Goal: Task Accomplishment & Management: Complete application form

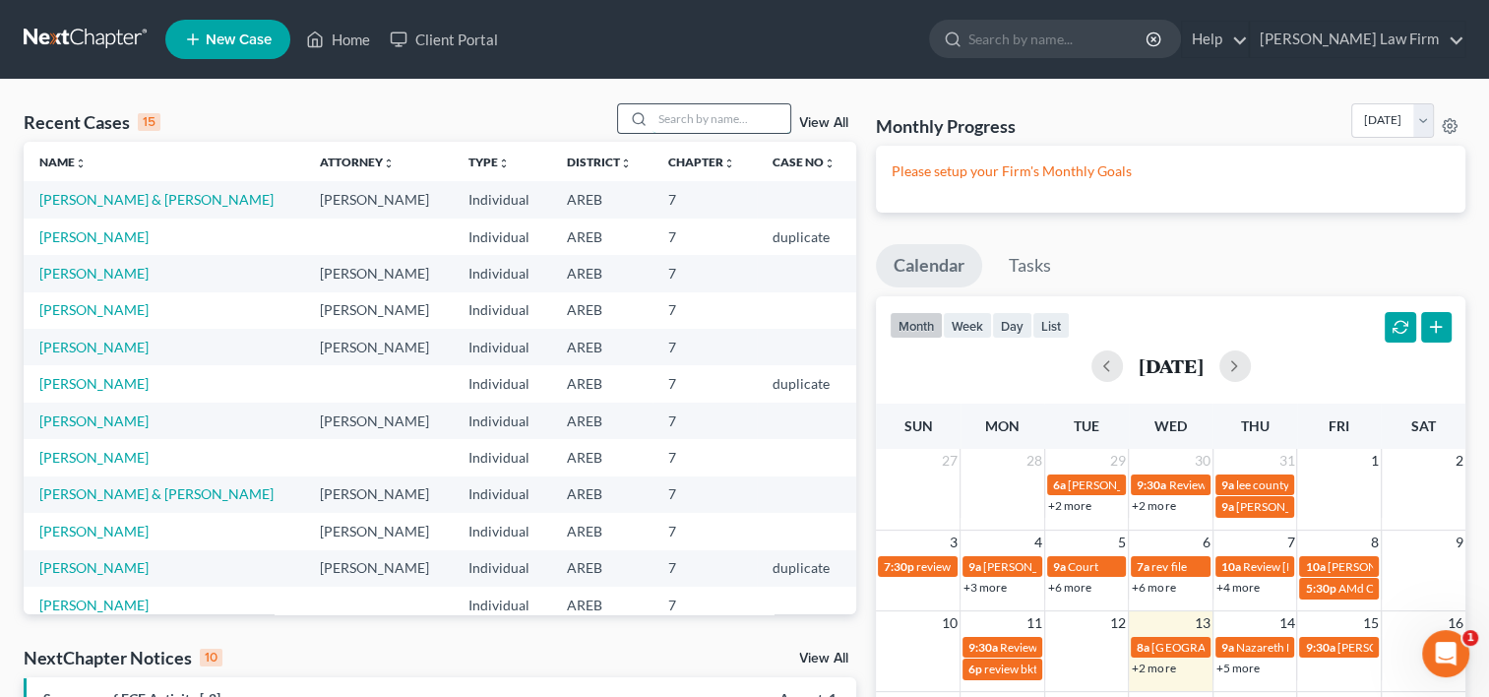
click at [657, 121] on input "search" at bounding box center [722, 118] width 138 height 29
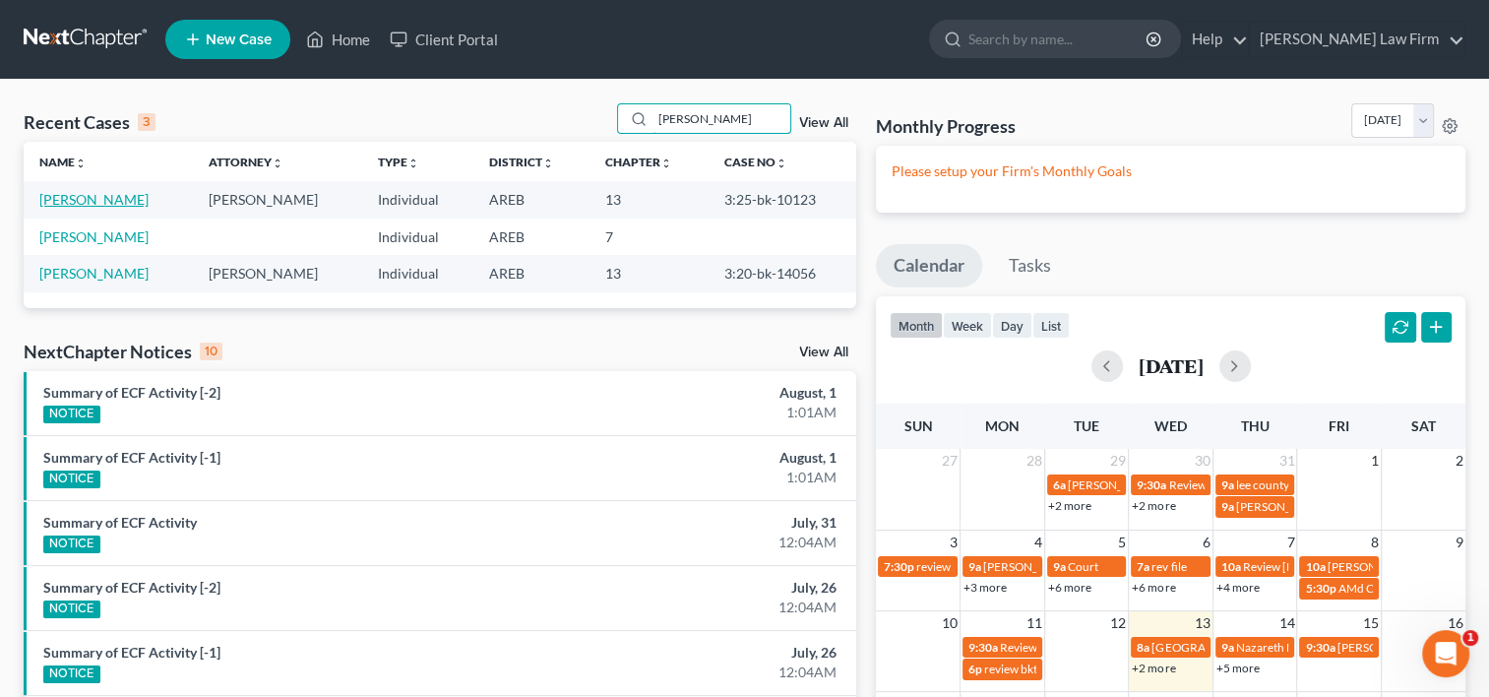
type input "[PERSON_NAME]"
click at [102, 231] on link "[PERSON_NAME]" at bounding box center [93, 236] width 109 height 17
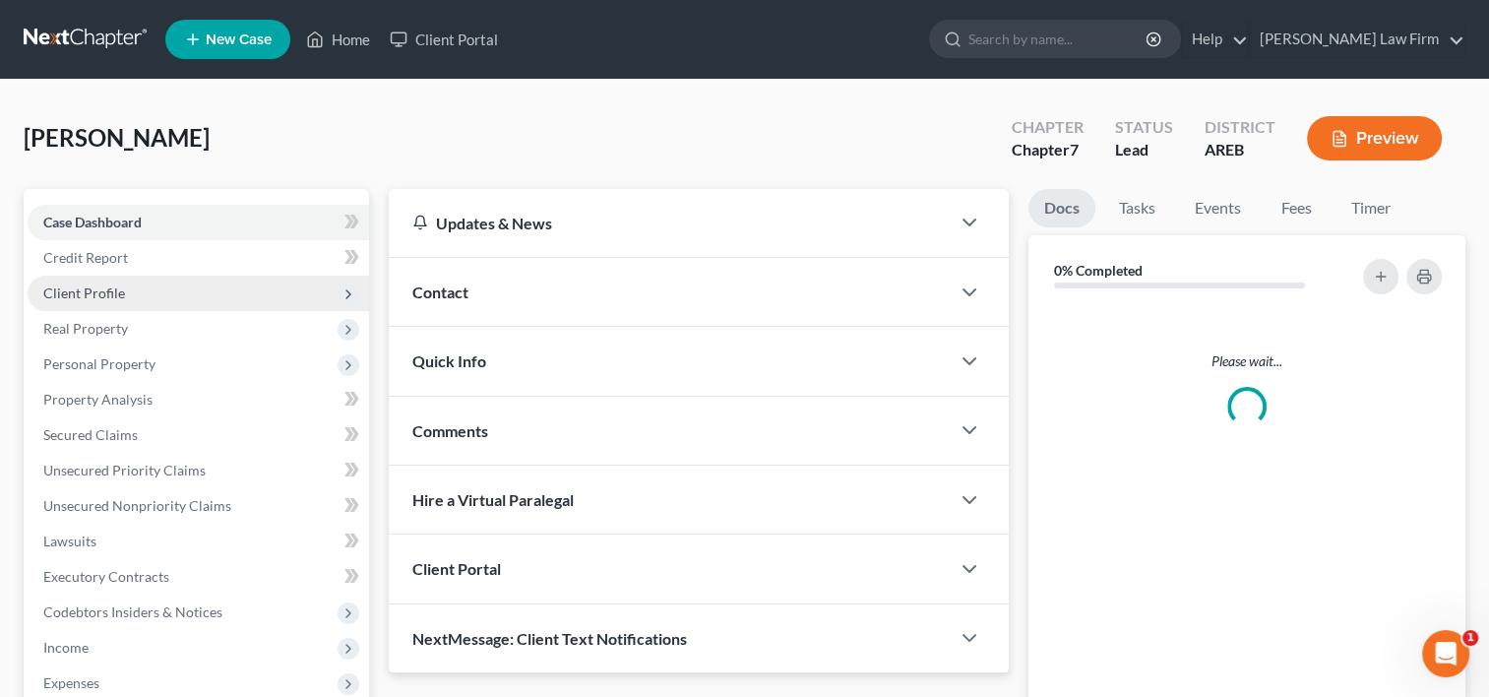
click at [63, 286] on span "Client Profile" at bounding box center [84, 293] width 82 height 17
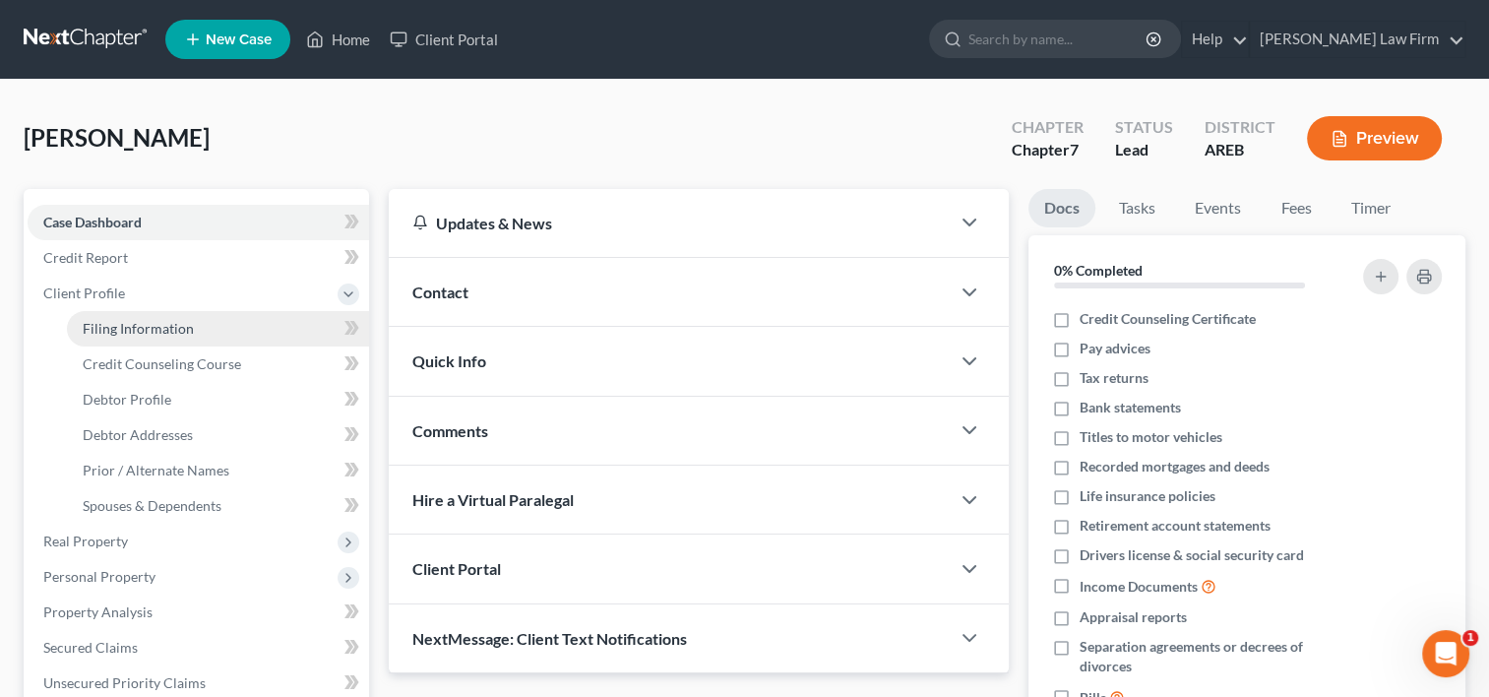
click at [114, 328] on span "Filing Information" at bounding box center [138, 328] width 111 height 17
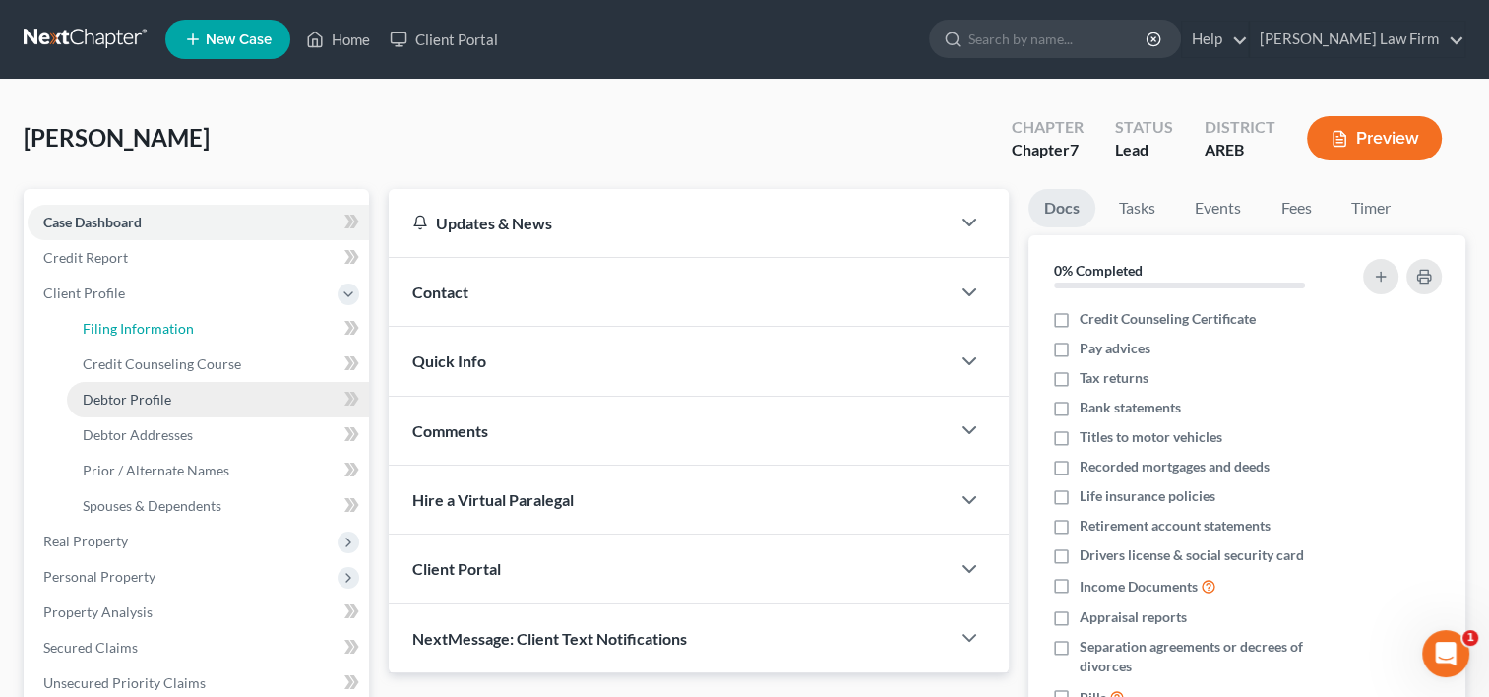
select select "1"
select select "0"
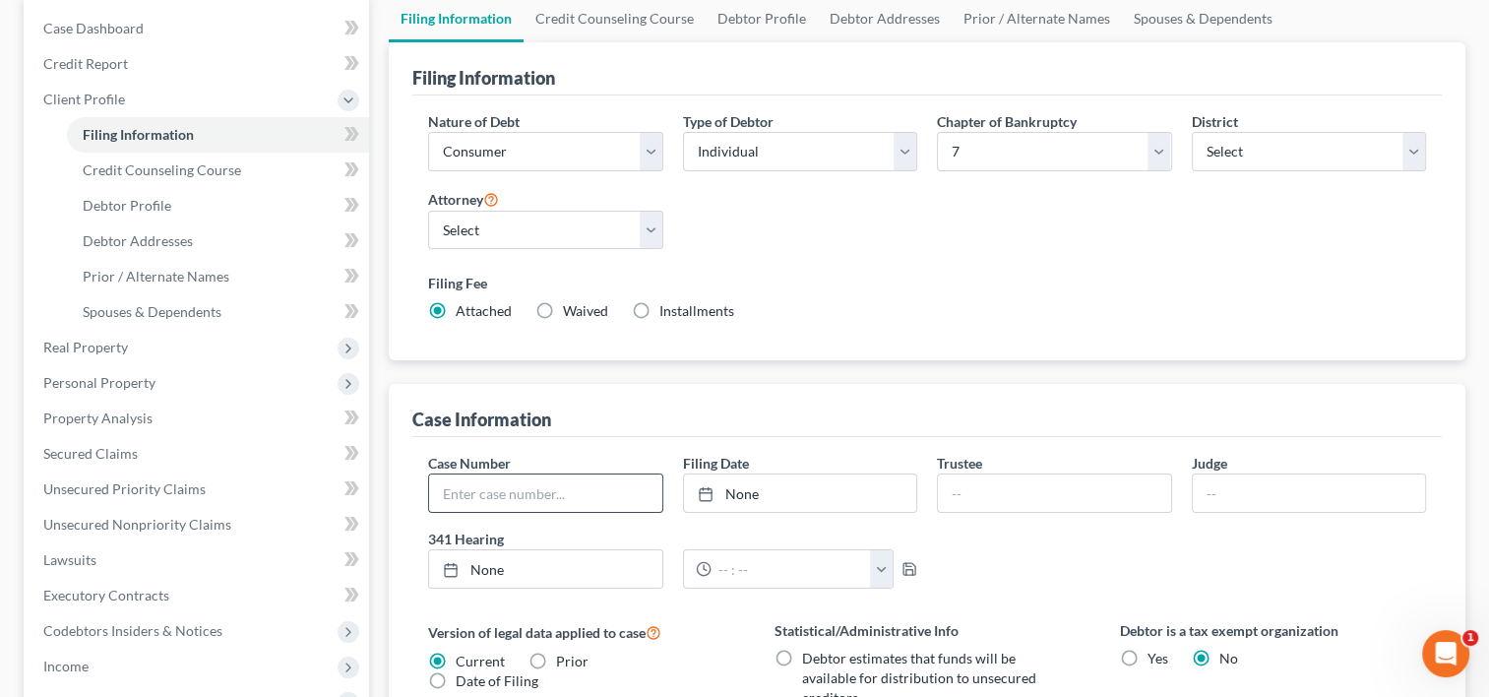
scroll to position [197, 0]
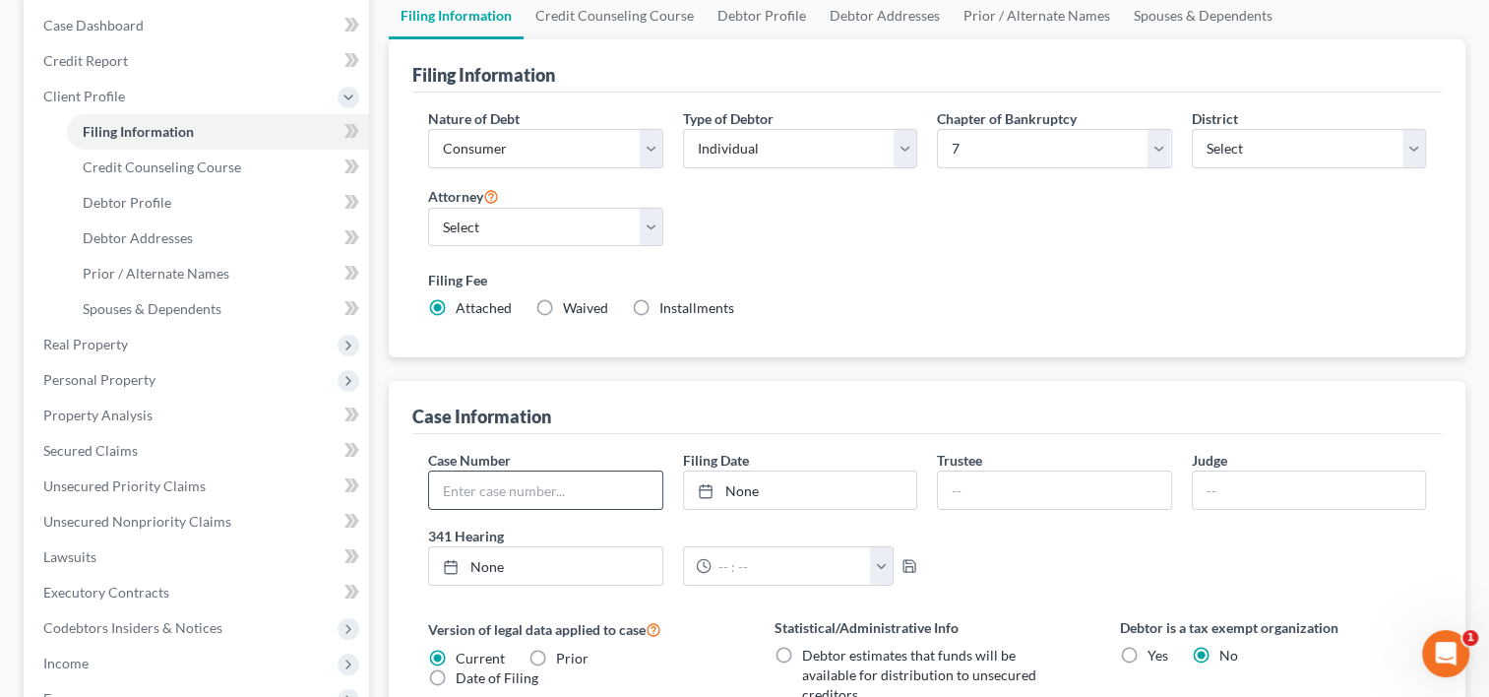
click at [495, 485] on input "text" at bounding box center [545, 490] width 232 height 37
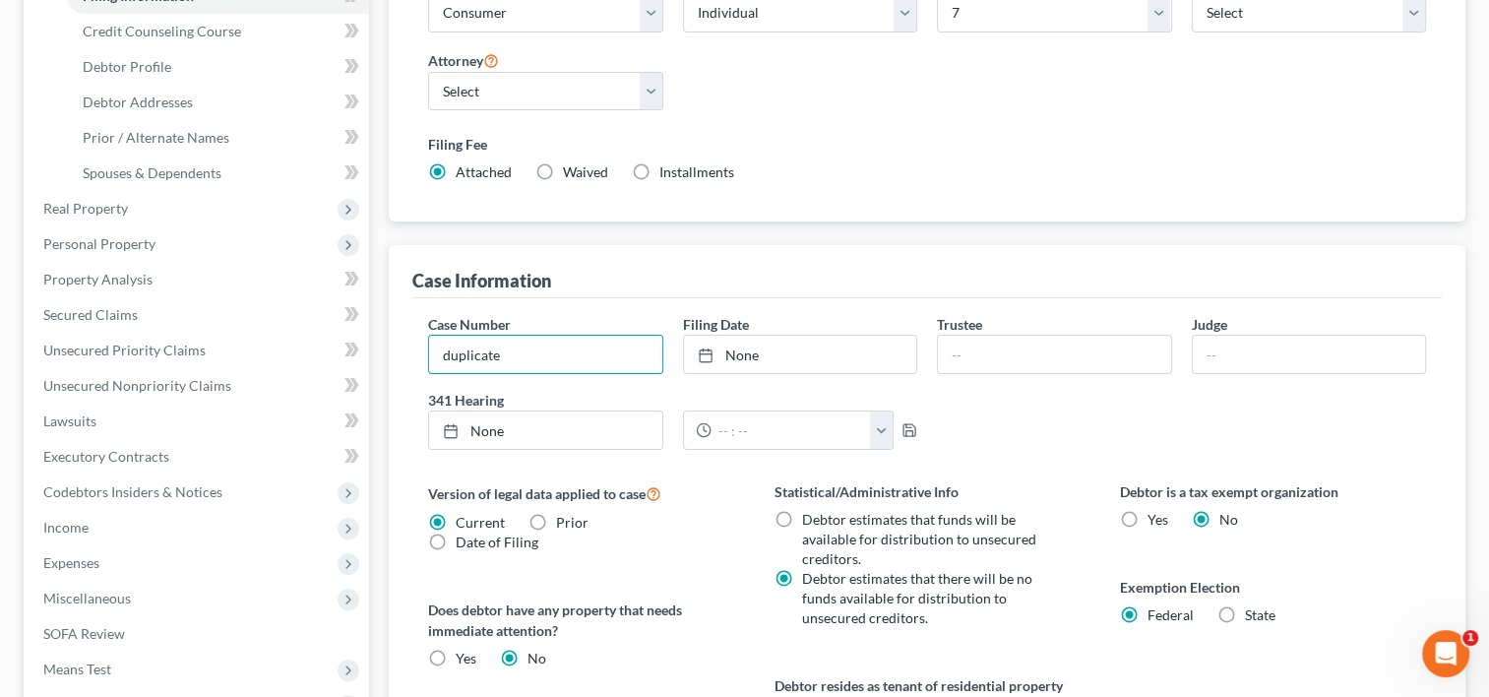
scroll to position [394, 0]
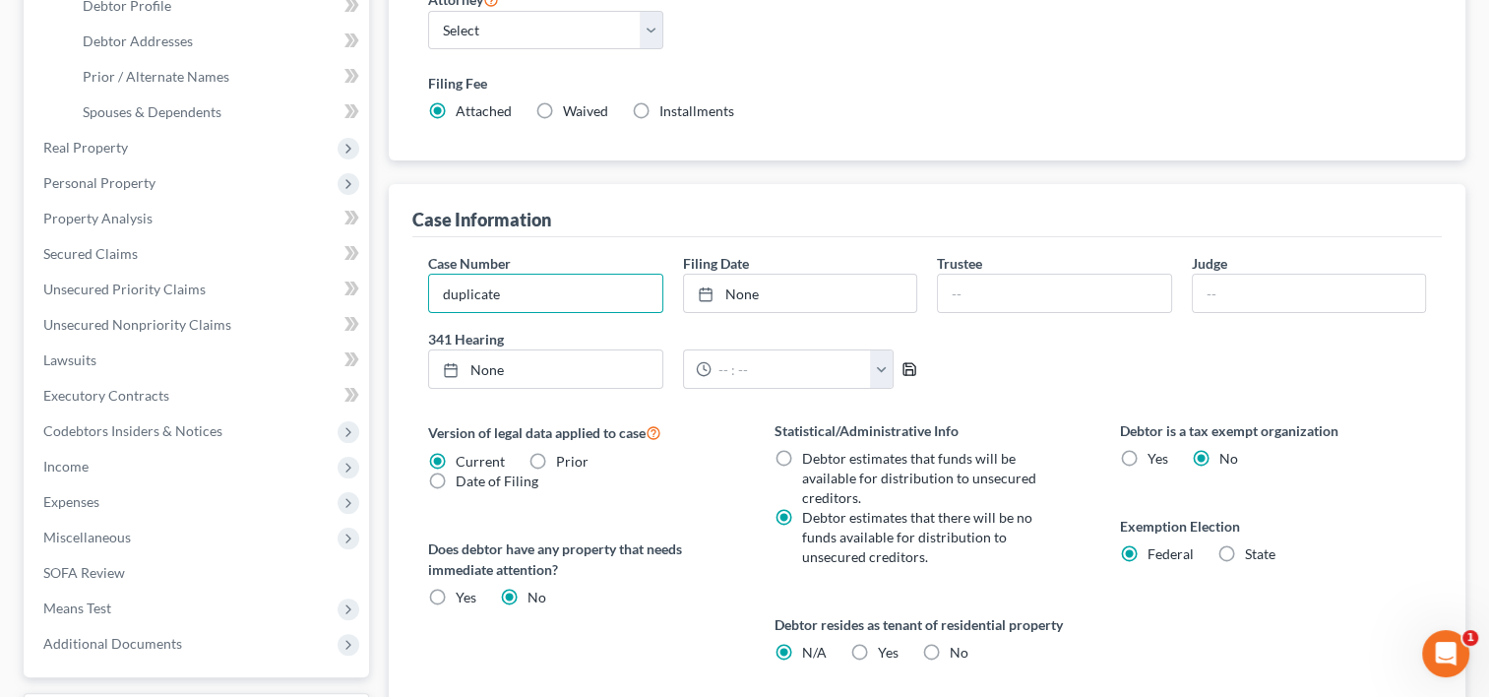
type input "duplicate"
click at [906, 366] on icon "button" at bounding box center [910, 369] width 16 height 16
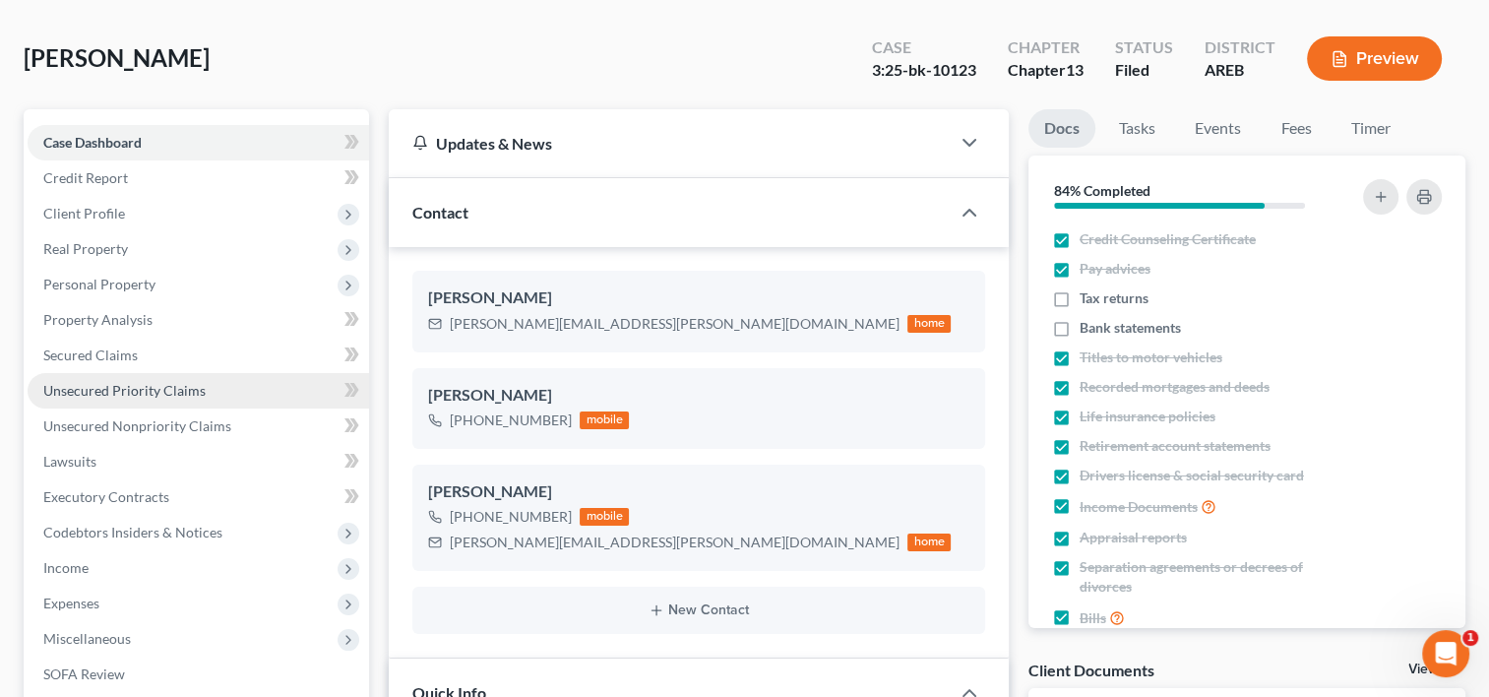
scroll to position [197, 0]
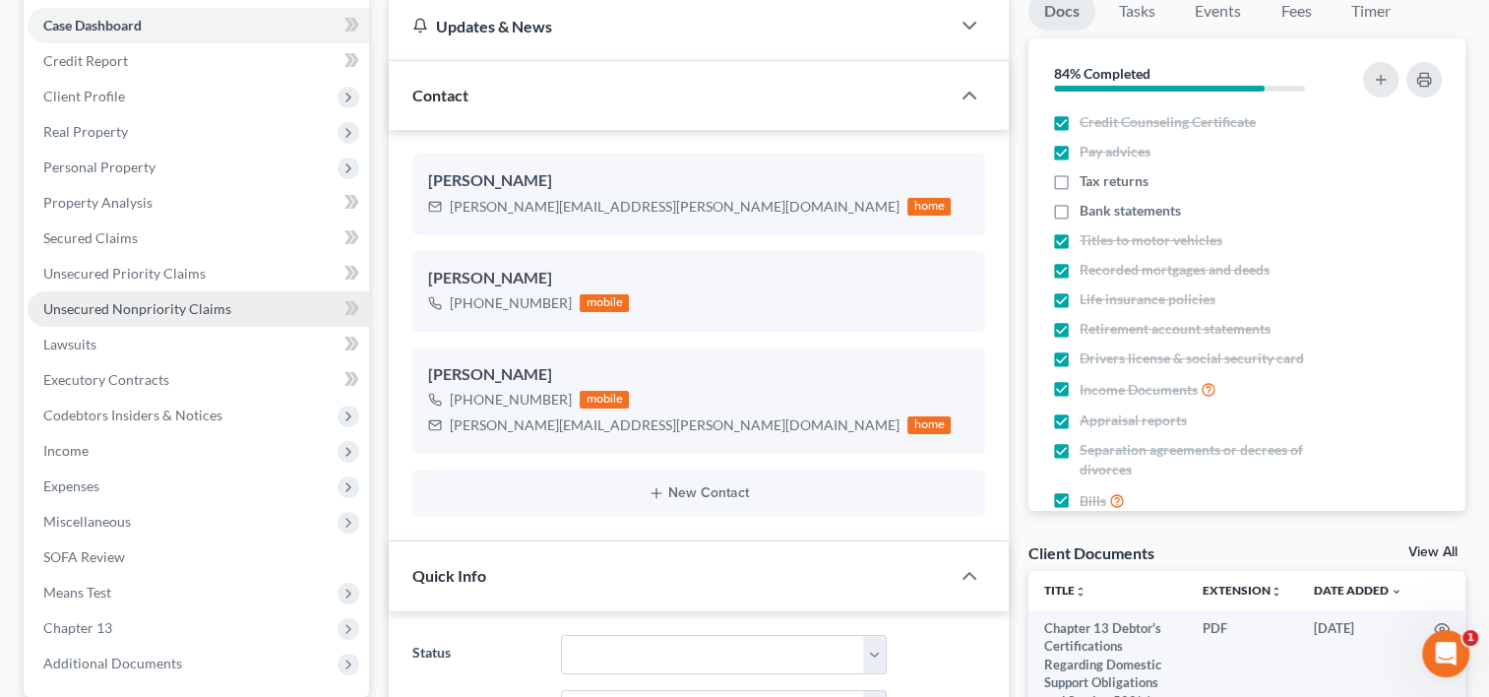
click at [120, 304] on span "Unsecured Nonpriority Claims" at bounding box center [137, 308] width 188 height 17
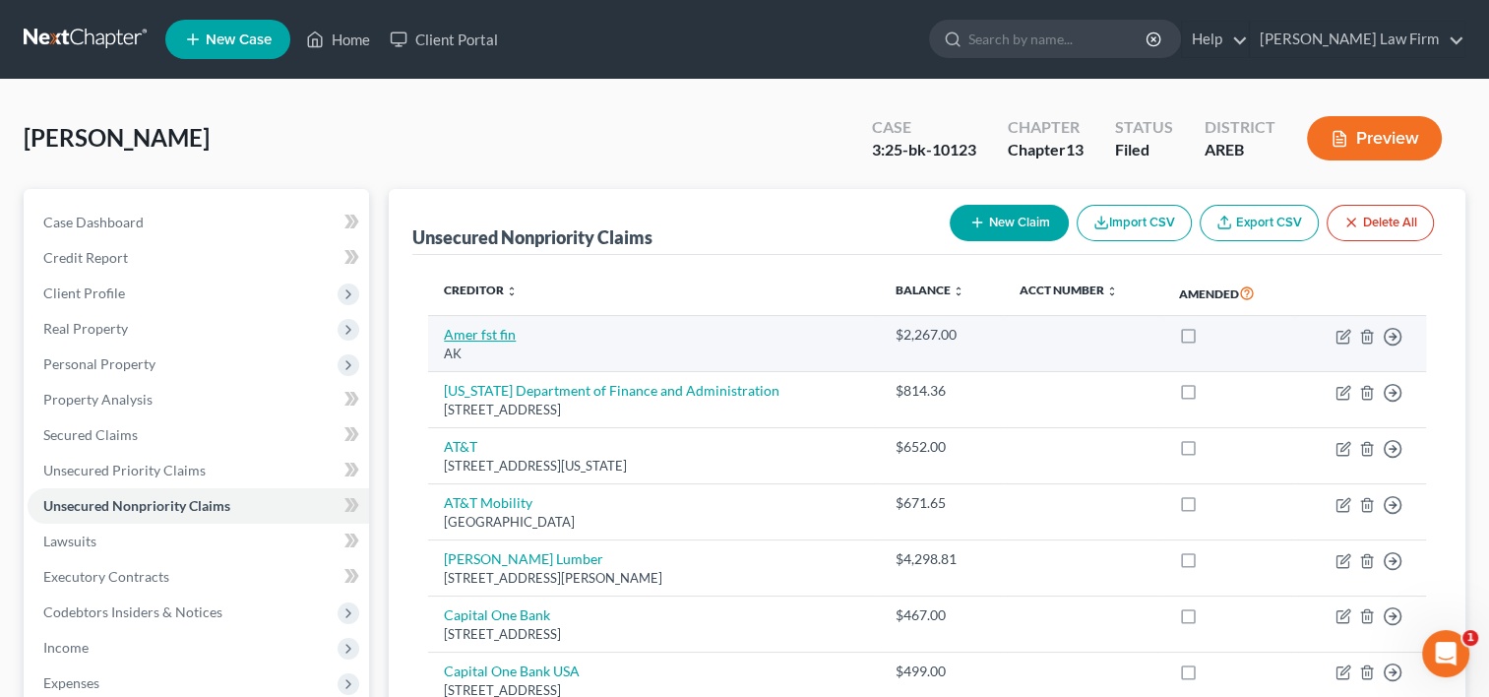
click at [493, 336] on link "Amer fst fin" at bounding box center [480, 334] width 72 height 17
select select "1"
select select "2"
select select "0"
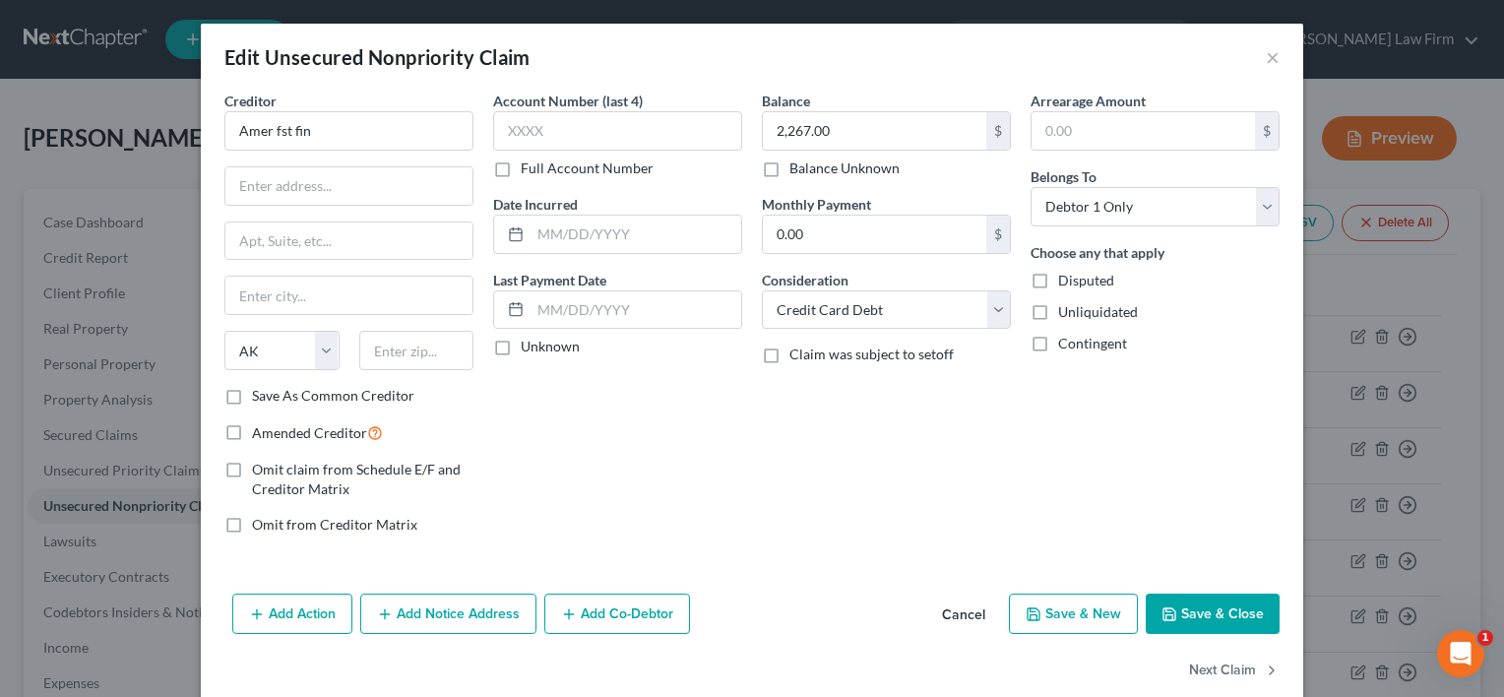
click at [949, 614] on button "Cancel" at bounding box center [963, 615] width 75 height 39
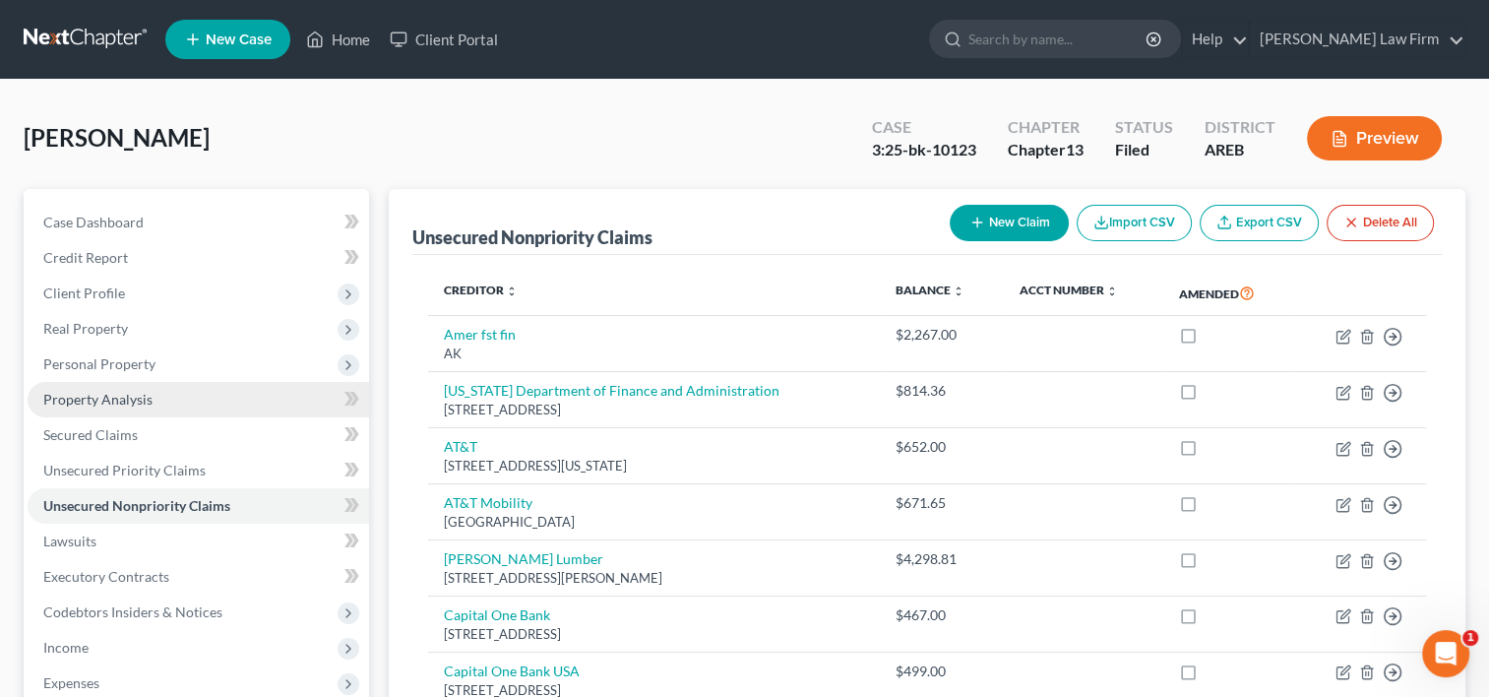
click at [133, 391] on span "Property Analysis" at bounding box center [97, 399] width 109 height 17
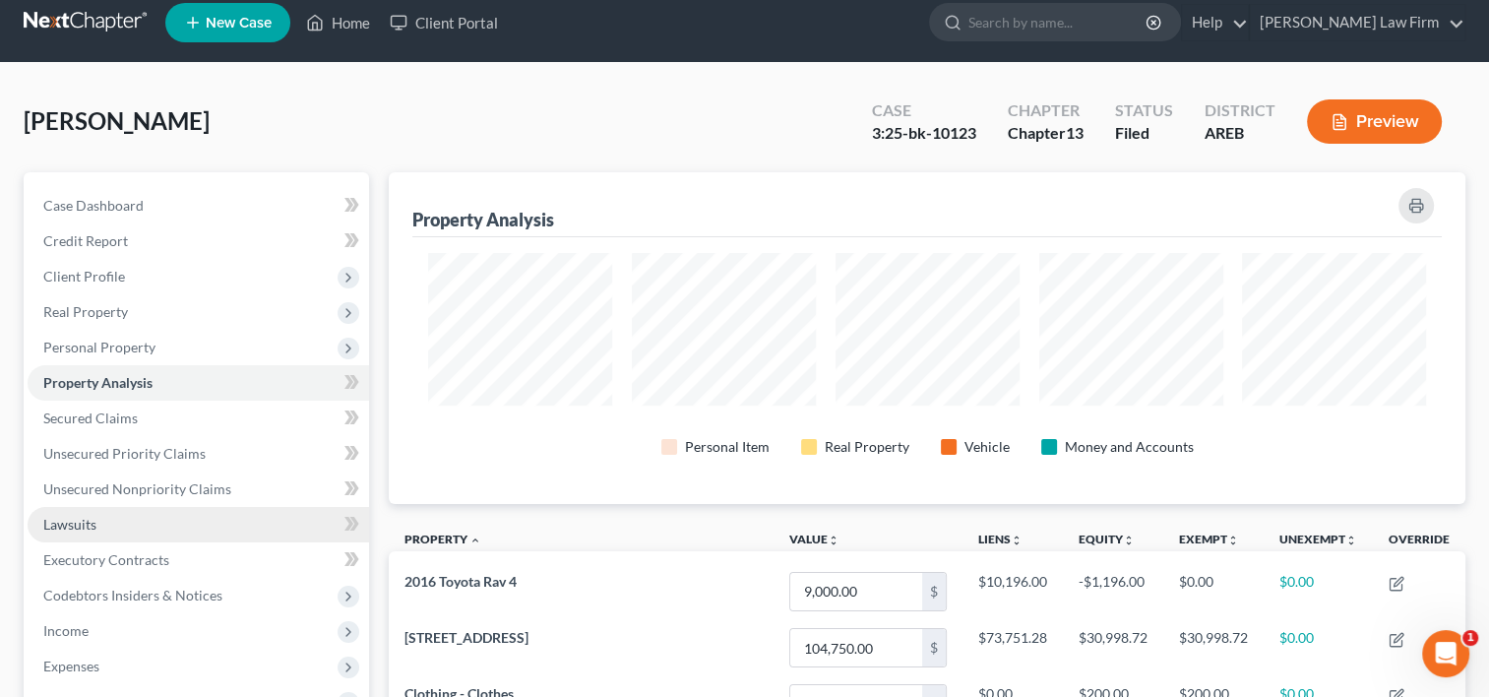
scroll to position [214, 0]
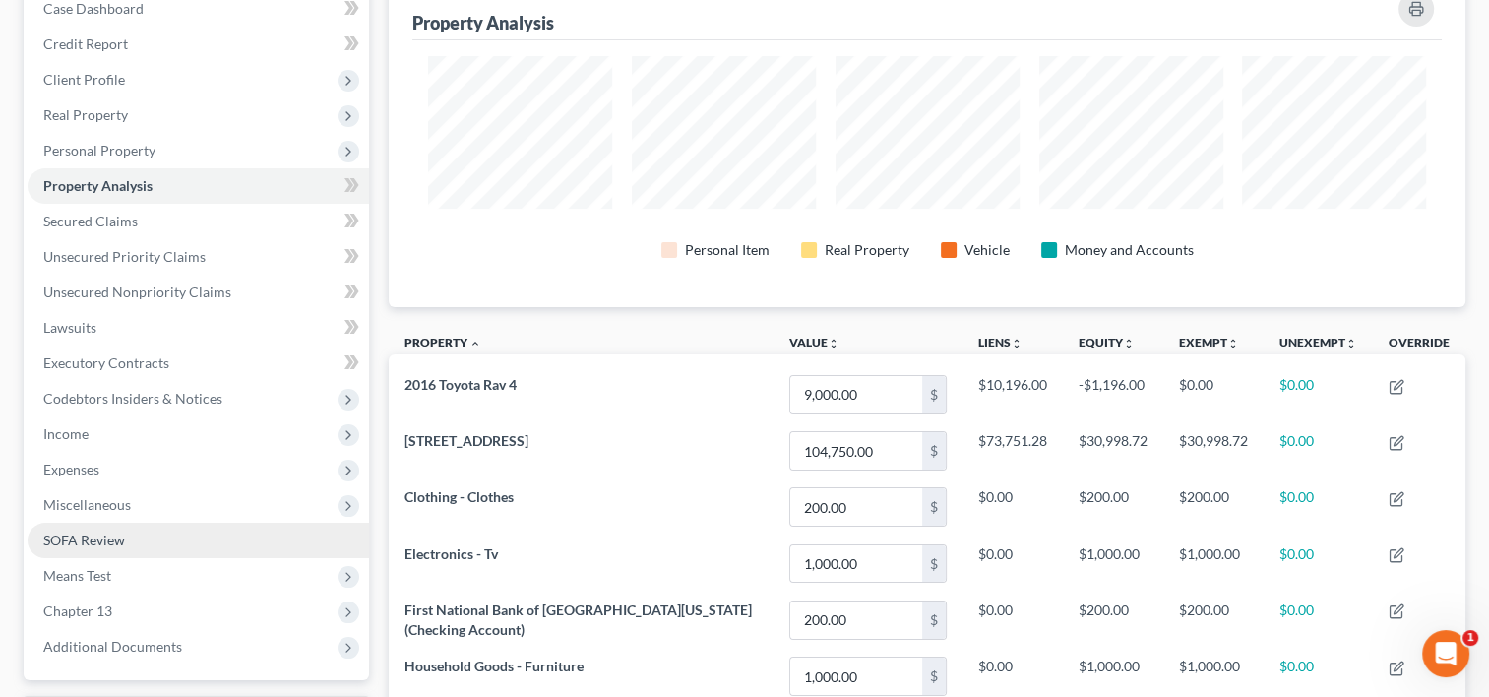
click at [99, 532] on span "SOFA Review" at bounding box center [84, 540] width 82 height 17
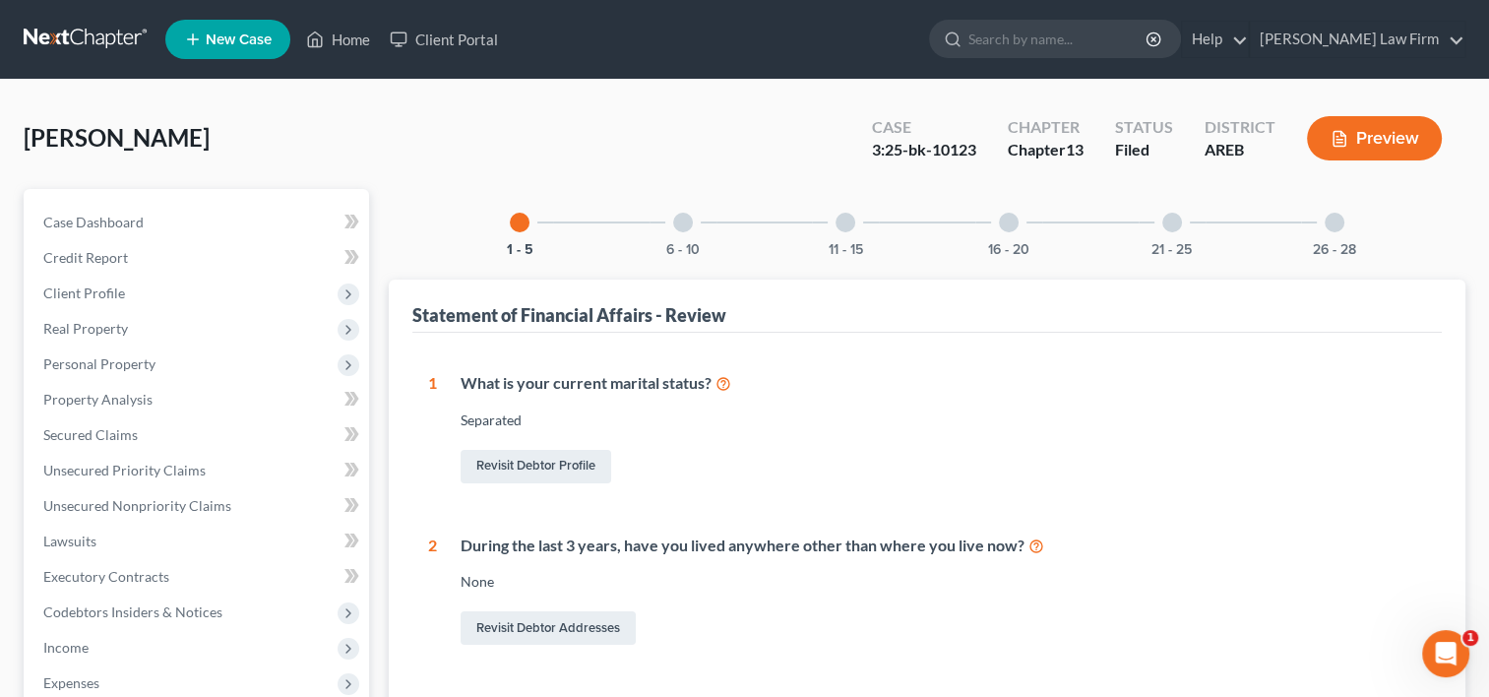
click at [692, 215] on div "6 - 10" at bounding box center [683, 222] width 67 height 67
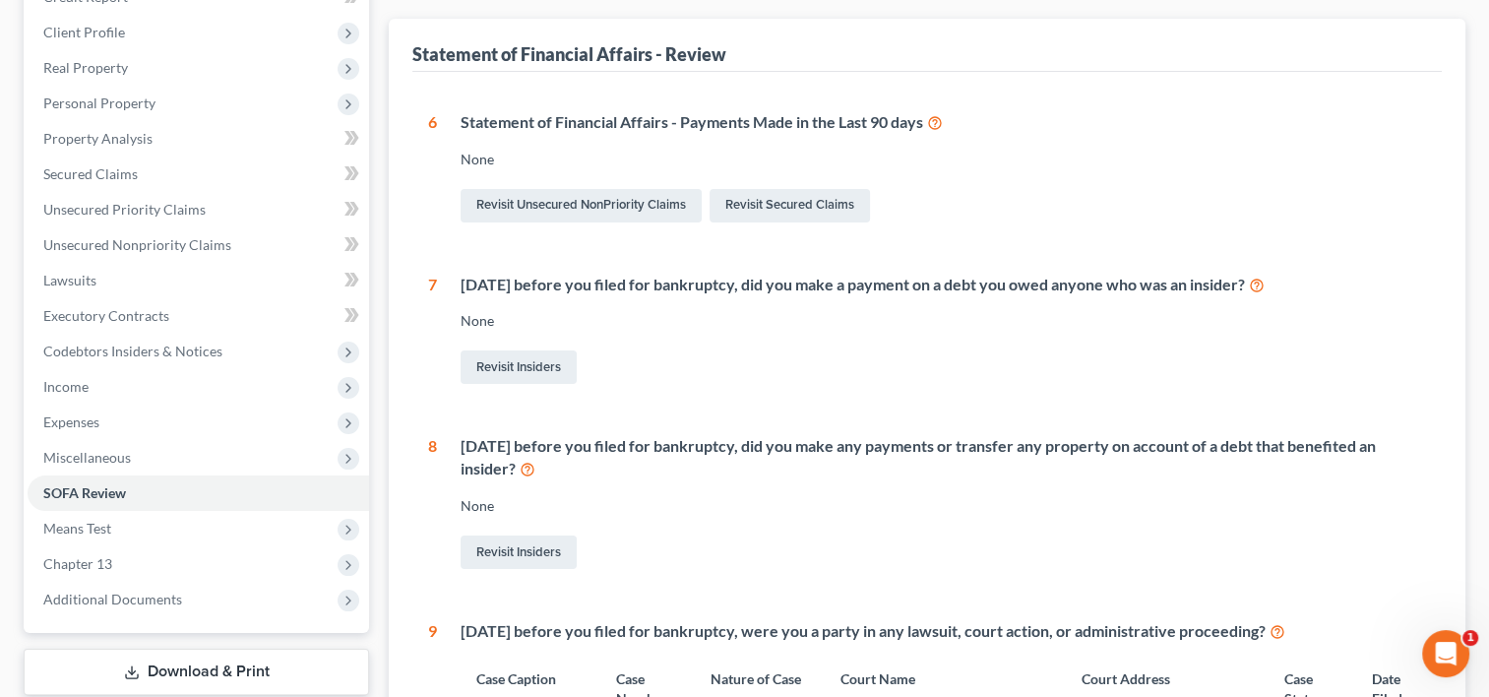
scroll to position [98, 0]
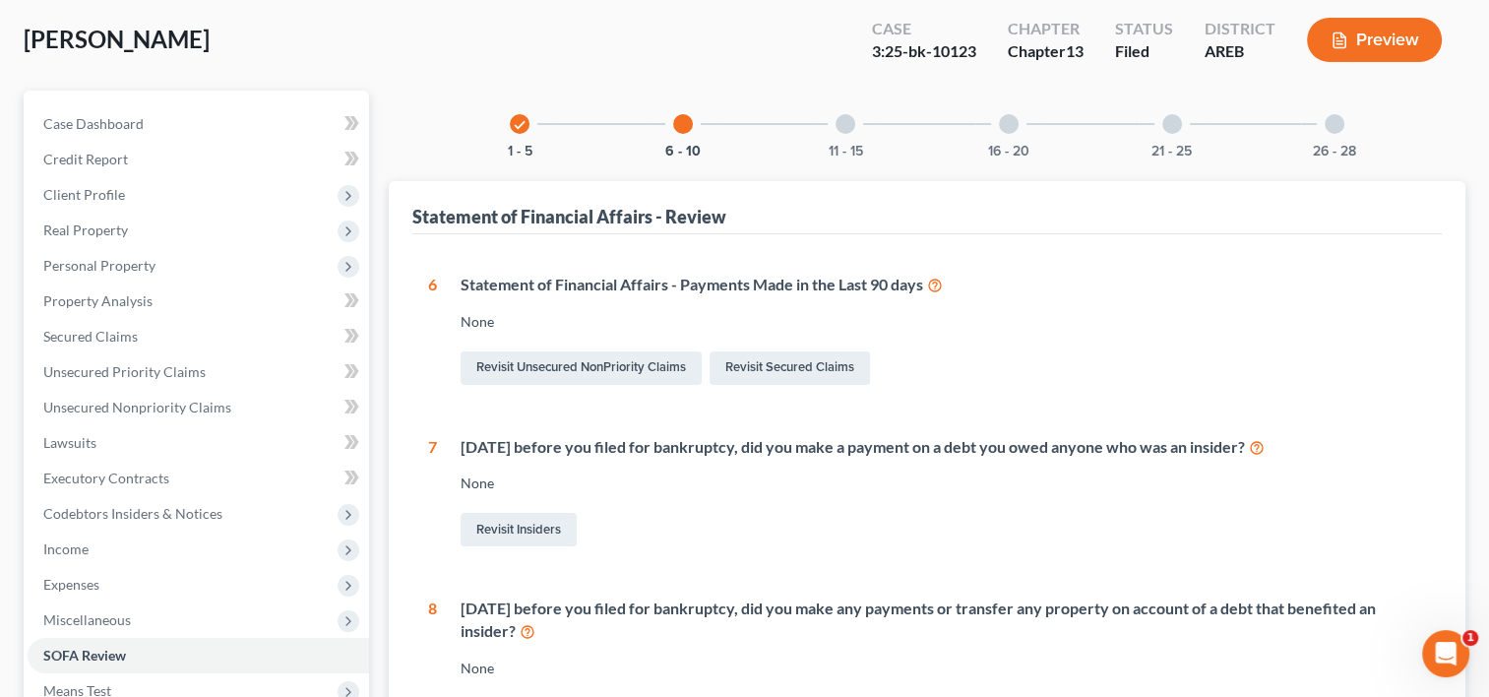
click at [844, 126] on div at bounding box center [846, 124] width 20 height 20
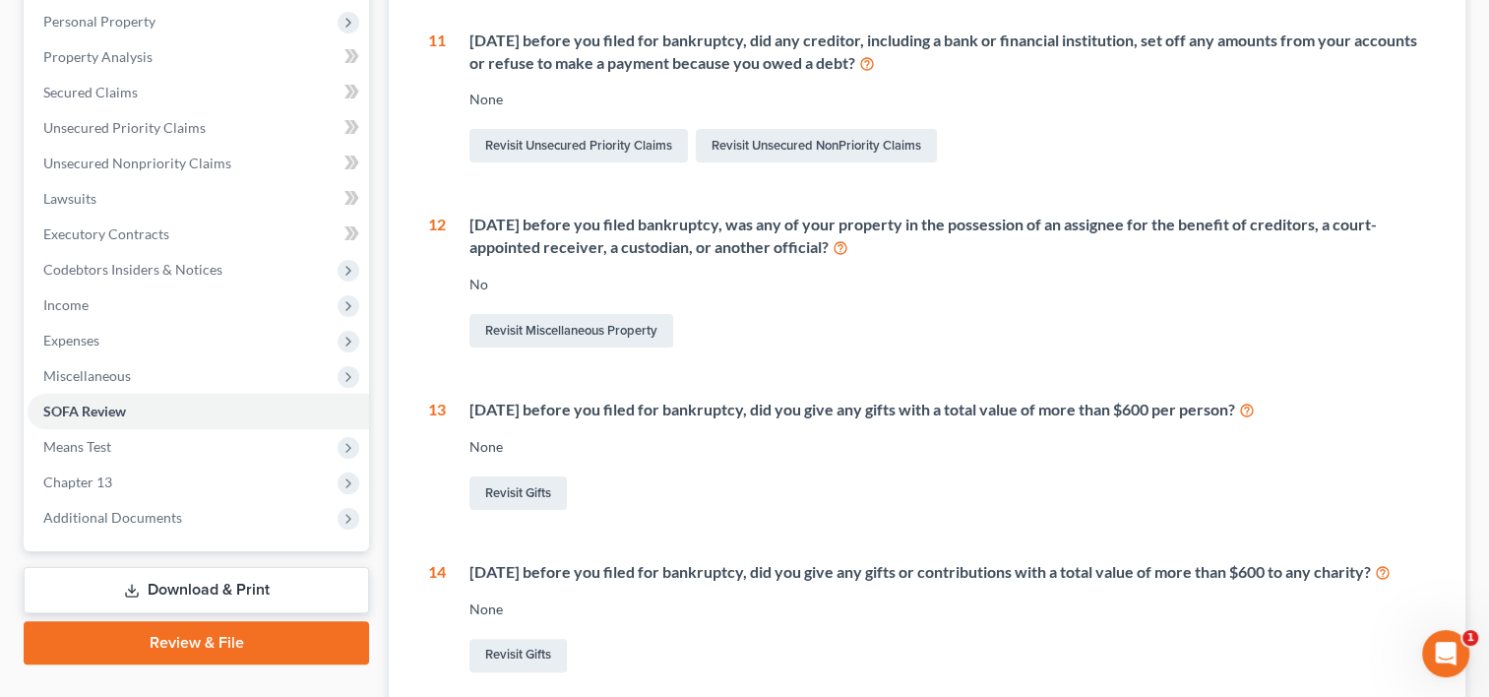
scroll to position [0, 0]
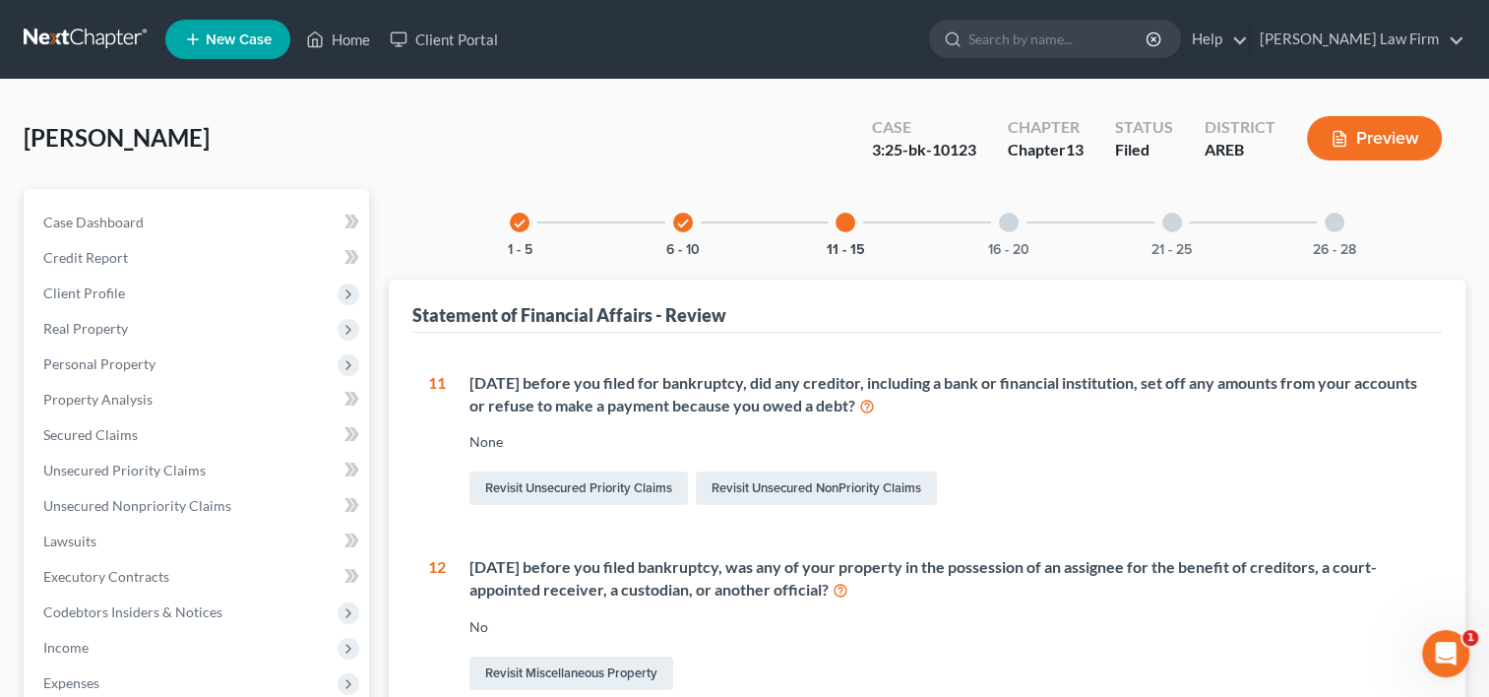
click at [527, 222] on div "check" at bounding box center [520, 223] width 20 height 20
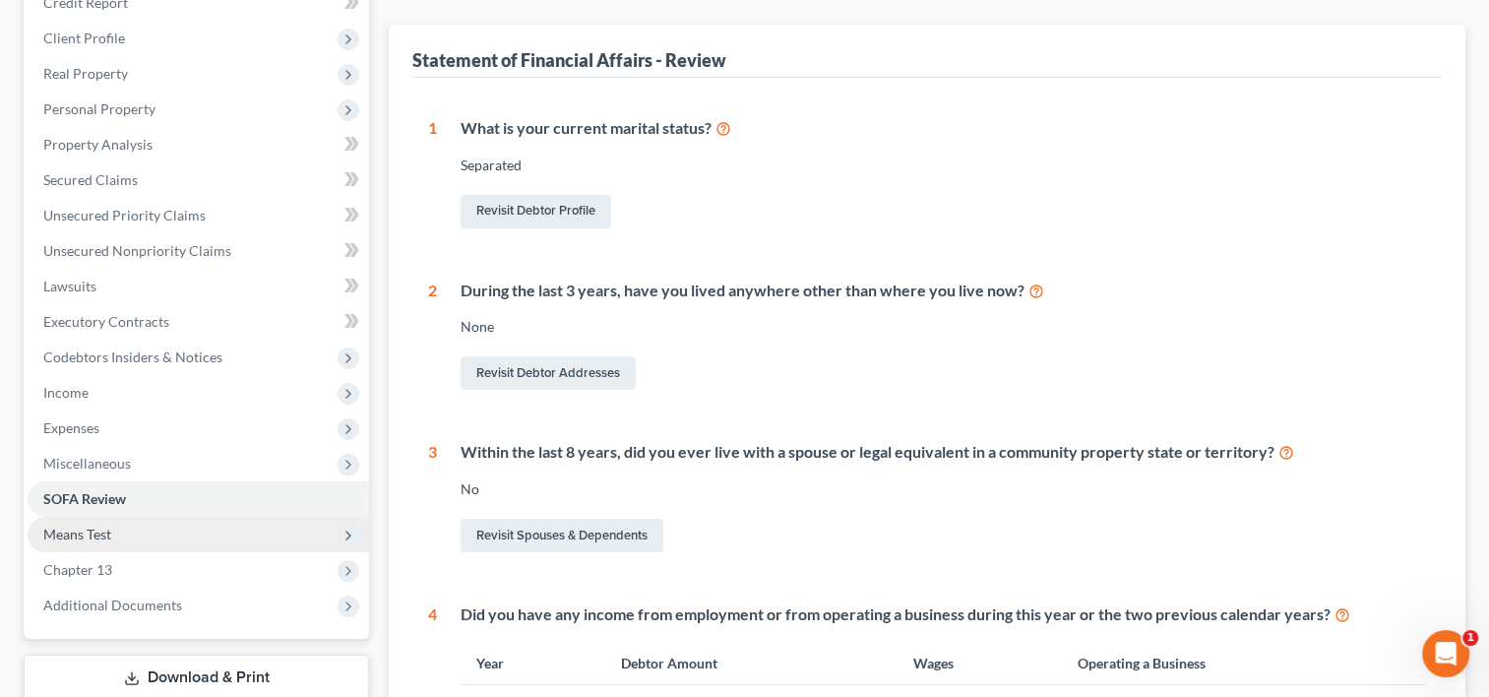
scroll to position [93, 0]
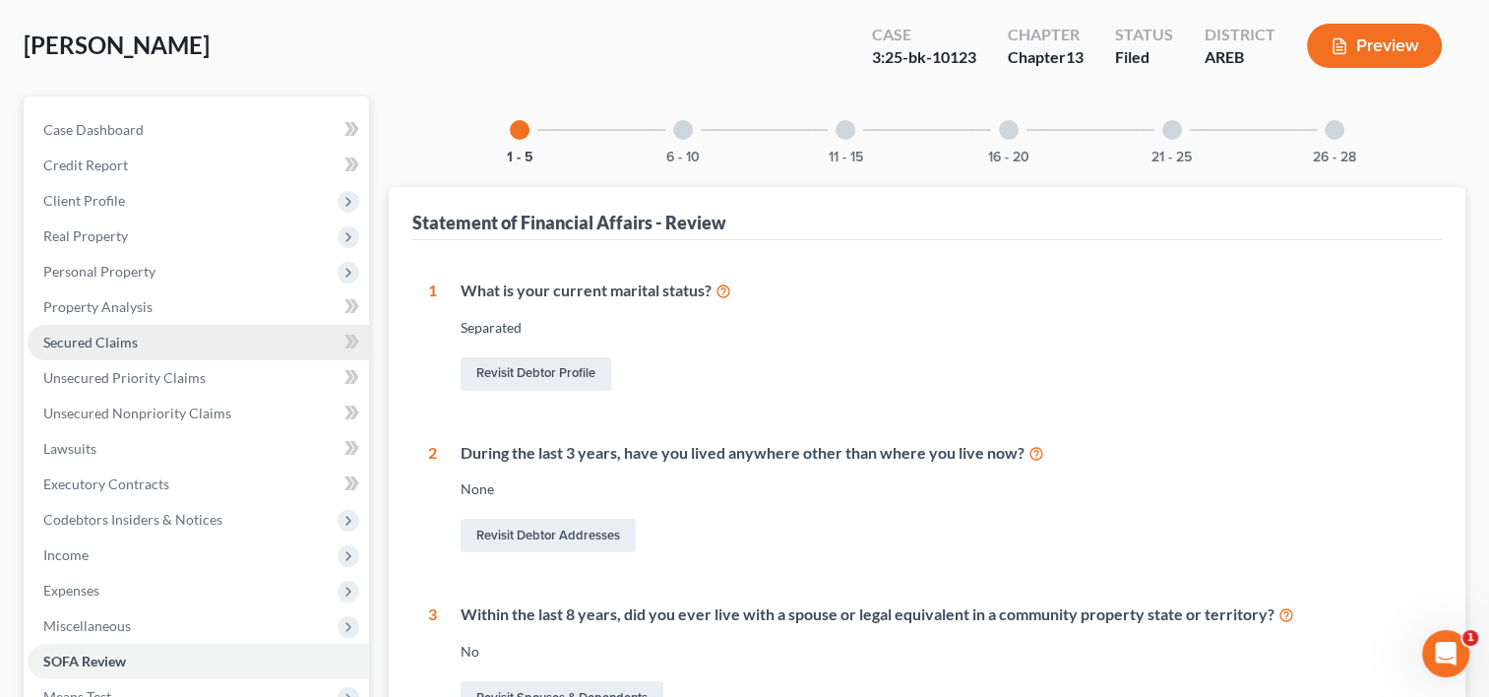
click at [119, 345] on span "Secured Claims" at bounding box center [90, 342] width 95 height 17
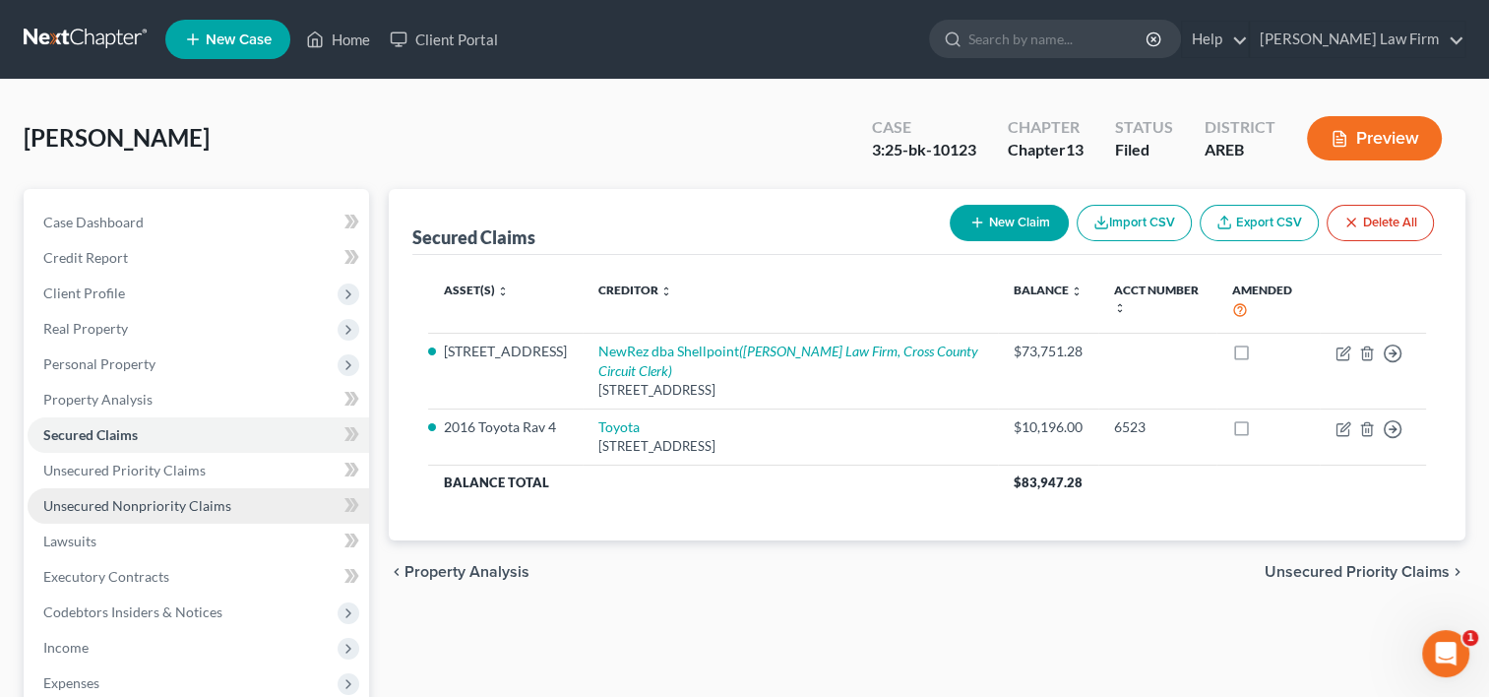
click at [134, 506] on span "Unsecured Nonpriority Claims" at bounding box center [137, 505] width 188 height 17
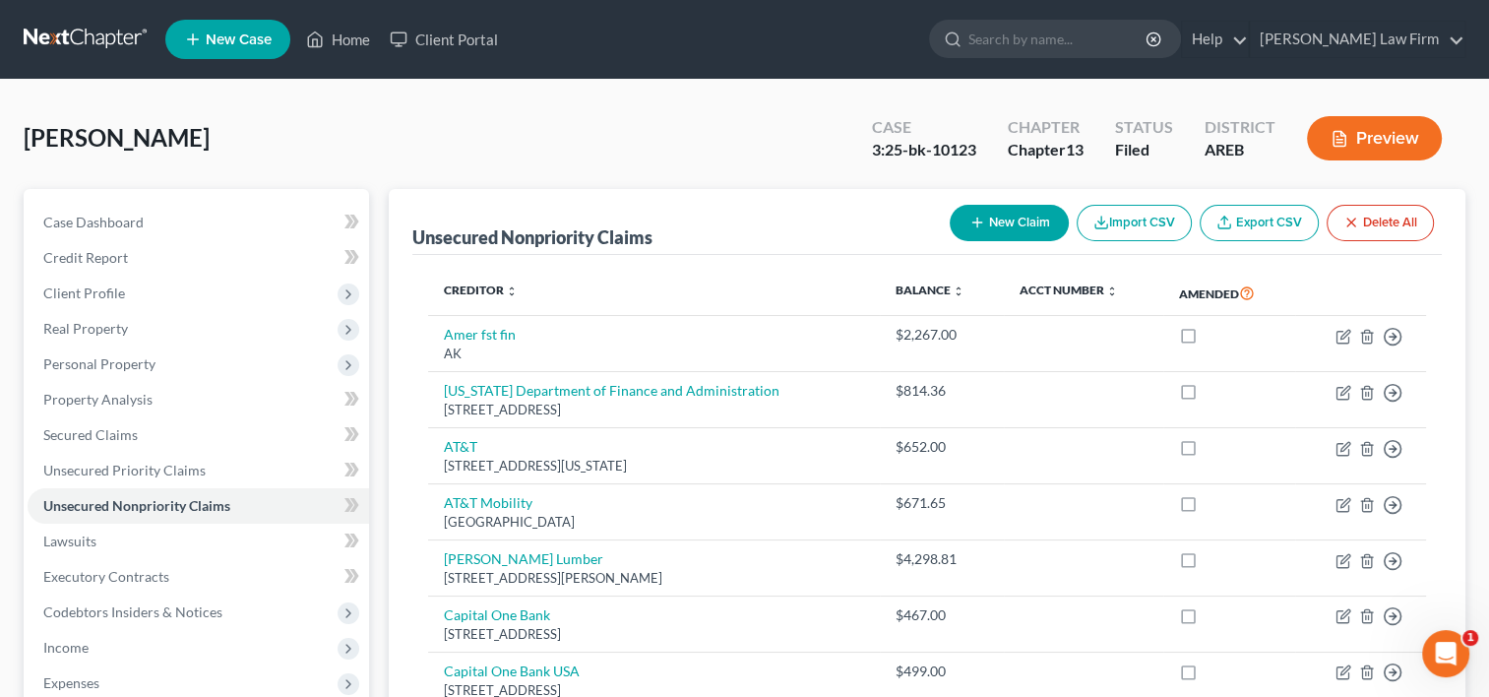
click at [1006, 221] on button "New Claim" at bounding box center [1009, 223] width 119 height 36
select select "0"
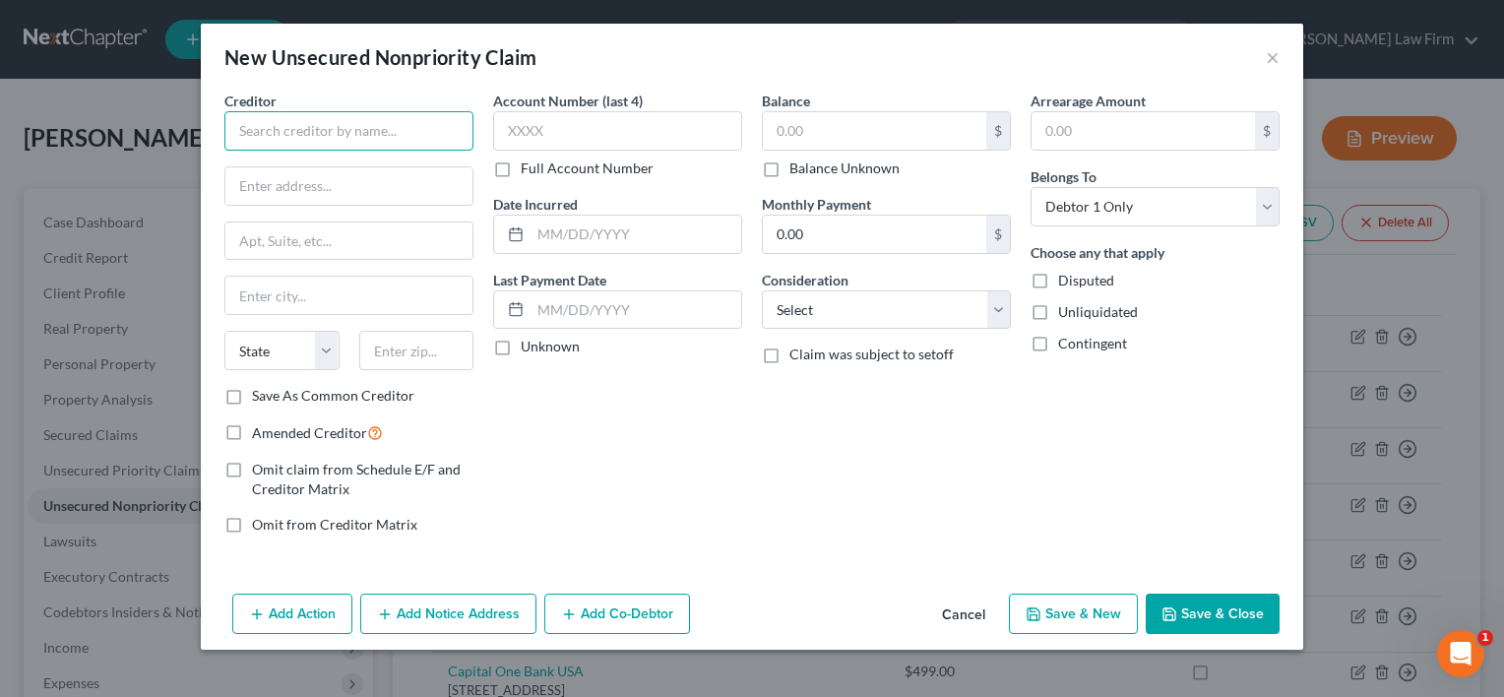
click at [377, 122] on input "text" at bounding box center [348, 130] width 249 height 39
type input "Department of Finance and Admin."
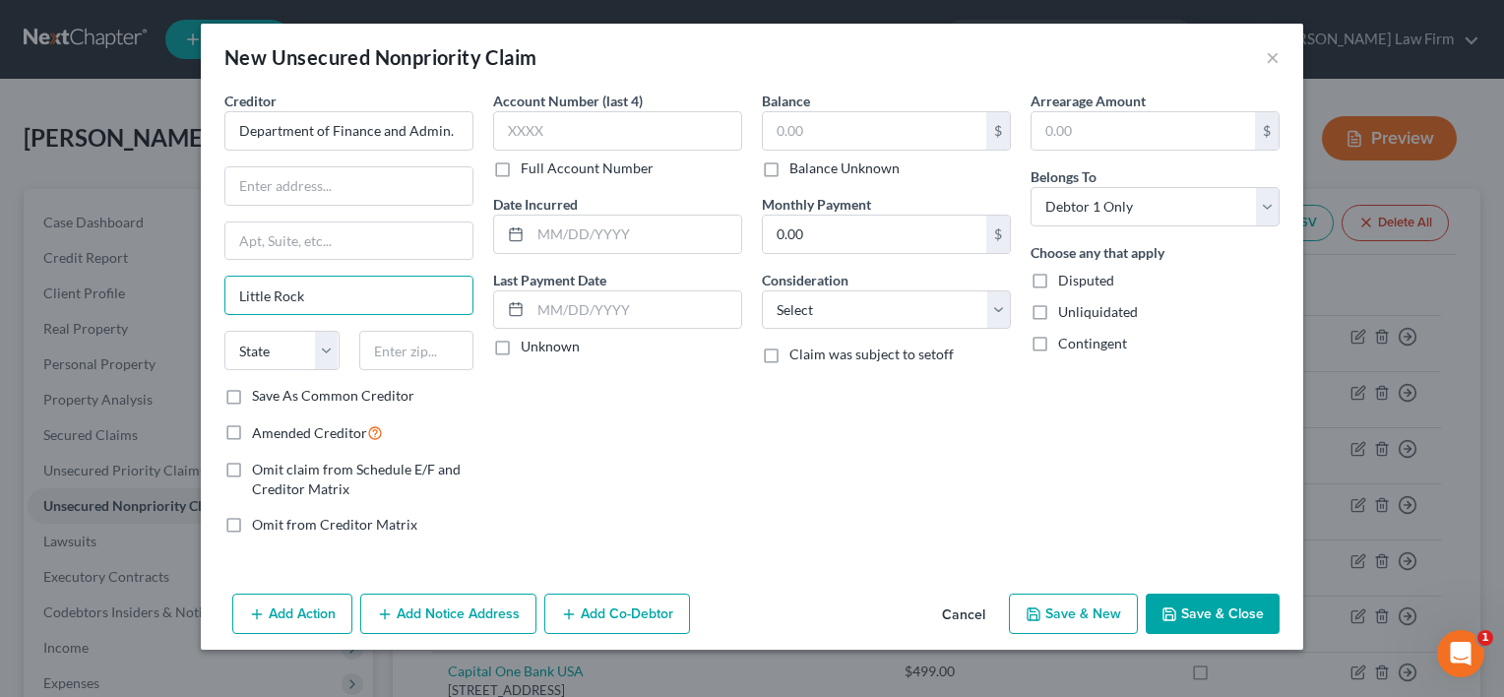
type input "Little Rock"
select select "2"
type input "72201"
click at [854, 313] on select "Select Cable / Satellite Services Collection Agency Credit Card Debt Debt Couns…" at bounding box center [886, 309] width 249 height 39
select select "7"
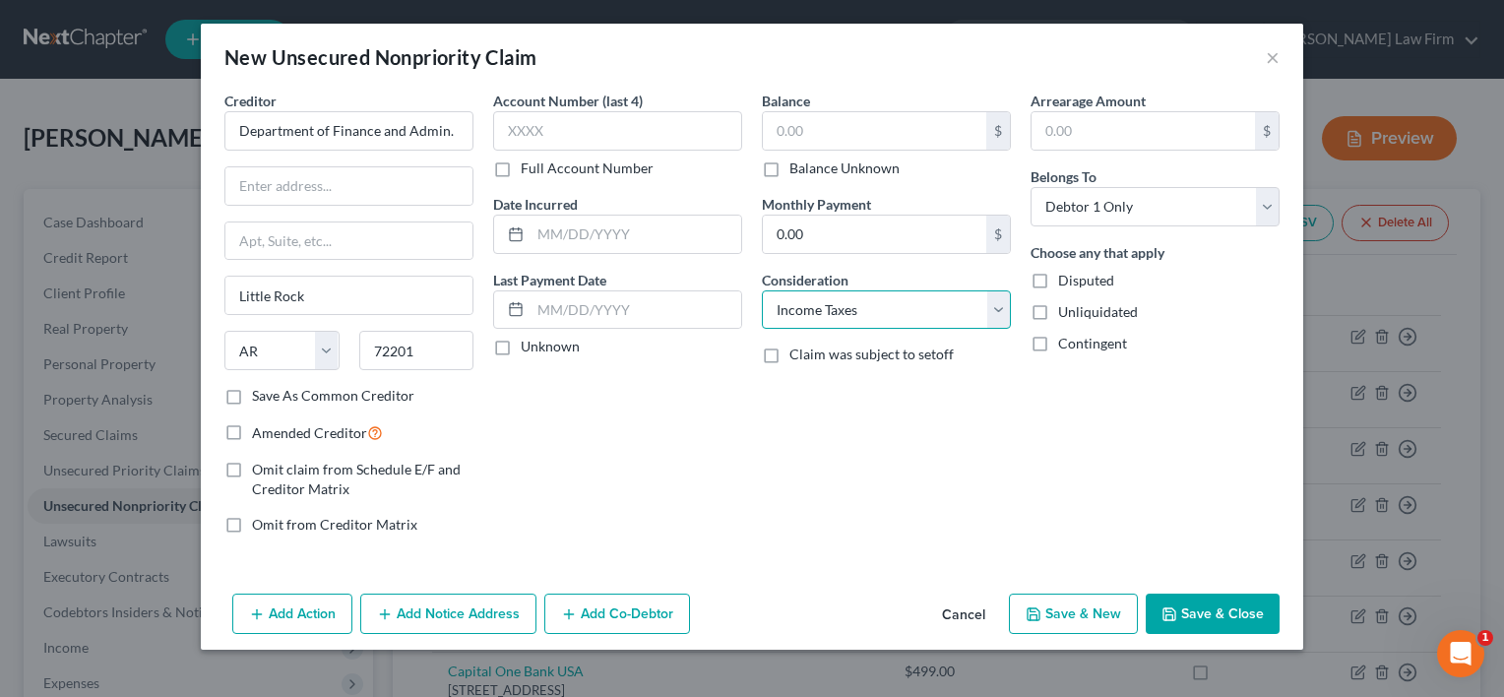
click at [762, 290] on select "Select Cable / Satellite Services Collection Agency Credit Card Debt Debt Couns…" at bounding box center [886, 309] width 249 height 39
click at [790, 170] on label "Balance Unknown" at bounding box center [845, 168] width 110 height 20
click at [797, 170] on input "Balance Unknown" at bounding box center [803, 164] width 13 height 13
checkbox input "true"
type input "0.00"
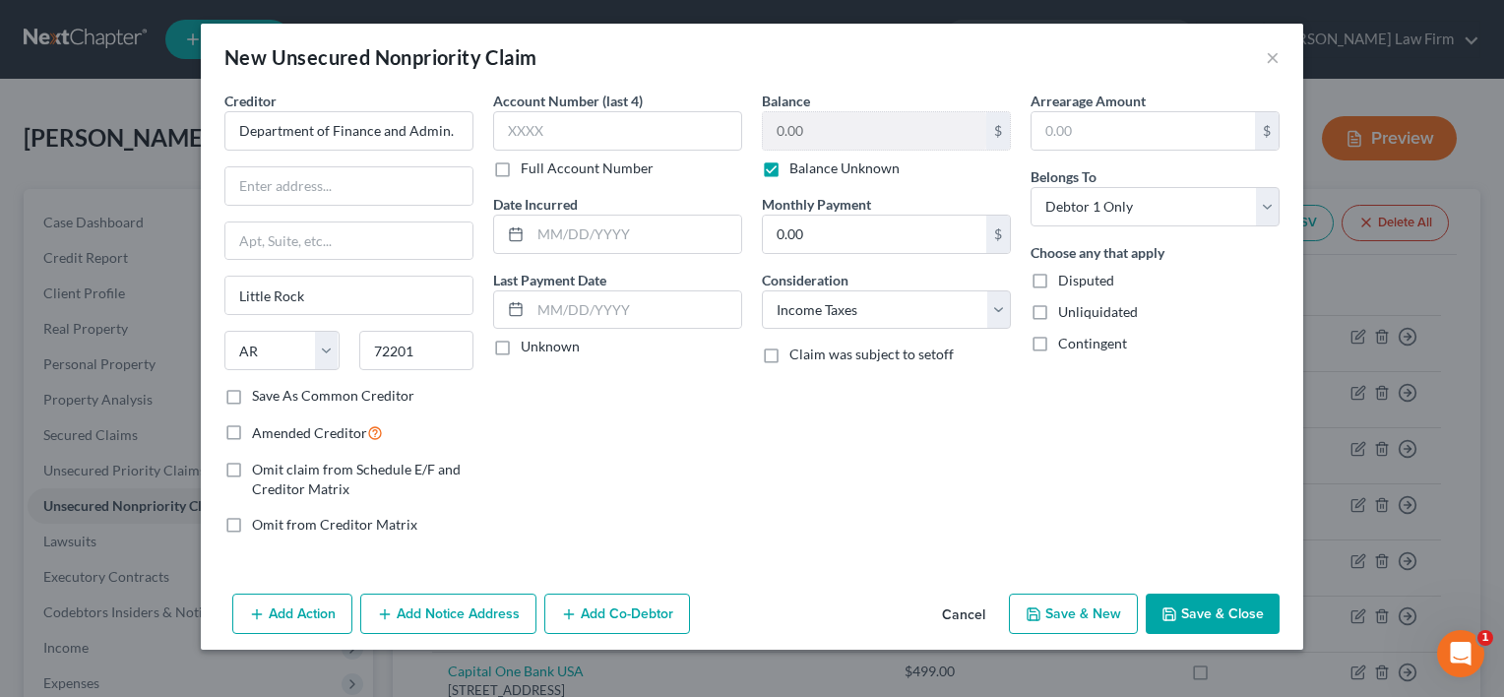
click at [790, 170] on label "Balance Unknown" at bounding box center [845, 168] width 110 height 20
click at [797, 170] on input "Balance Unknown" at bounding box center [803, 164] width 13 height 13
click at [790, 170] on label "Balance Unknown" at bounding box center [845, 168] width 110 height 20
click at [797, 170] on input "Balance Unknown" at bounding box center [803, 164] width 13 height 13
click at [790, 170] on label "Balance Unknown" at bounding box center [845, 168] width 110 height 20
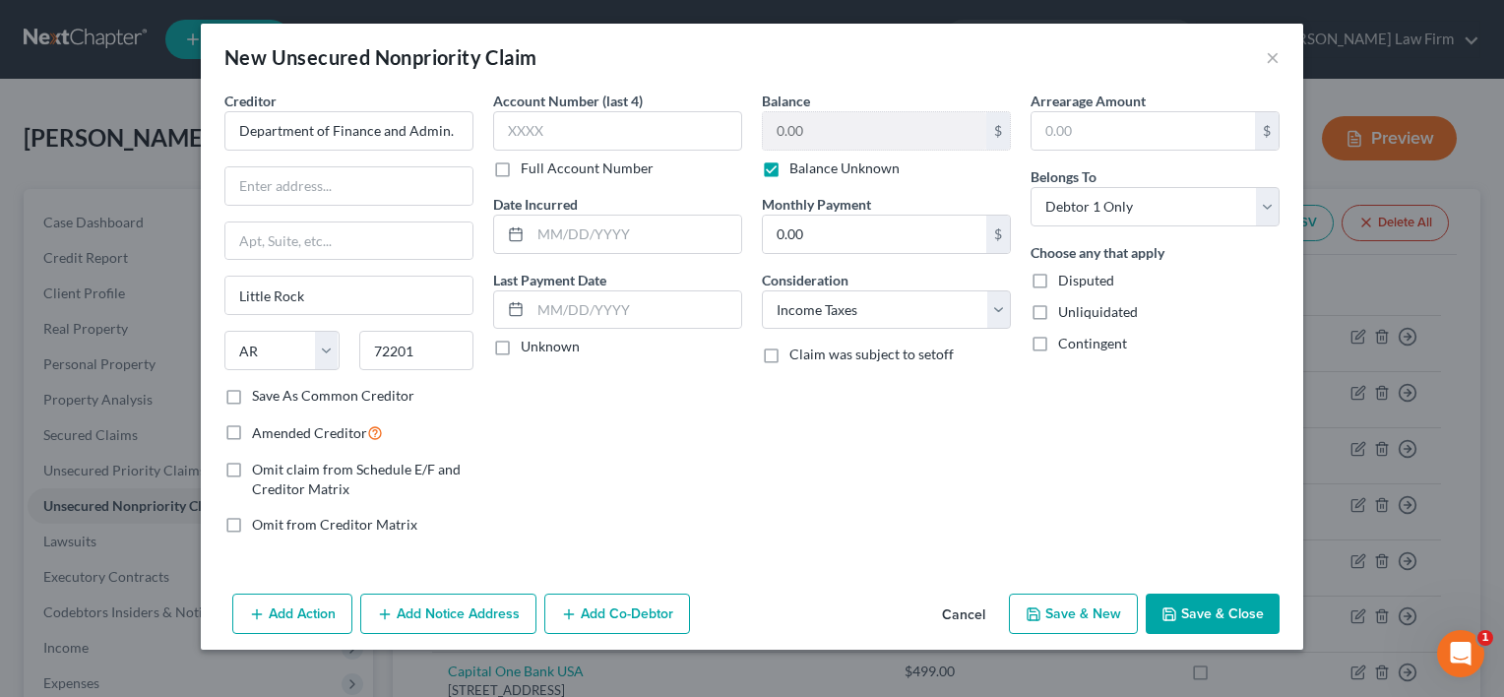
click at [797, 170] on input "Balance Unknown" at bounding box center [803, 164] width 13 height 13
checkbox input "false"
click at [1204, 622] on button "Save & Close" at bounding box center [1213, 614] width 134 height 41
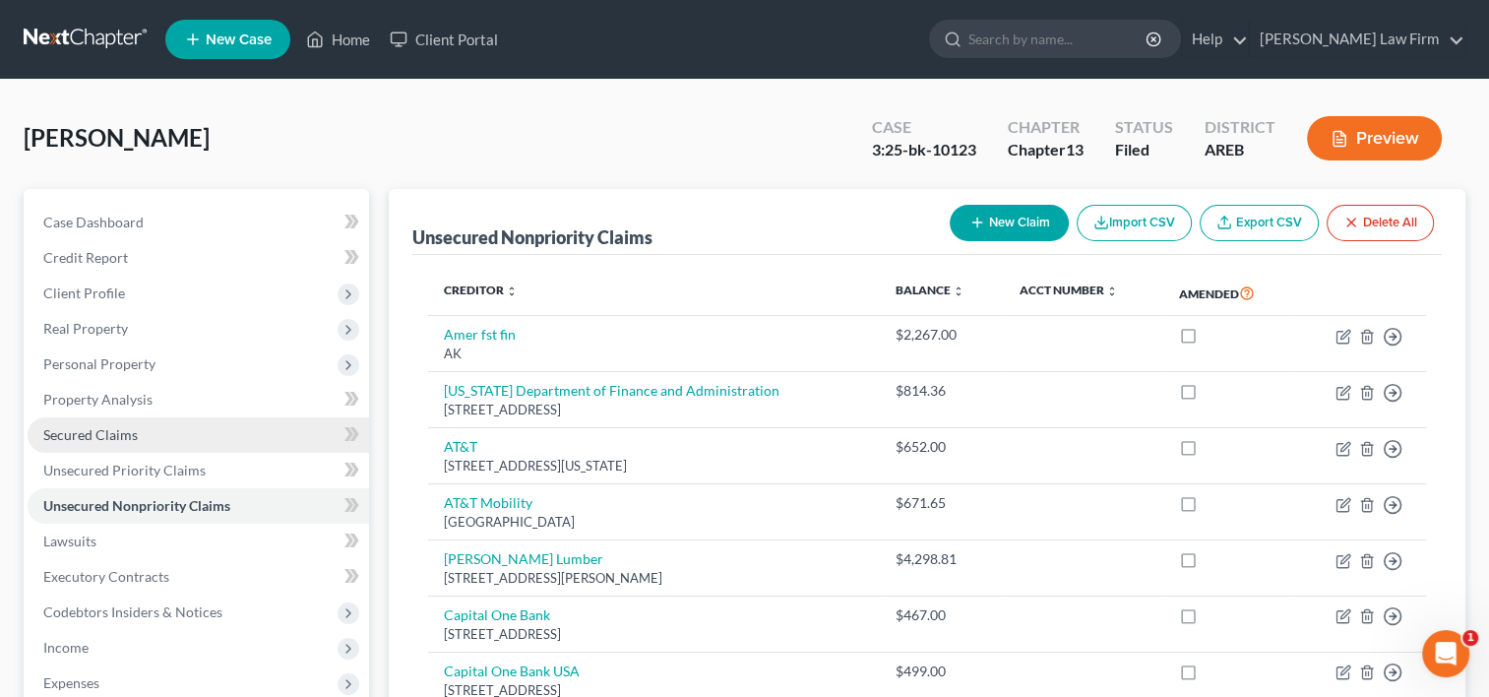
click at [154, 437] on link "Secured Claims" at bounding box center [199, 434] width 342 height 35
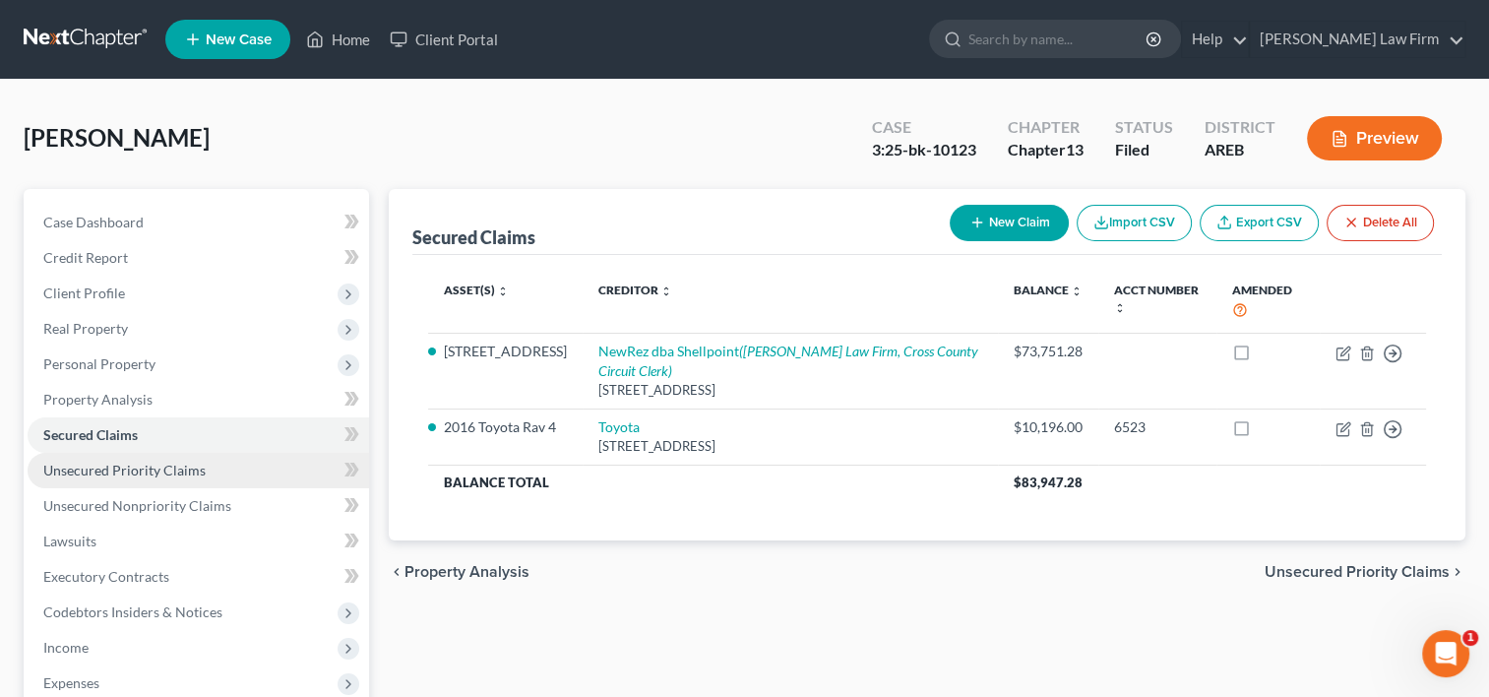
click at [88, 475] on span "Unsecured Priority Claims" at bounding box center [124, 470] width 162 height 17
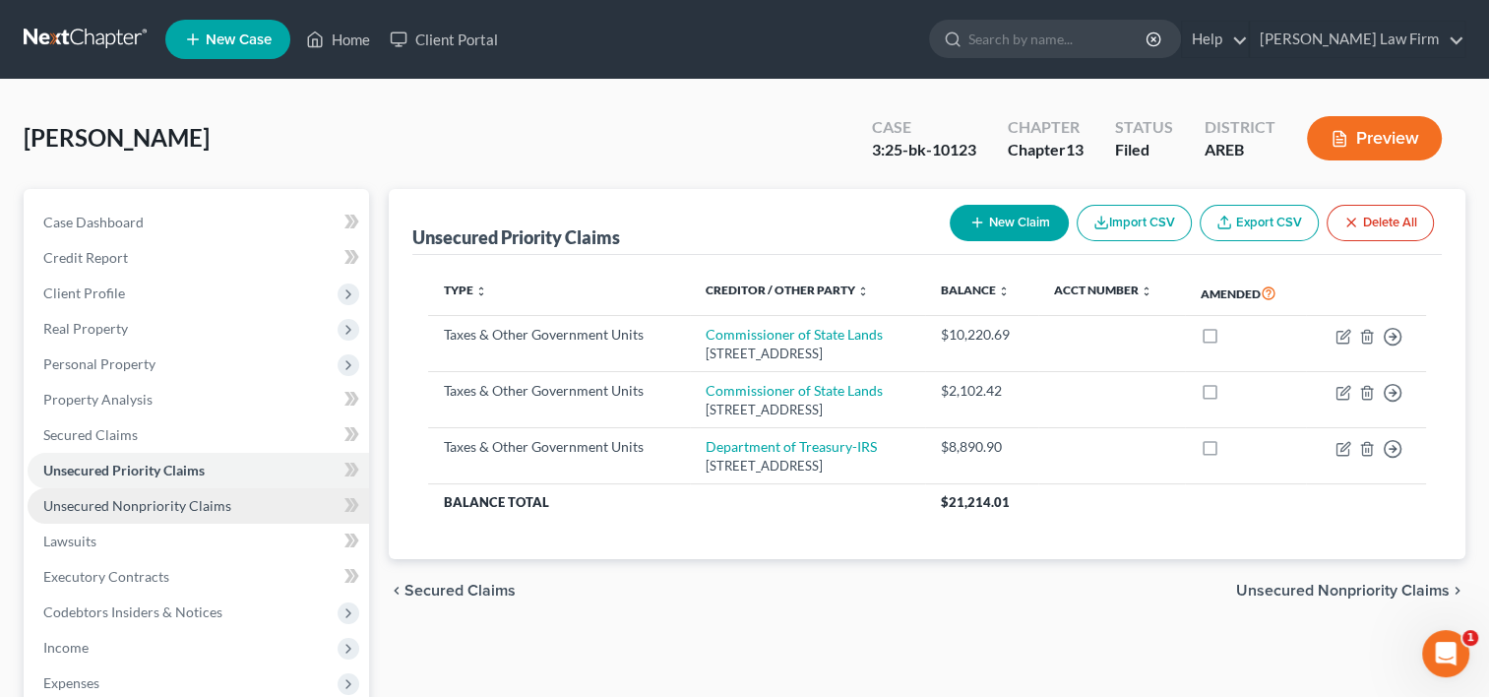
click at [97, 506] on span "Unsecured Nonpriority Claims" at bounding box center [137, 505] width 188 height 17
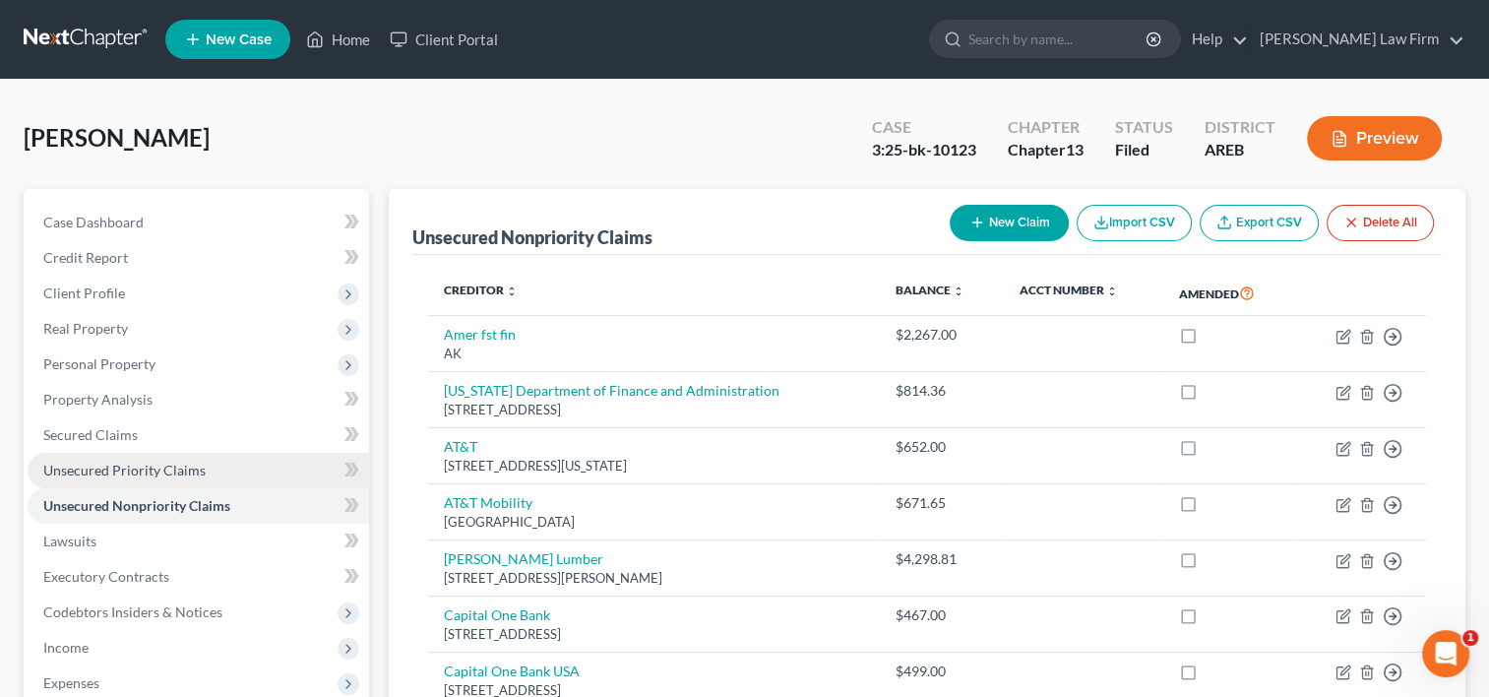
click at [118, 473] on span "Unsecured Priority Claims" at bounding box center [124, 470] width 162 height 17
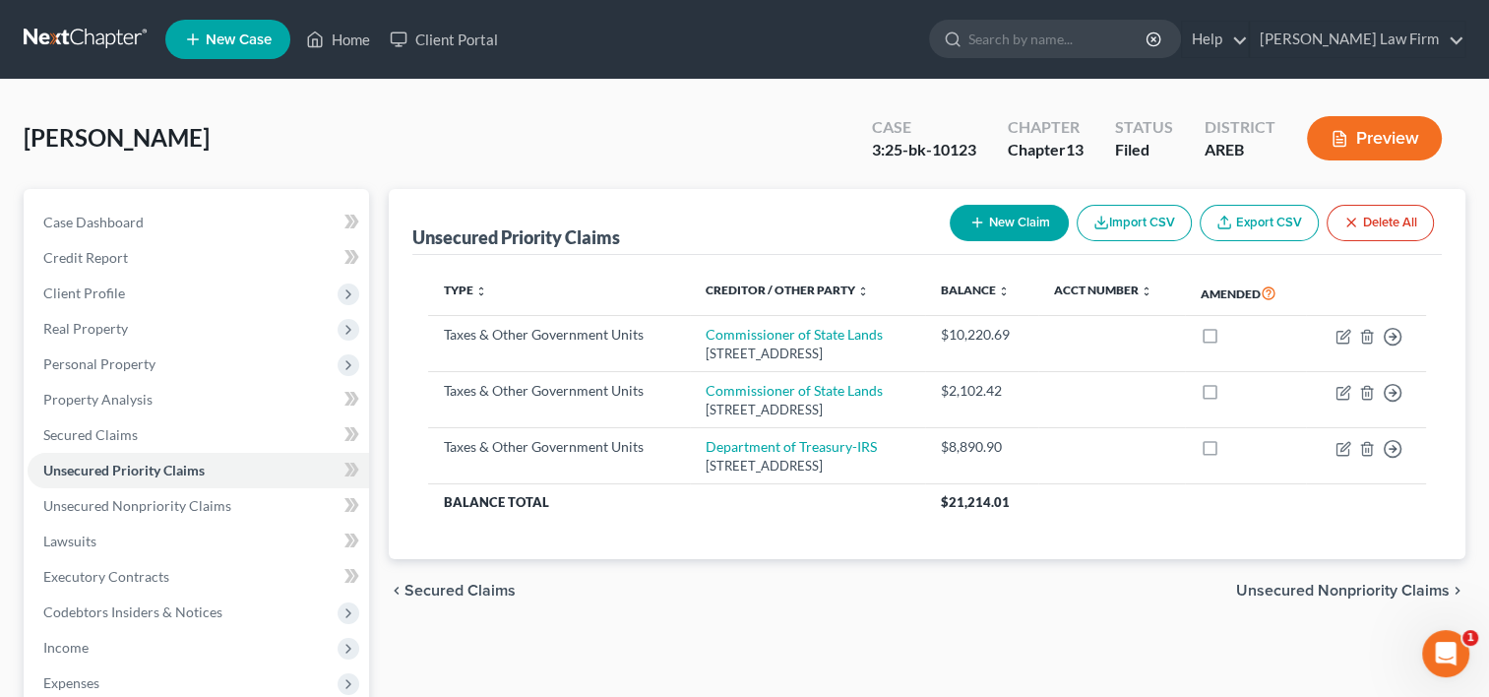
click at [1009, 220] on button "New Claim" at bounding box center [1009, 223] width 119 height 36
select select "0"
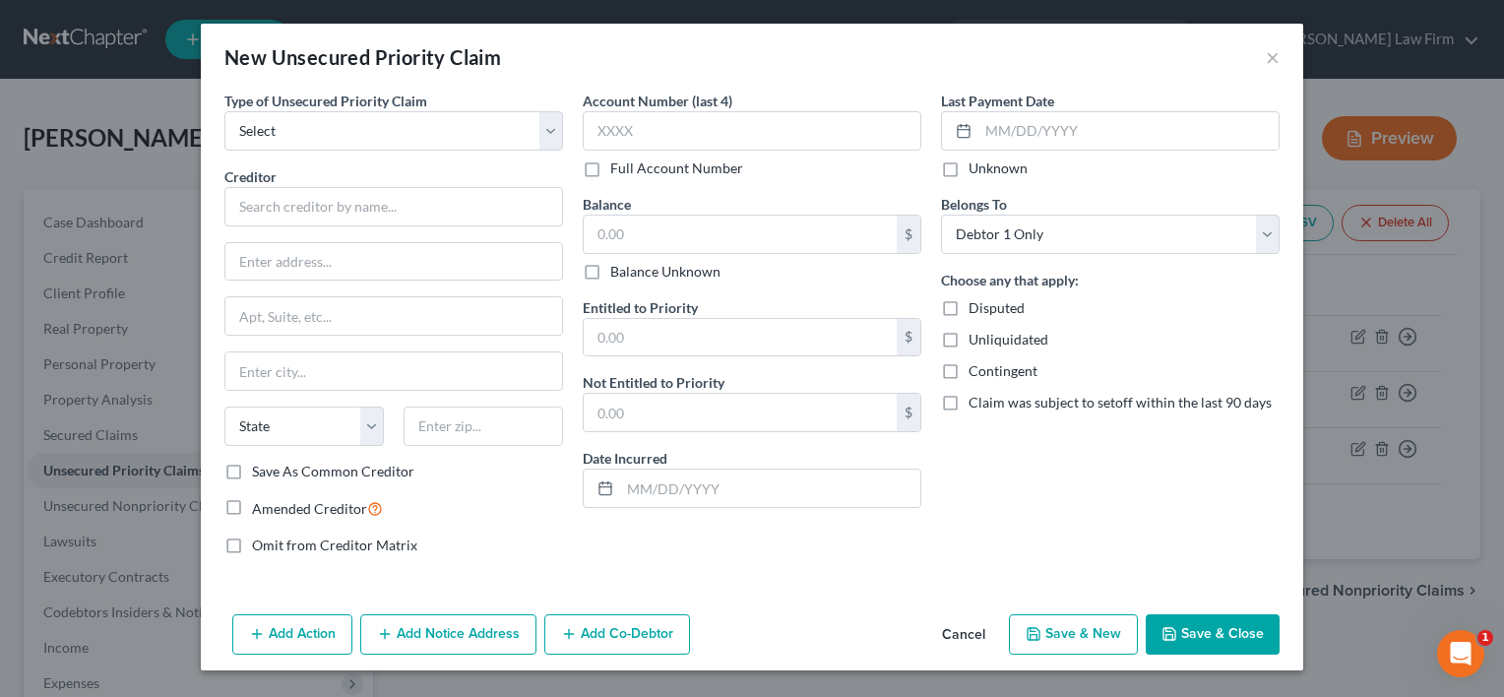
click at [977, 637] on button "Cancel" at bounding box center [963, 635] width 75 height 39
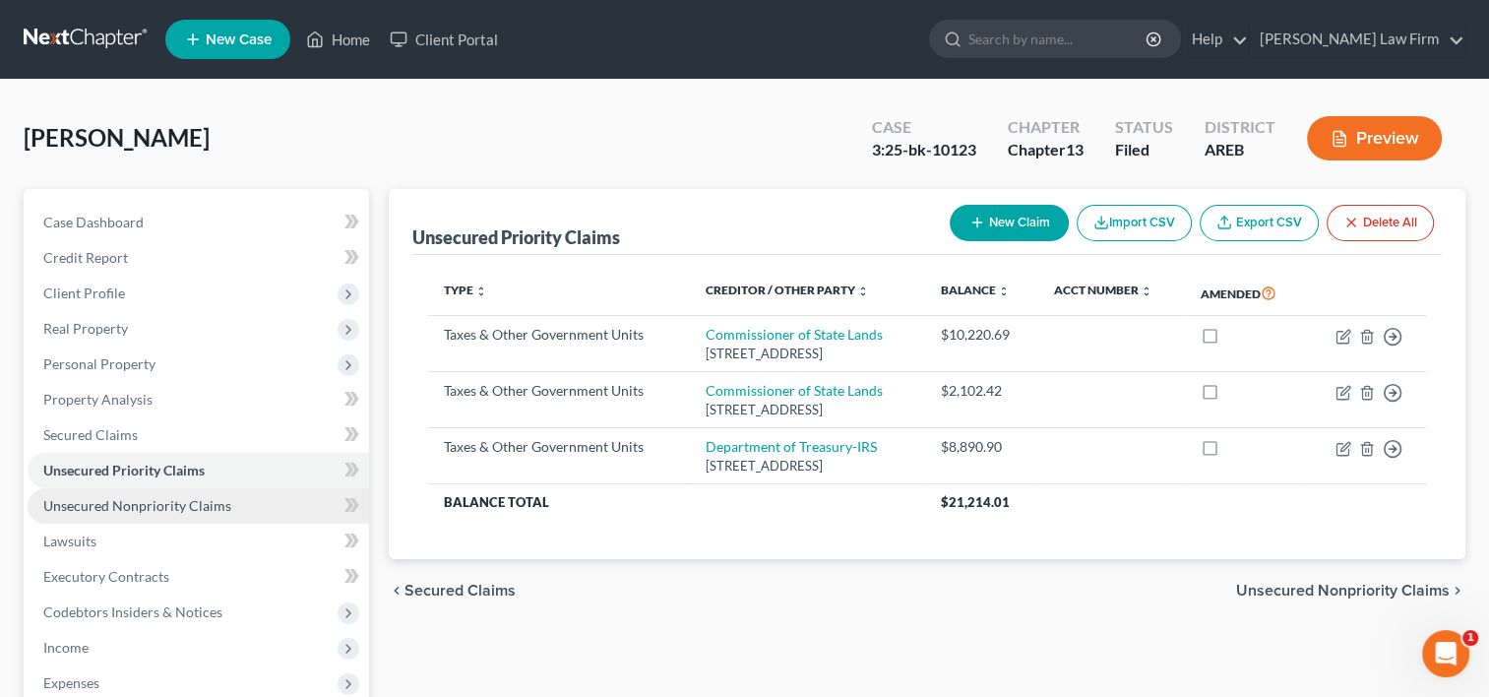
click at [211, 520] on link "Unsecured Nonpriority Claims" at bounding box center [199, 505] width 342 height 35
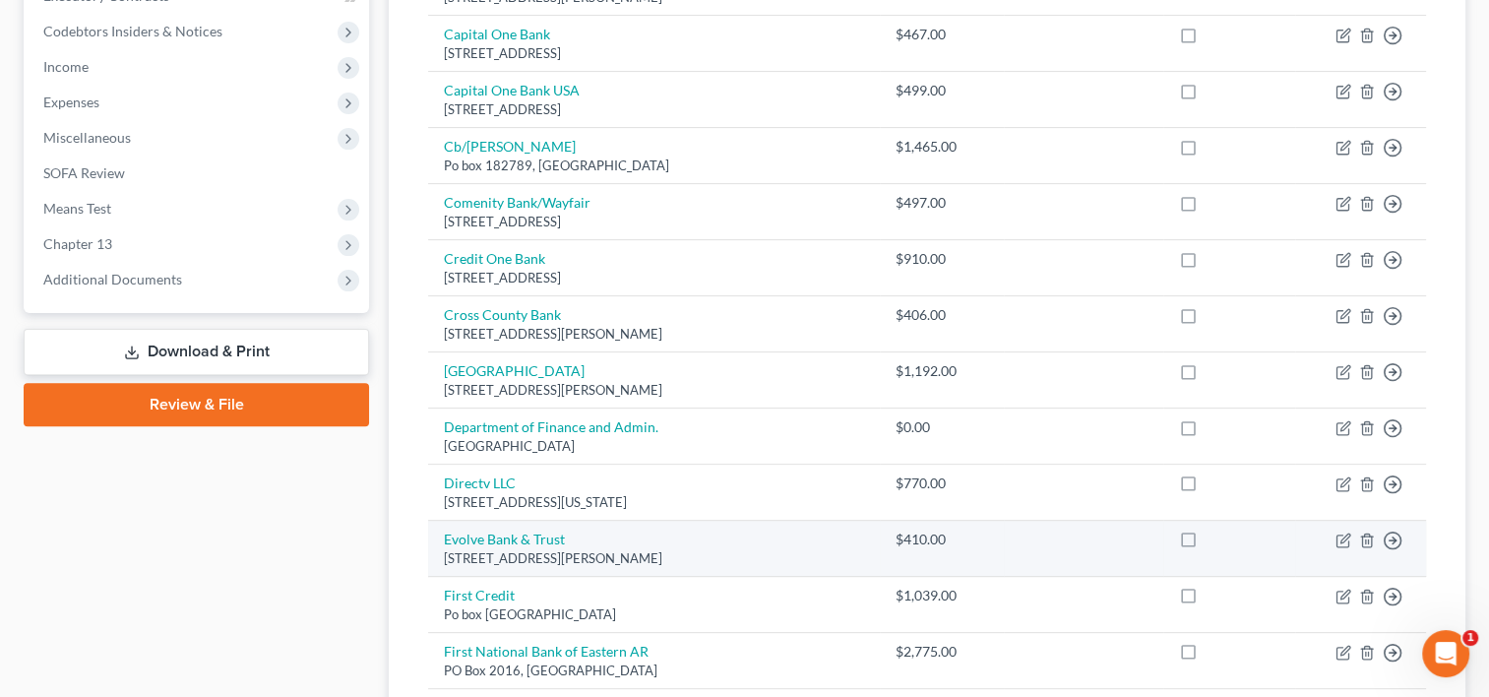
scroll to position [591, 0]
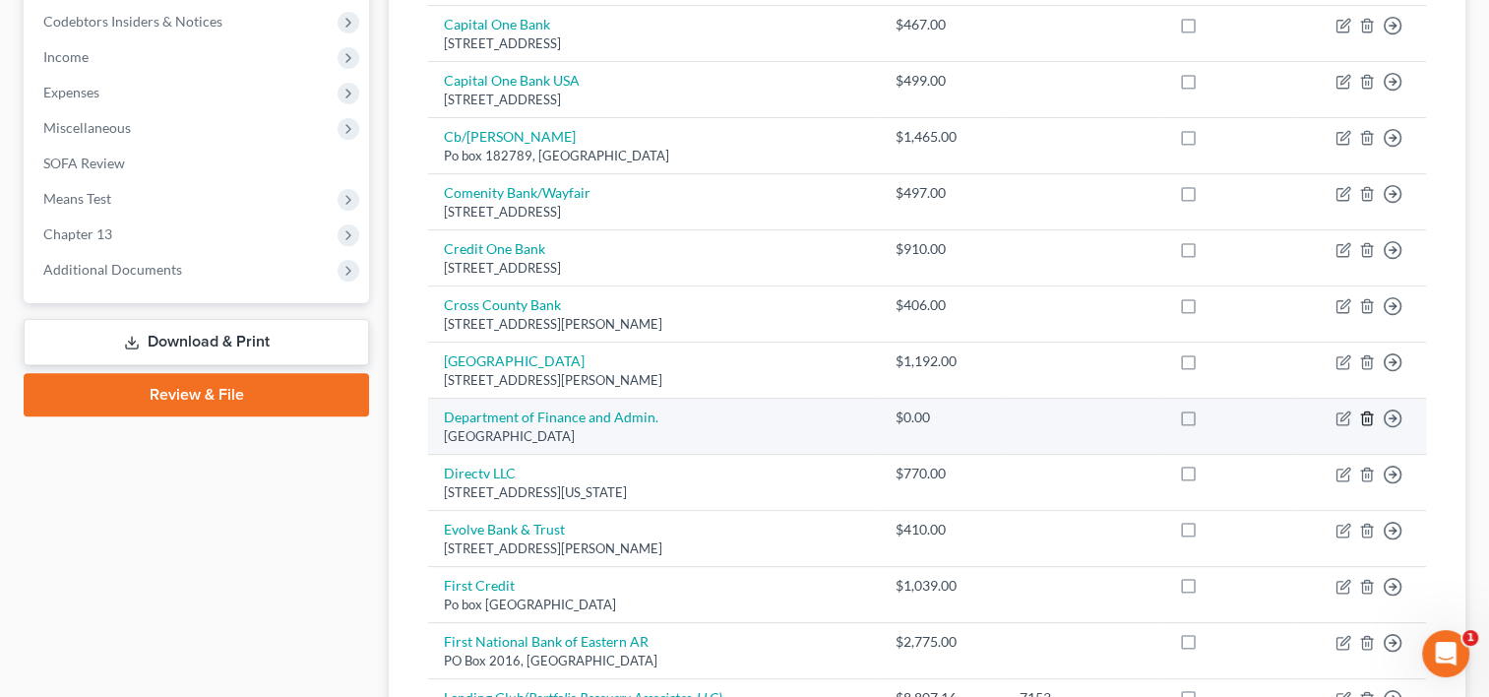
click at [1367, 413] on icon "button" at bounding box center [1368, 419] width 16 height 16
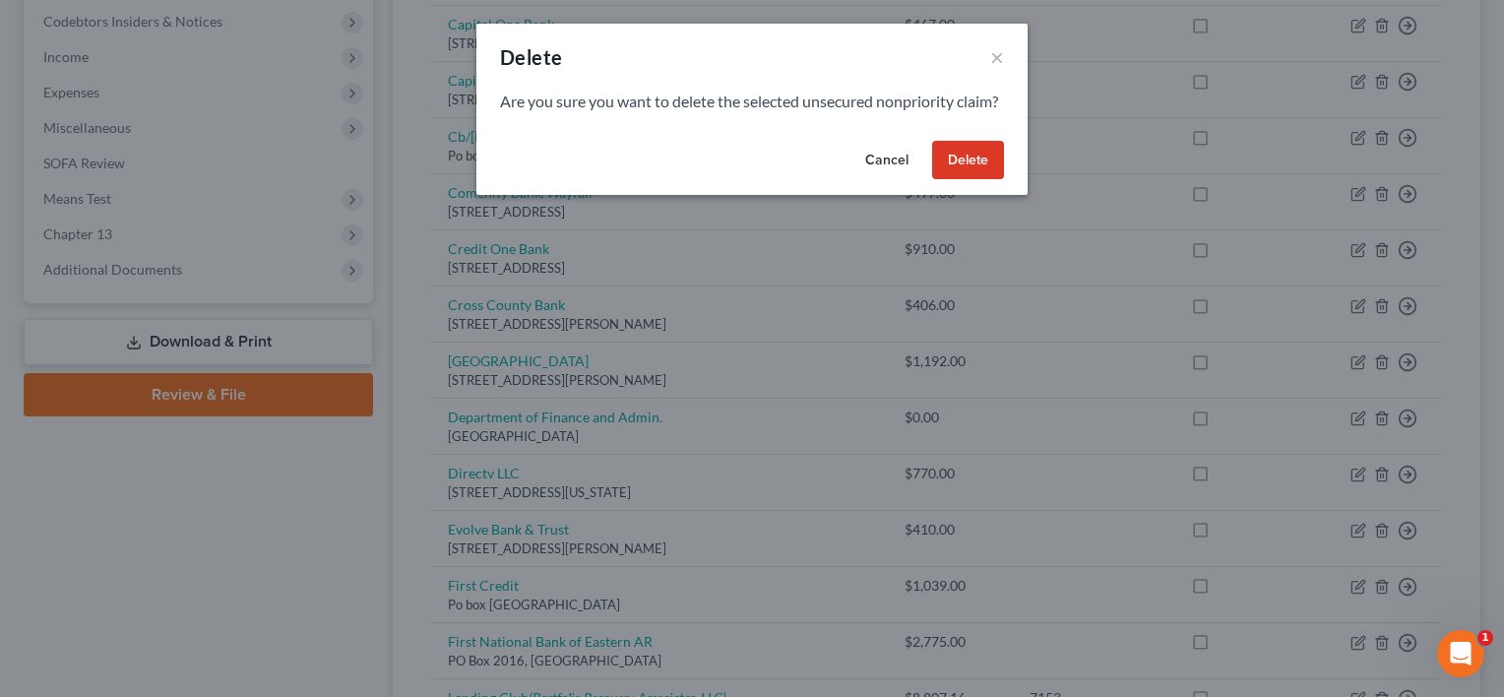
click at [954, 180] on button "Delete" at bounding box center [968, 160] width 72 height 39
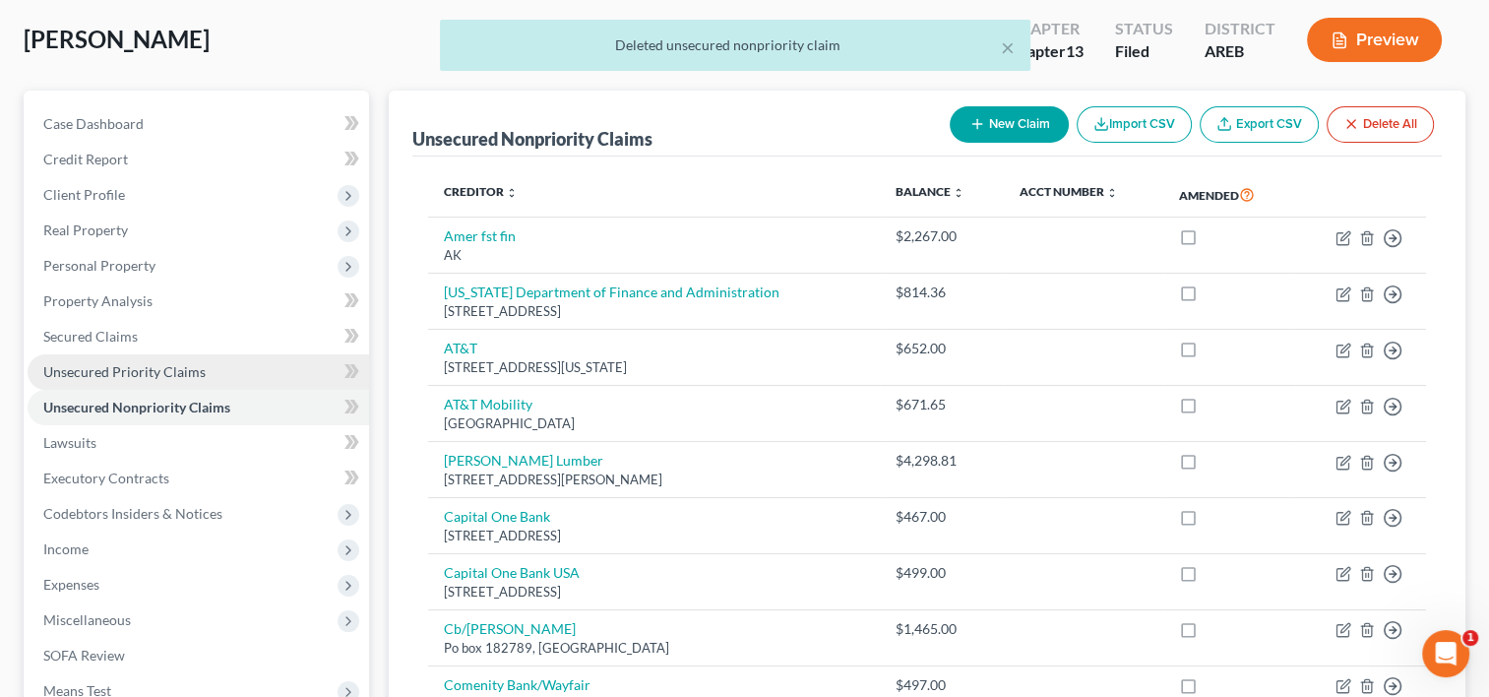
click at [218, 371] on link "Unsecured Priority Claims" at bounding box center [199, 371] width 342 height 35
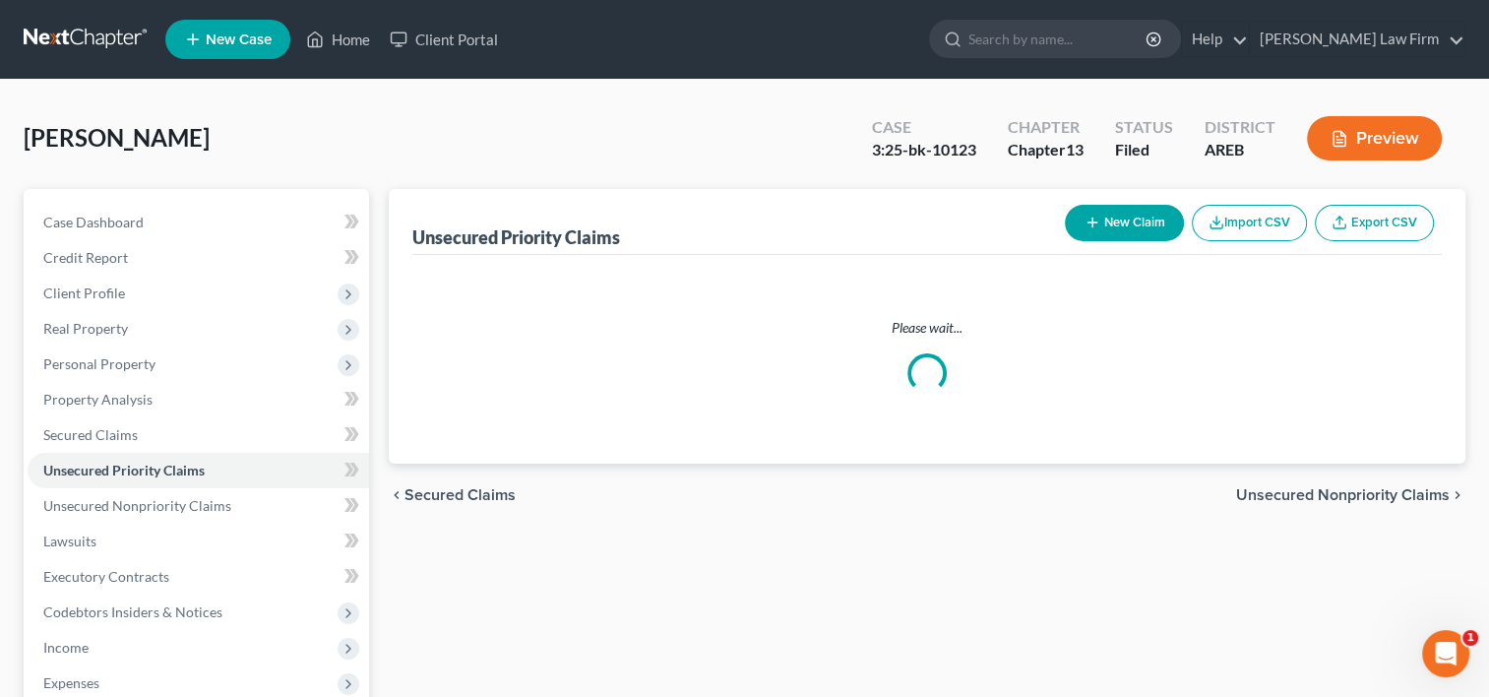
click at [1148, 229] on button "New Claim" at bounding box center [1124, 223] width 119 height 36
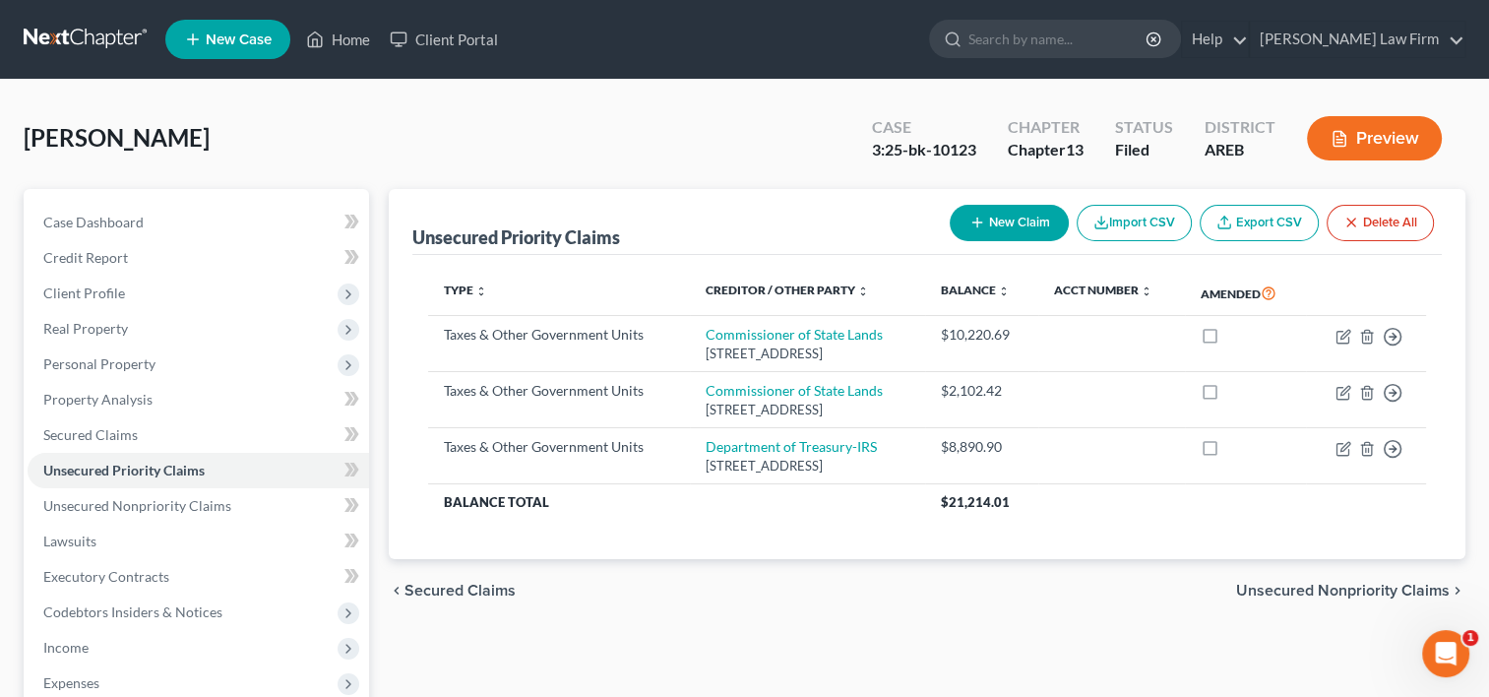
click at [1020, 228] on button "New Claim" at bounding box center [1009, 223] width 119 height 36
select select "0"
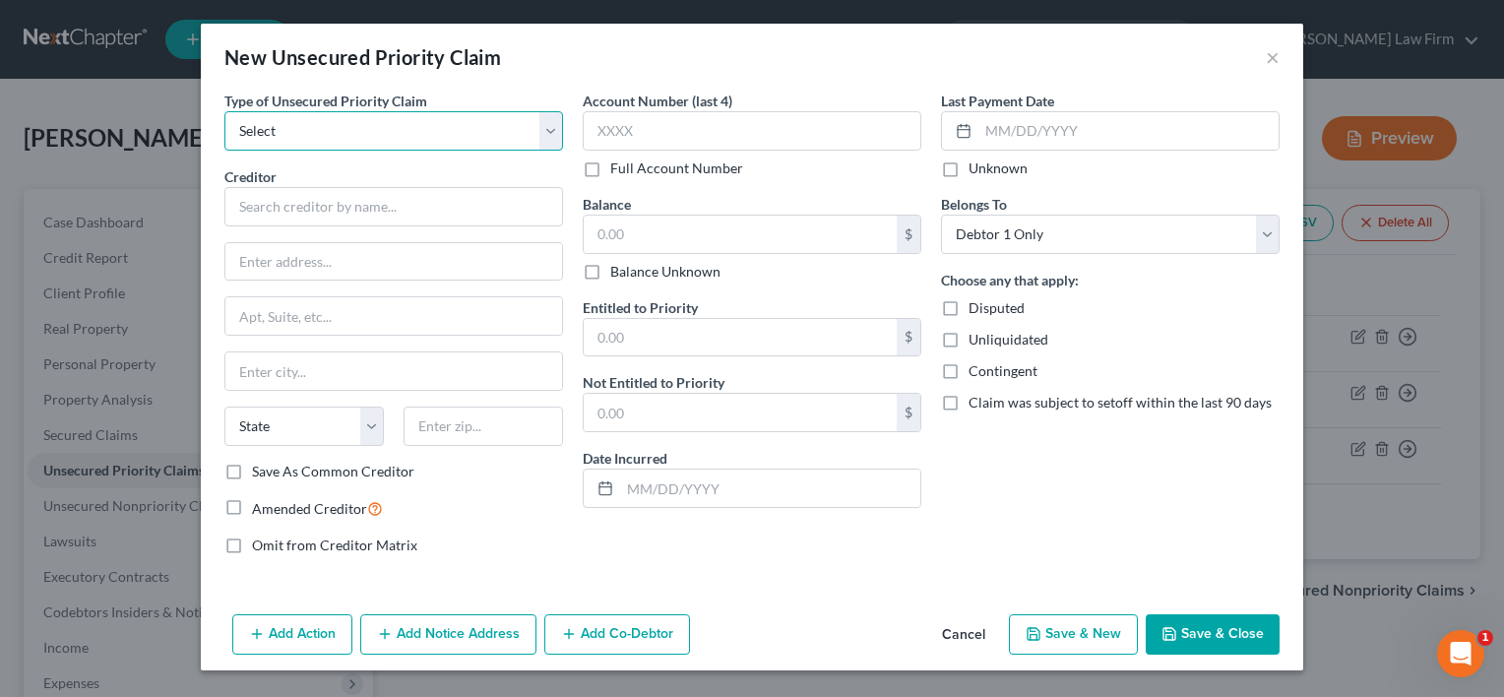
click at [272, 134] on select "Select Taxes & Other Government Units Domestic Support Obligations Extensions o…" at bounding box center [393, 130] width 339 height 39
select select "0"
click at [224, 111] on select "Select Taxes & Other Government Units Domestic Support Obligations Extensions o…" at bounding box center [393, 130] width 339 height 39
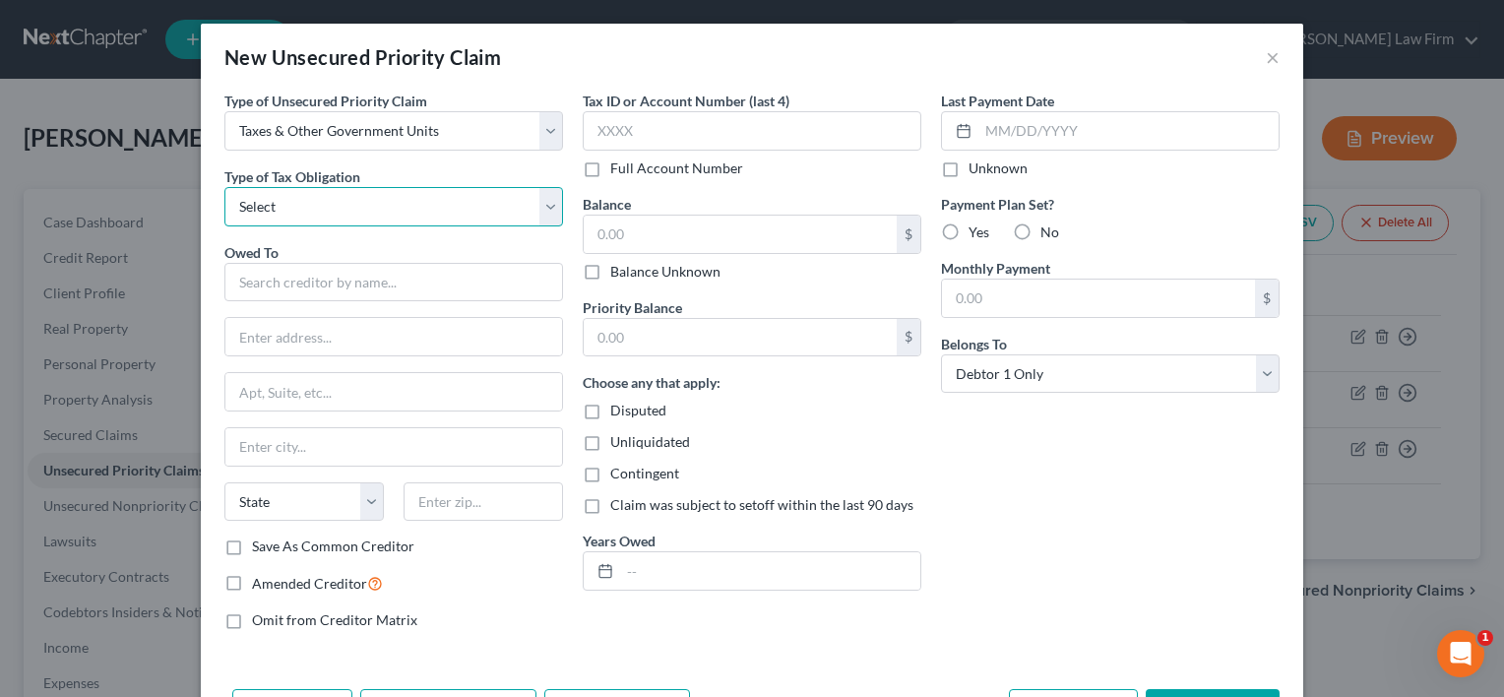
click at [284, 205] on select "Select Federal City State Franchise Tax Board Other" at bounding box center [393, 206] width 339 height 39
select select "2"
click at [224, 187] on select "Select Federal City State Franchise Tax Board Other" at bounding box center [393, 206] width 339 height 39
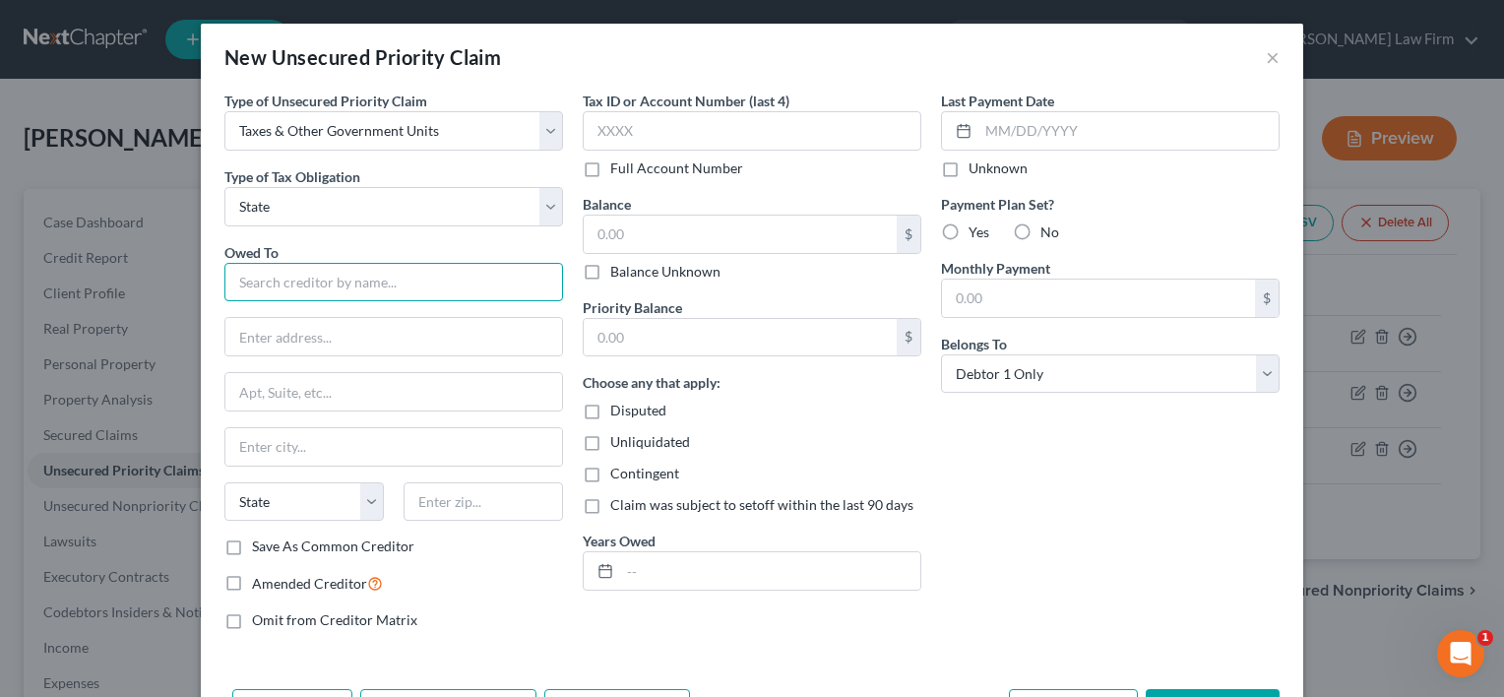
click at [266, 282] on input "text" at bounding box center [393, 282] width 339 height 39
type input "AR Department of Finance and Administration"
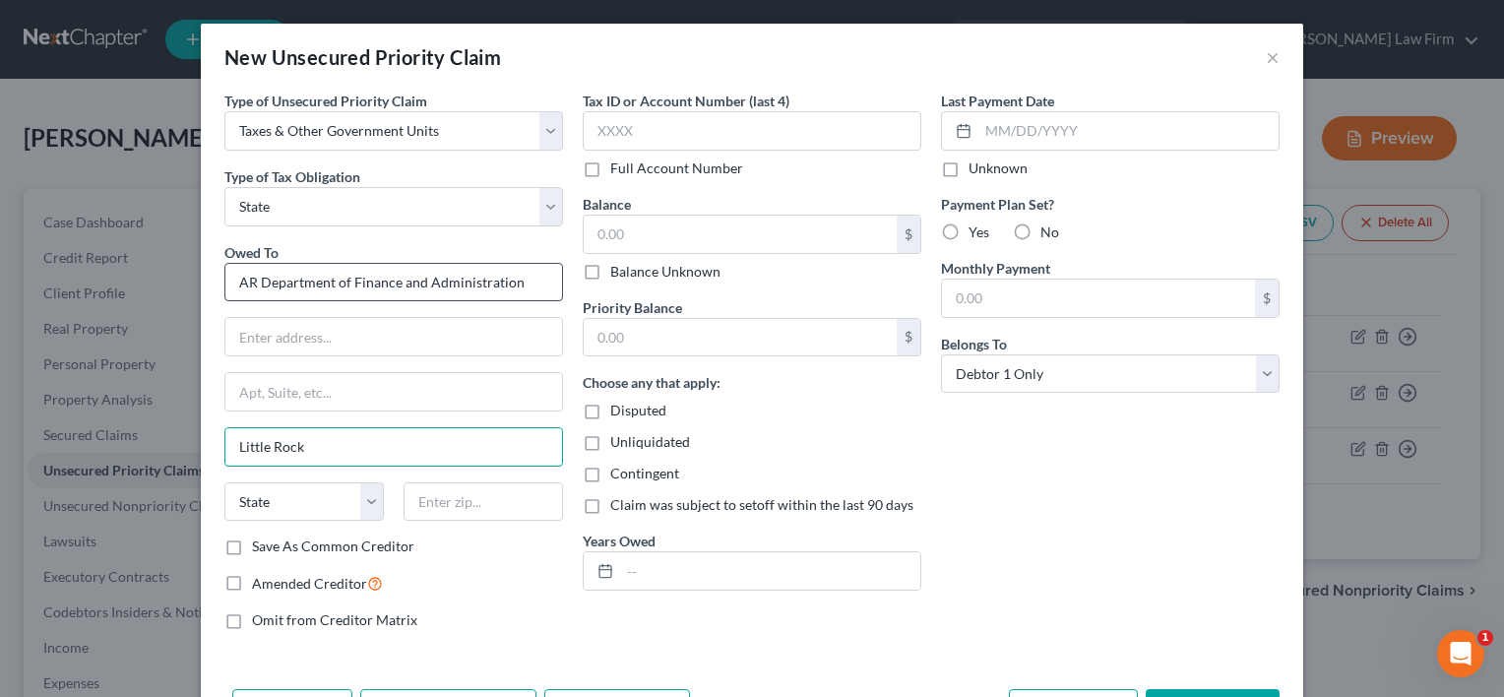
type input "Little Rock"
select select "2"
type input "72201"
click at [620, 565] on input "text" at bounding box center [770, 570] width 300 height 37
type input "2009"
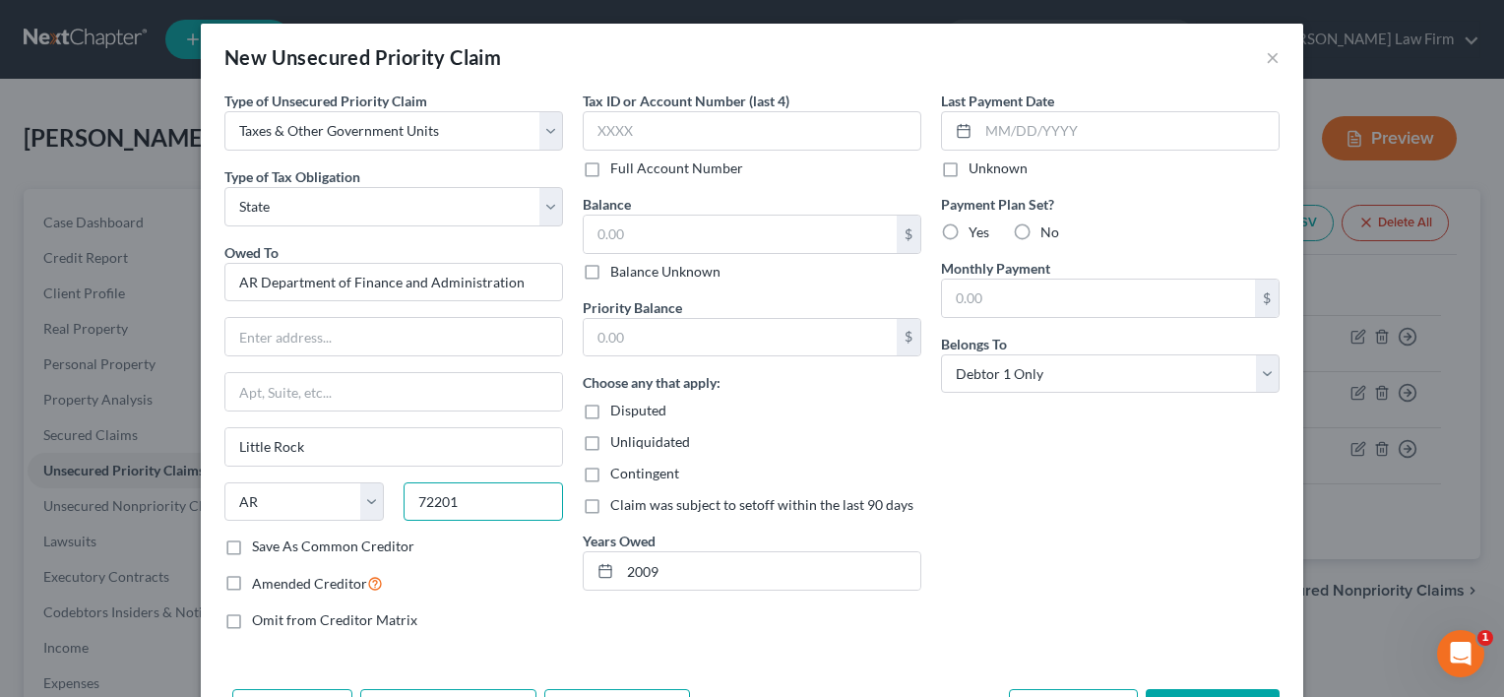
click at [449, 500] on input "72201" at bounding box center [483, 501] width 159 height 39
type input "72203"
click at [279, 346] on input "text" at bounding box center [393, 336] width 337 height 37
type input "PO Box 3493"
click at [641, 222] on input "text" at bounding box center [740, 234] width 313 height 37
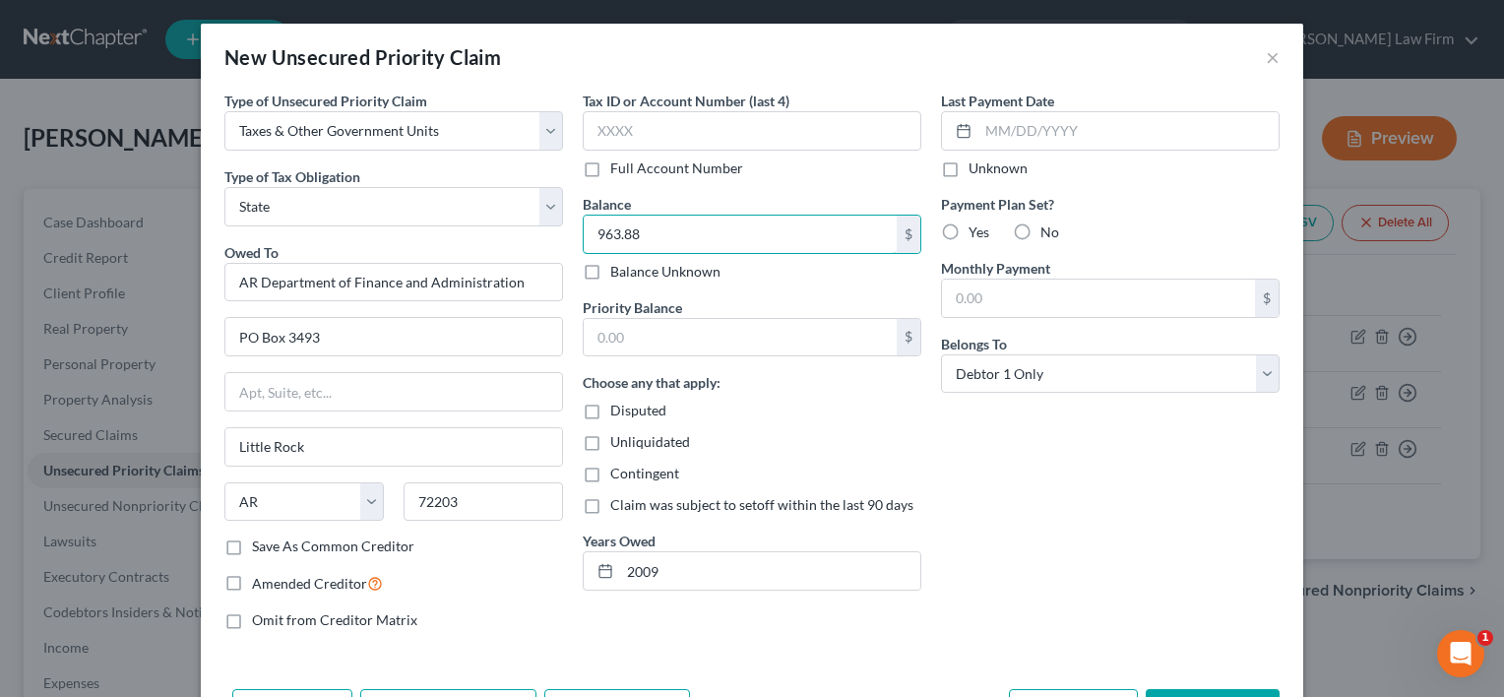
type input "963.88"
drag, startPoint x: 646, startPoint y: 336, endPoint x: 569, endPoint y: 332, distance: 76.9
click at [573, 332] on div "Tax ID or Account Number (last 4) Full Account Number Balance 963.88 $ Balance …" at bounding box center [752, 368] width 358 height 555
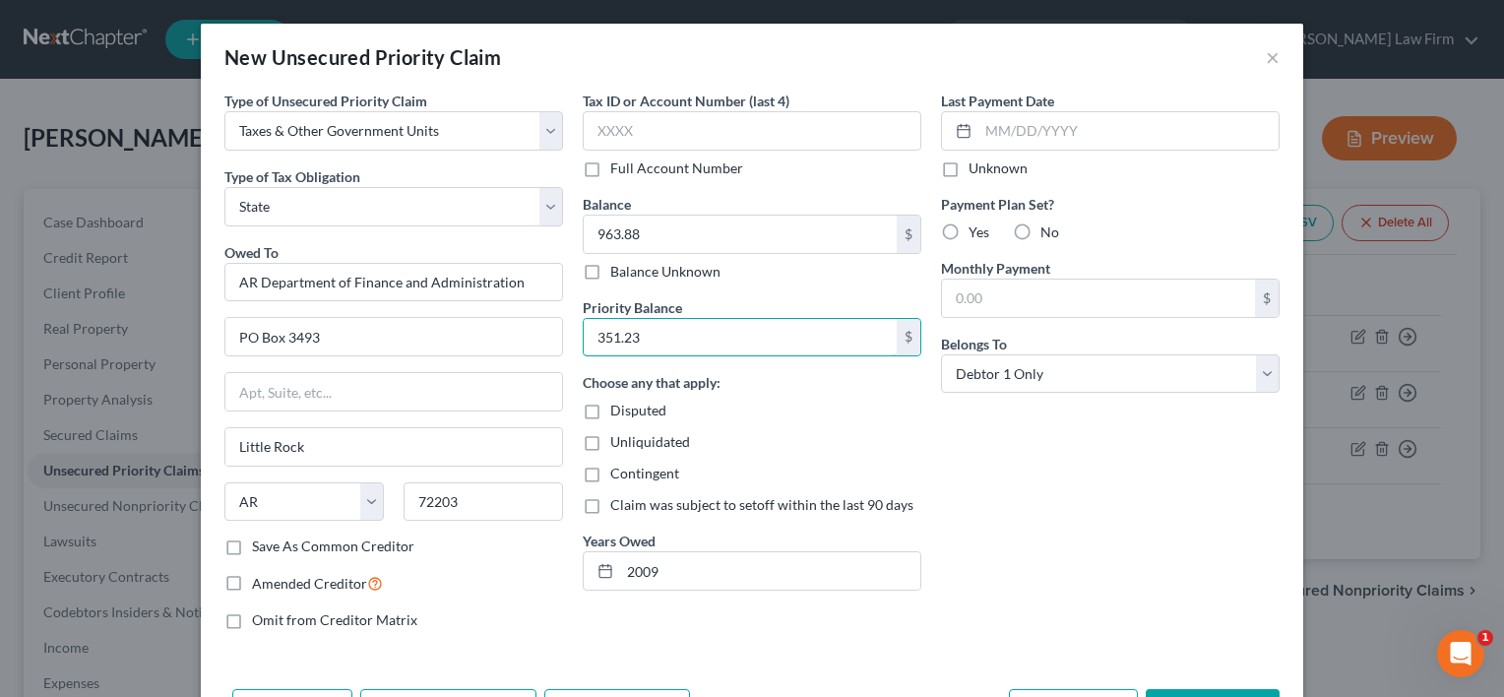
type input "351.23"
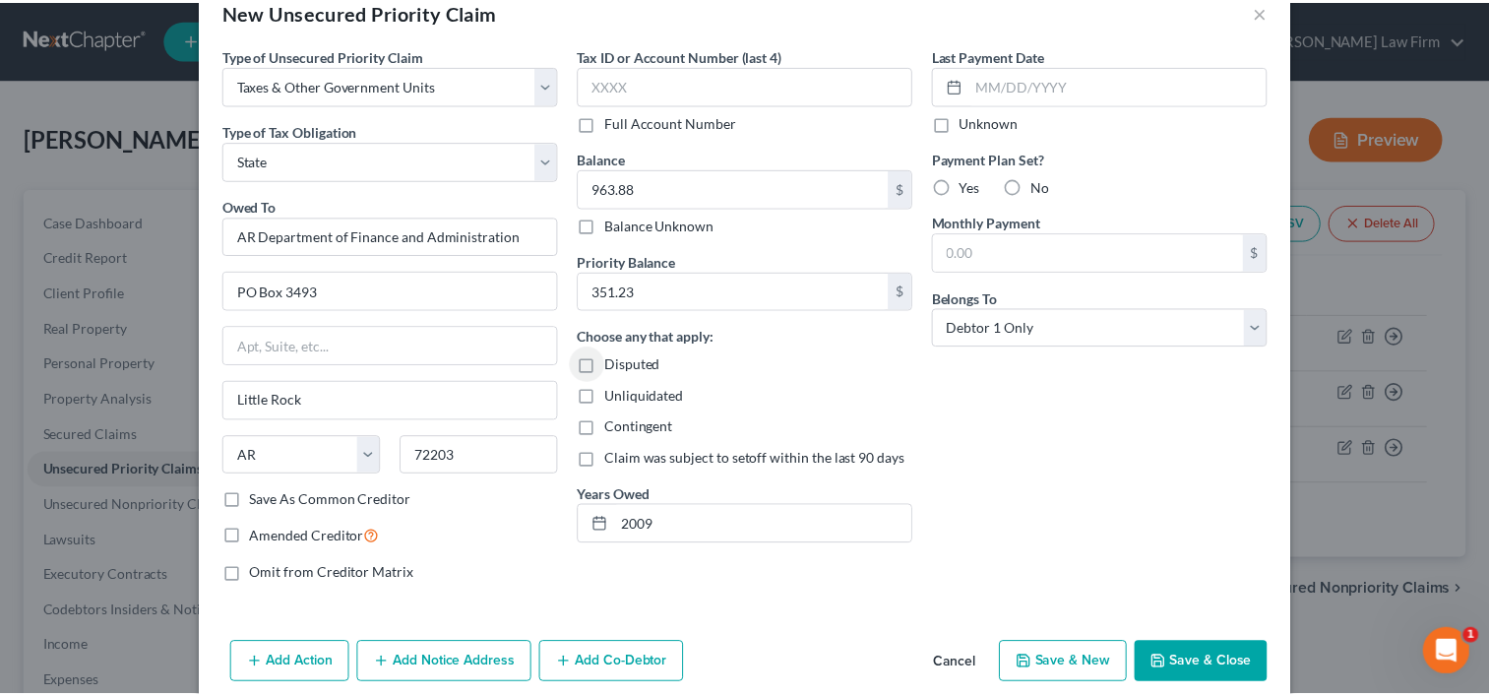
scroll to position [70, 0]
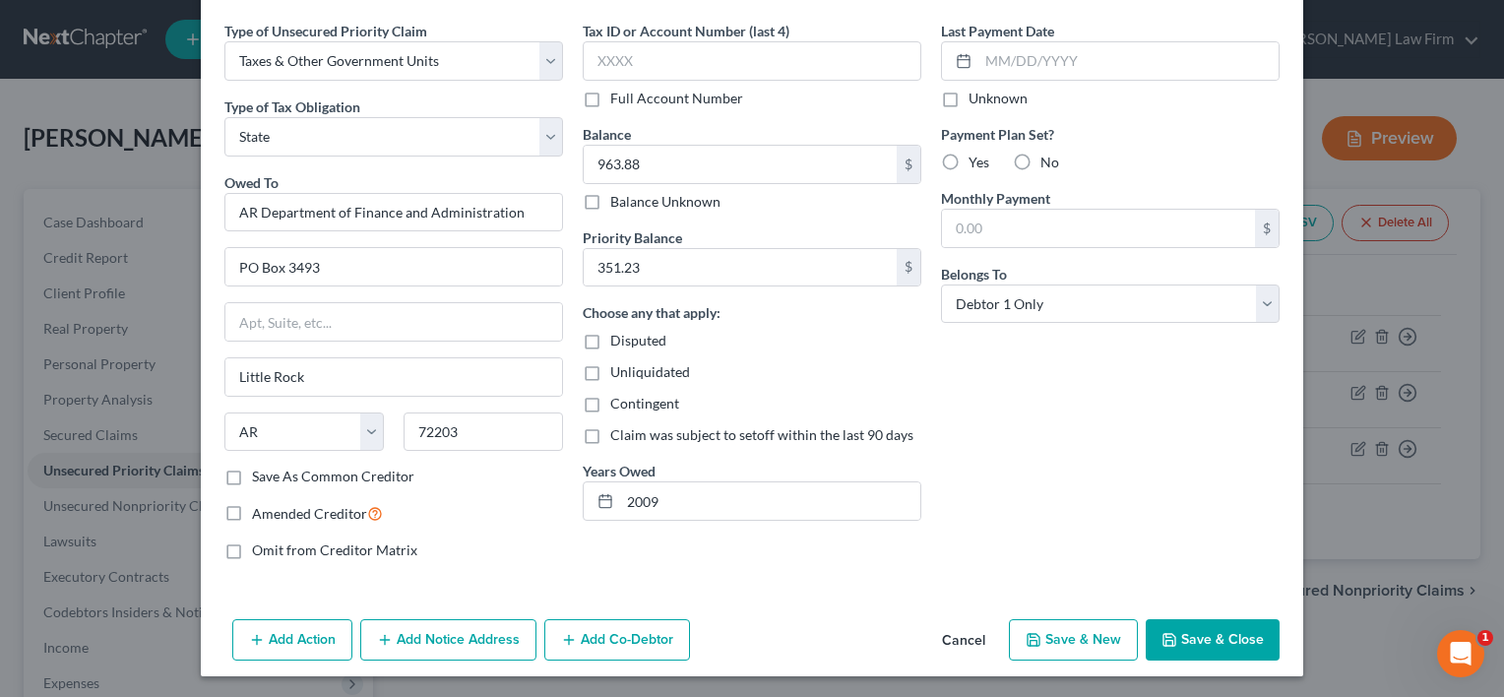
click at [1208, 634] on button "Save & Close" at bounding box center [1213, 639] width 134 height 41
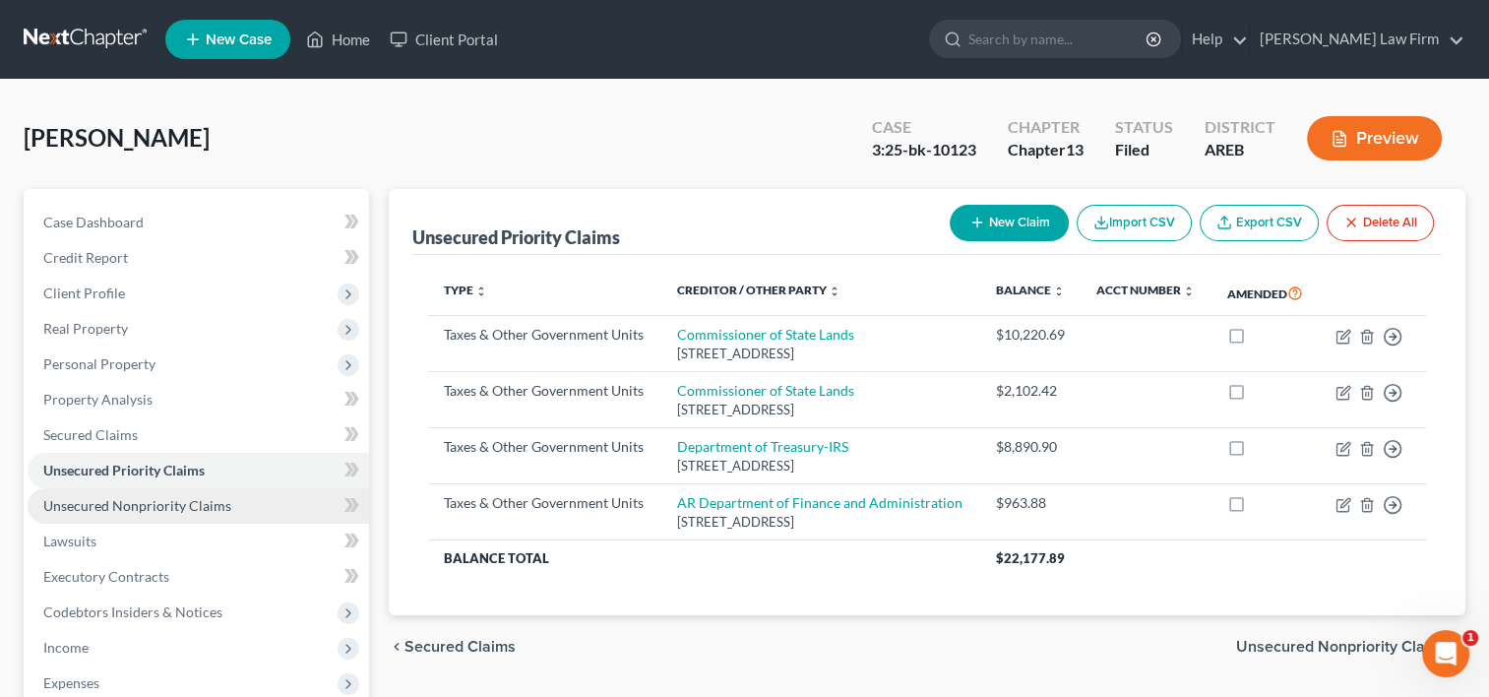
click at [127, 506] on span "Unsecured Nonpriority Claims" at bounding box center [137, 505] width 188 height 17
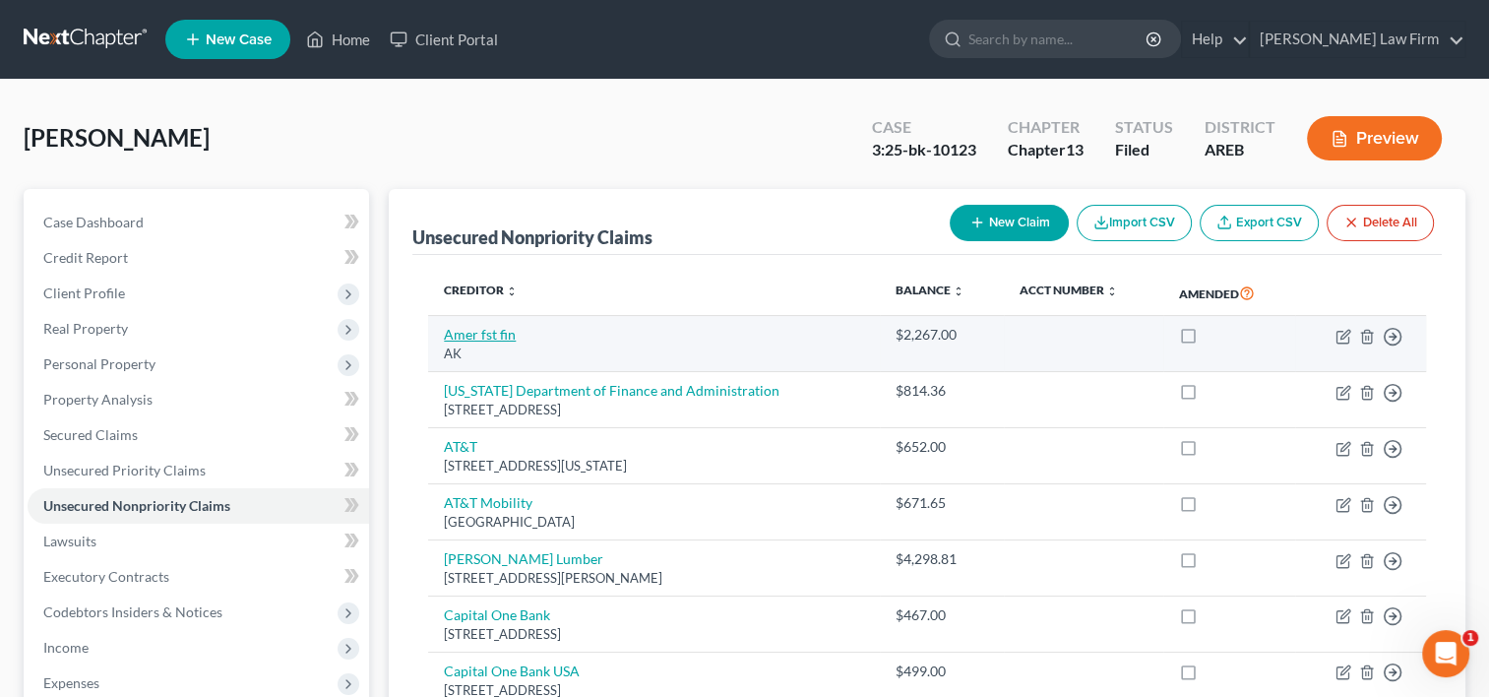
click at [472, 340] on link "Amer fst fin" at bounding box center [480, 334] width 72 height 17
select select "1"
select select "2"
select select "0"
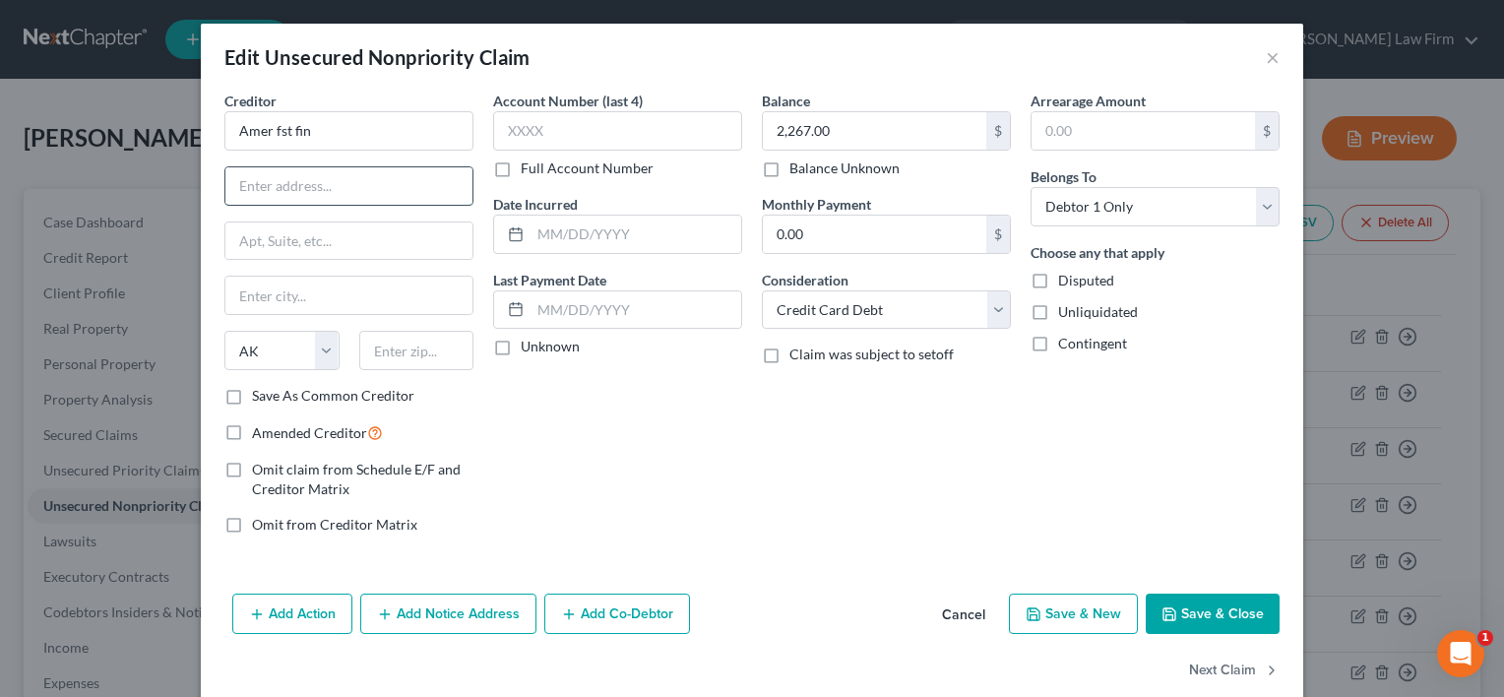
drag, startPoint x: 276, startPoint y: 192, endPoint x: 268, endPoint y: 177, distance: 16.7
click at [272, 190] on input "text" at bounding box center [348, 185] width 247 height 37
type input "8585 N. Stemmons Fwy STE 1000N"
type input "Dallas"
select select "45"
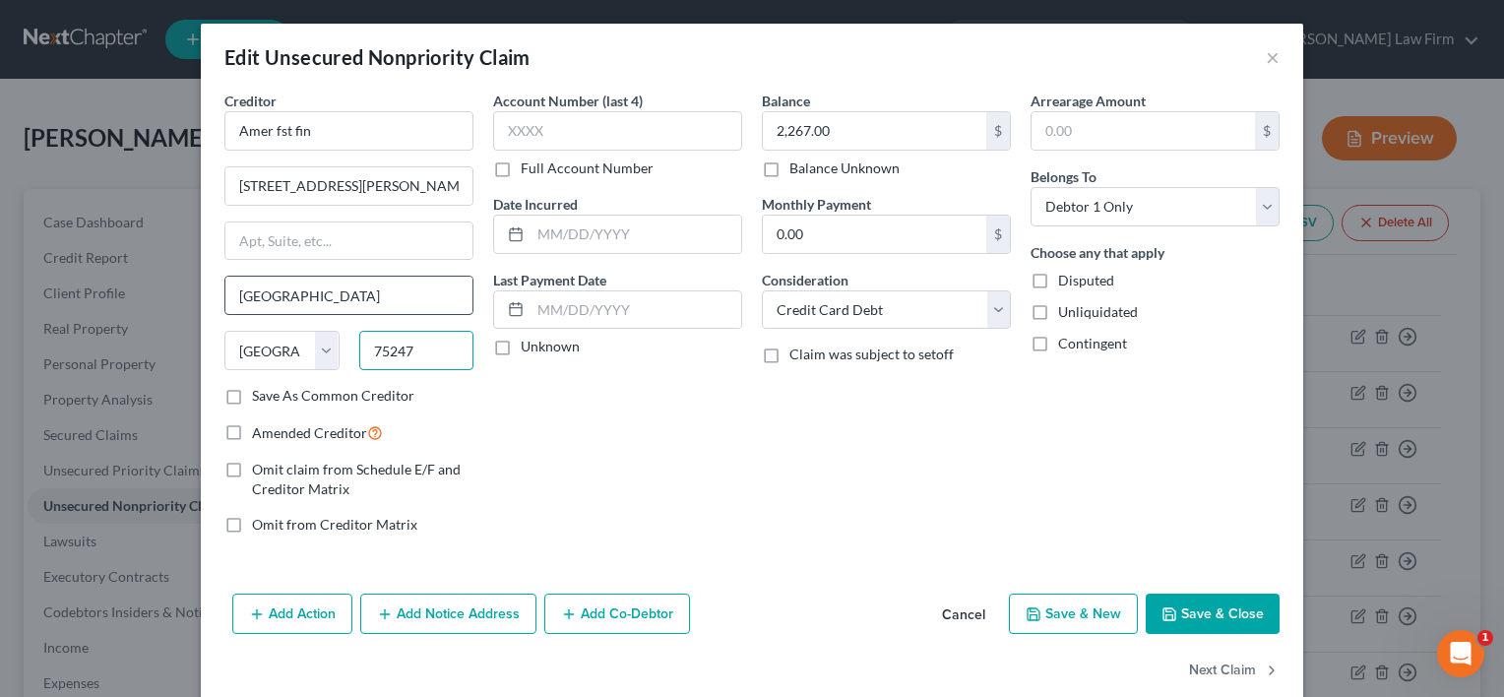
type input "75247"
click at [1181, 620] on button "Save & Close" at bounding box center [1213, 614] width 134 height 41
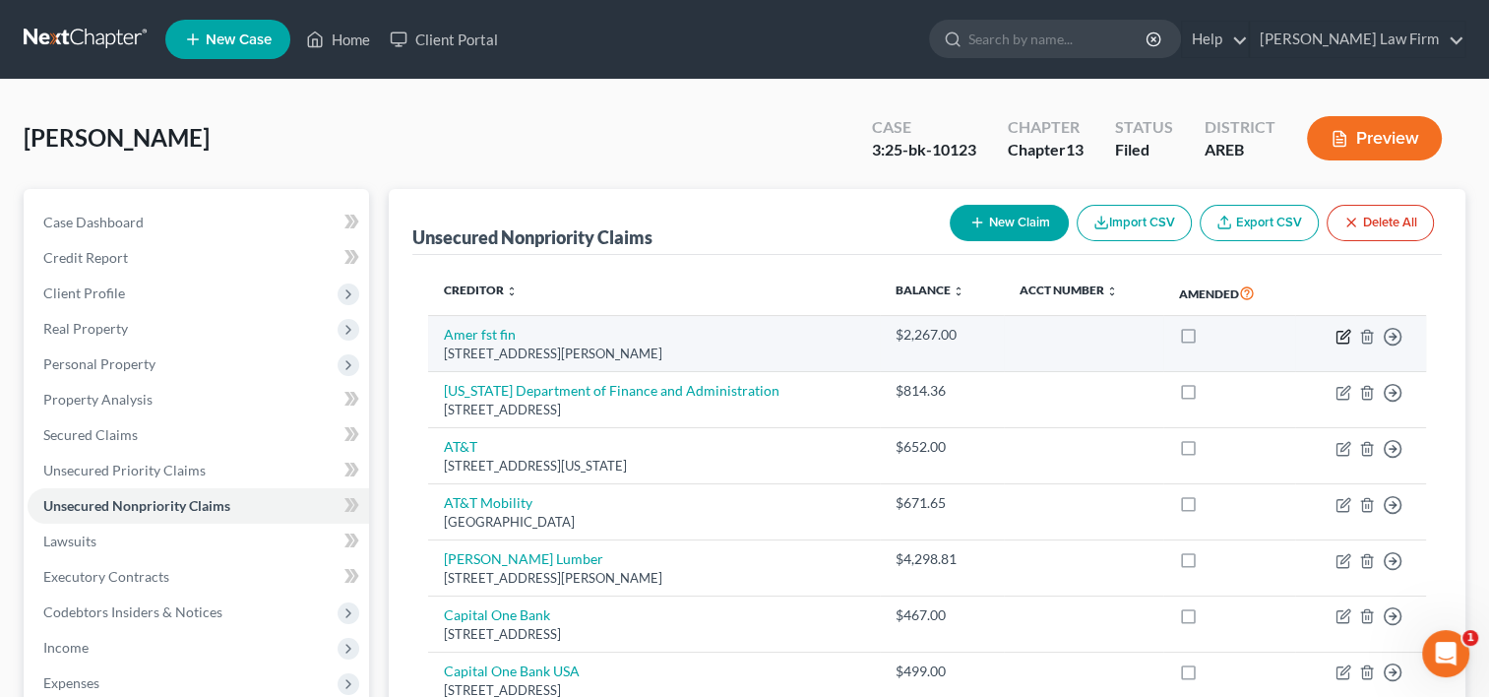
click at [1342, 335] on icon "button" at bounding box center [1345, 334] width 9 height 9
select select "45"
select select "2"
select select "0"
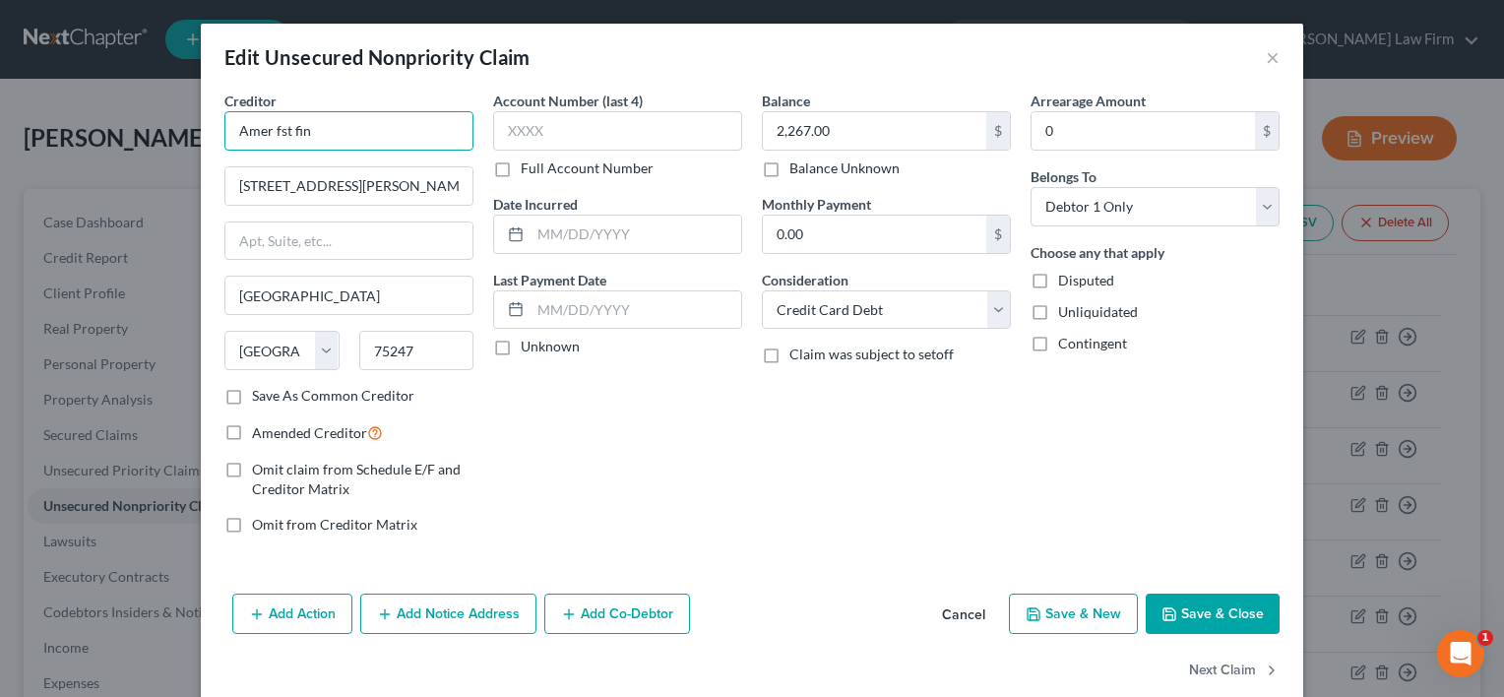
click at [266, 125] on input "Amer fst fin" at bounding box center [348, 130] width 249 height 39
type input "American First Finance"
click at [1202, 621] on button "Save & Close" at bounding box center [1213, 614] width 134 height 41
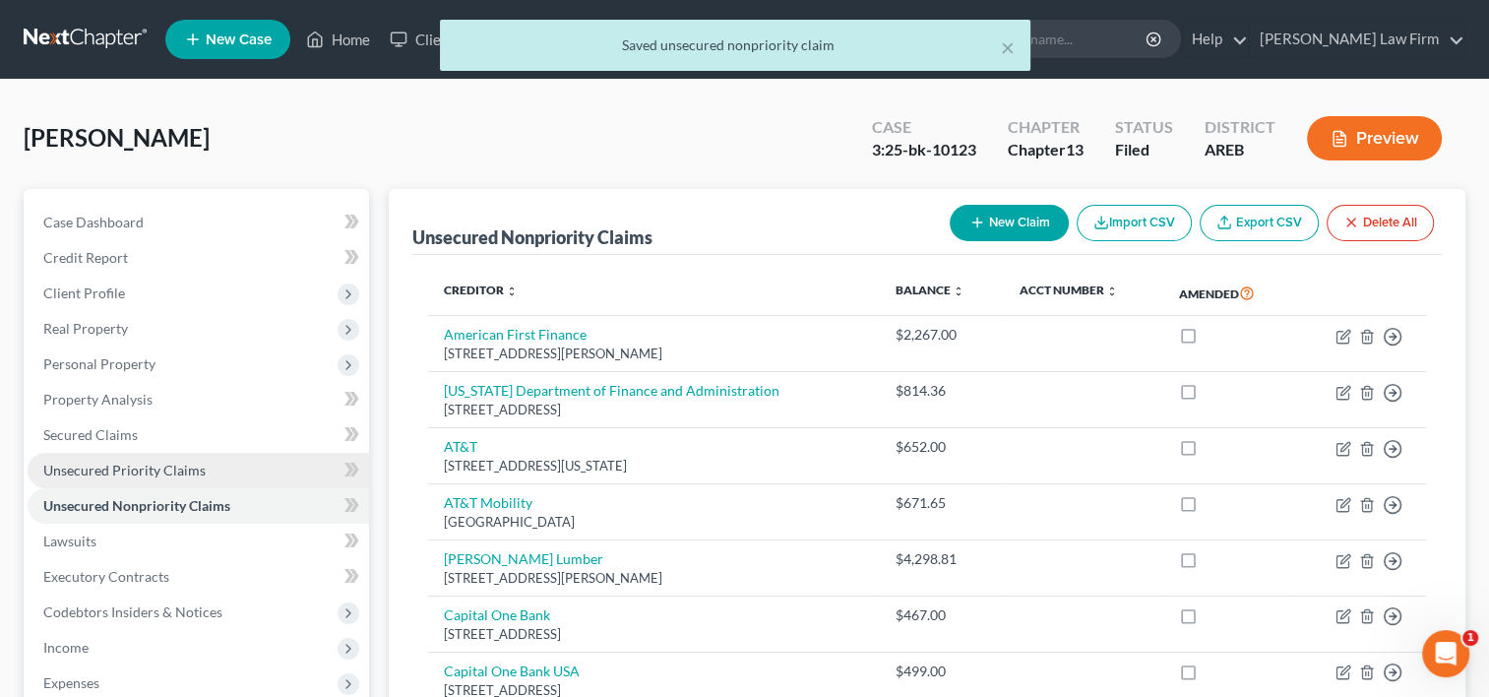
click at [152, 467] on span "Unsecured Priority Claims" at bounding box center [124, 470] width 162 height 17
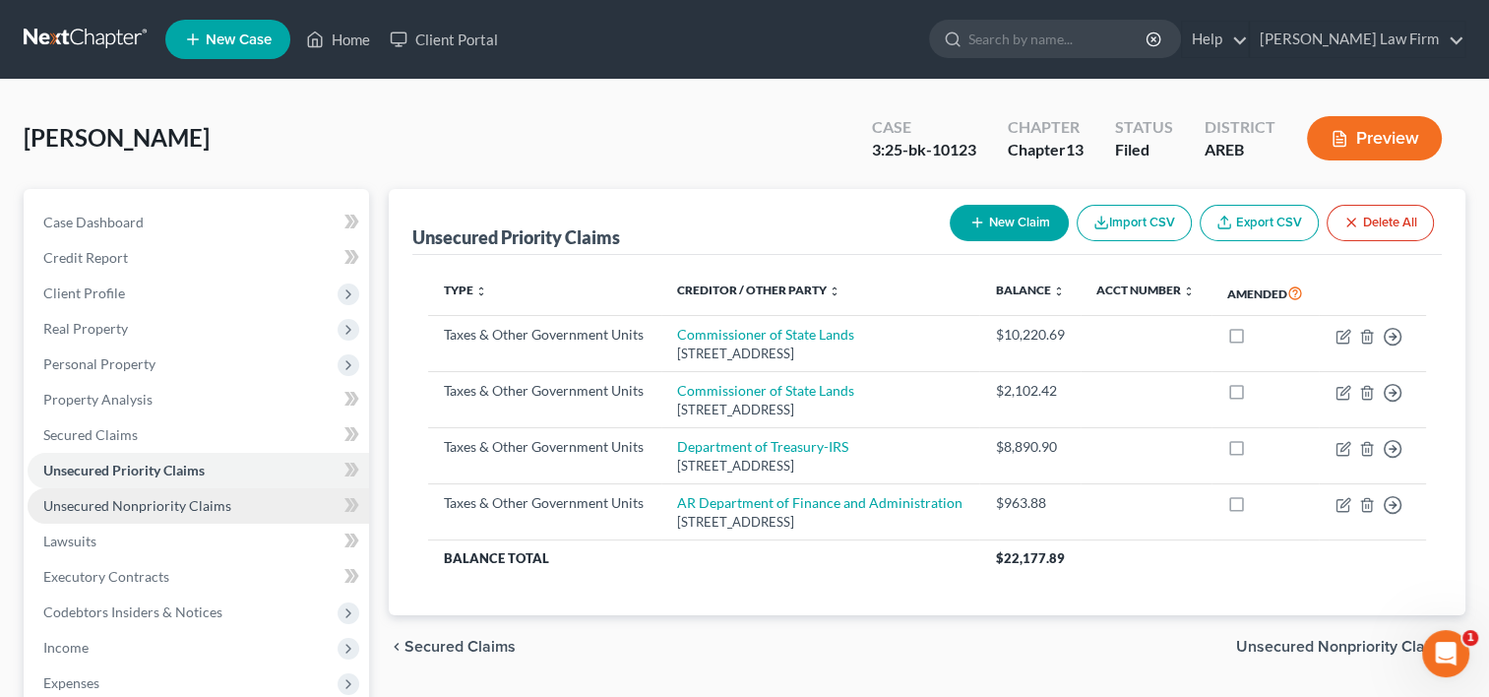
click at [148, 499] on span "Unsecured Nonpriority Claims" at bounding box center [137, 505] width 188 height 17
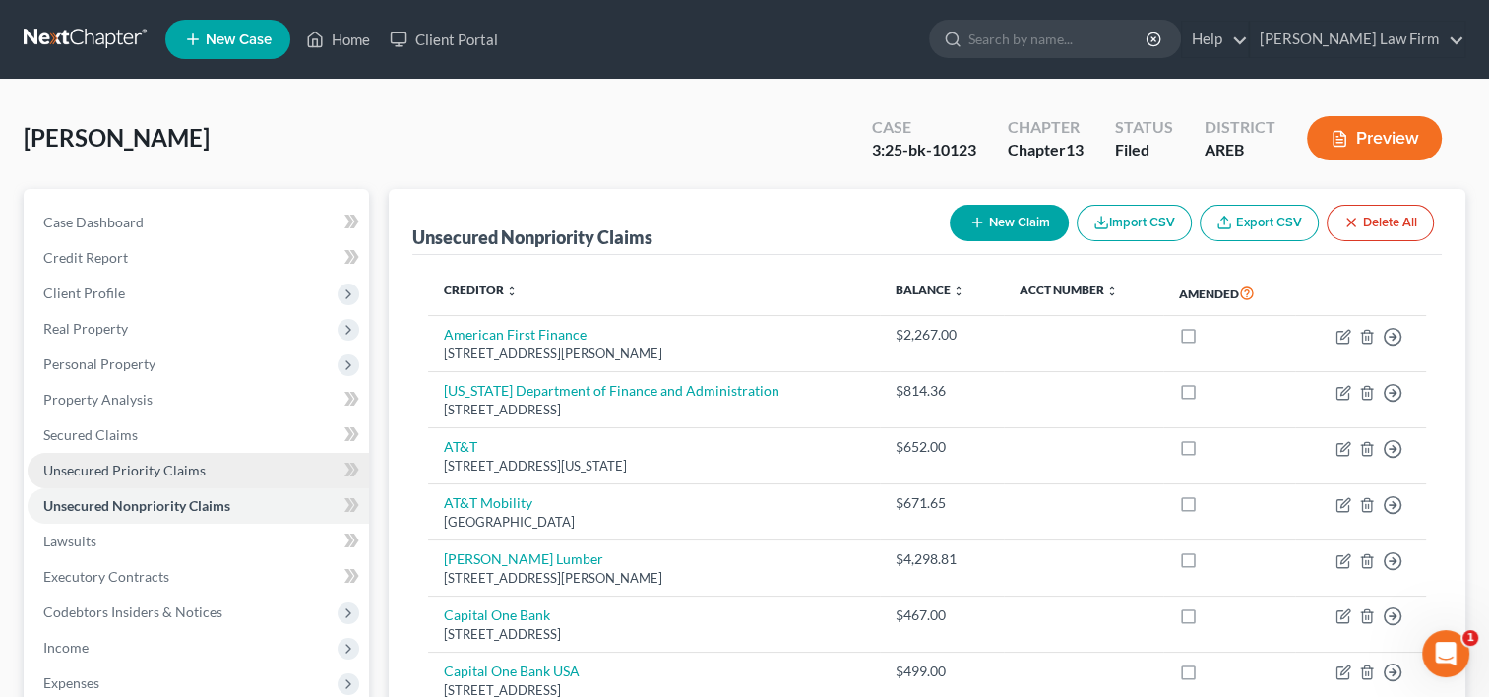
click at [144, 472] on span "Unsecured Priority Claims" at bounding box center [124, 470] width 162 height 17
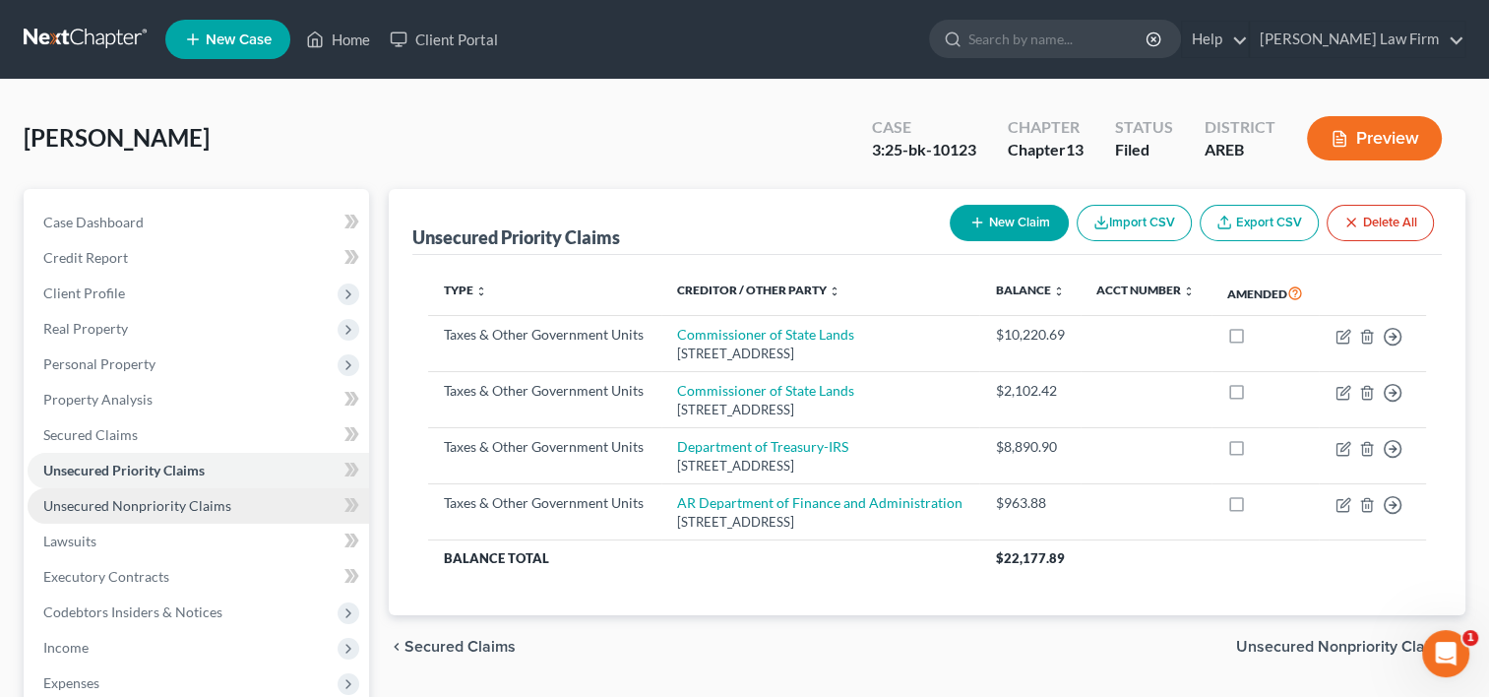
click at [170, 512] on span "Unsecured Nonpriority Claims" at bounding box center [137, 505] width 188 height 17
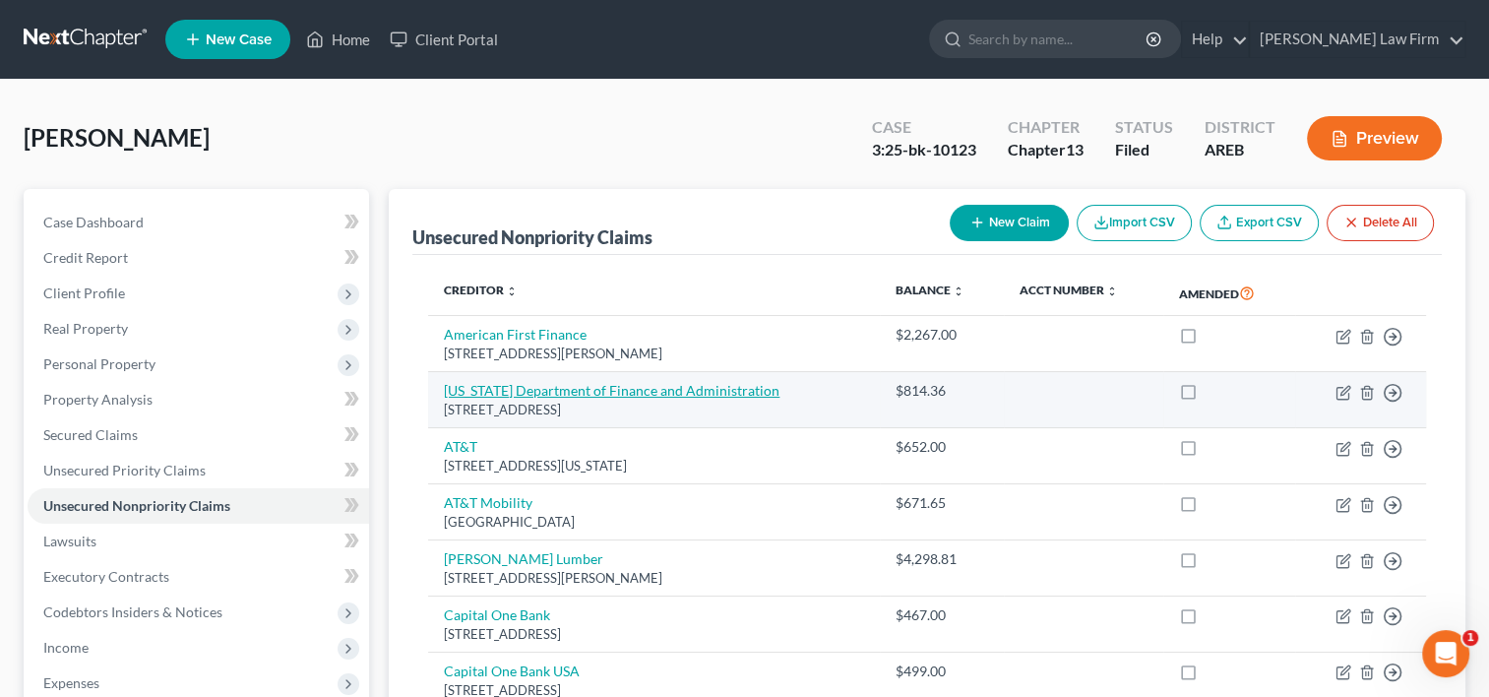
click at [479, 383] on link "Arkansas Department of Finance and Administration" at bounding box center [612, 390] width 336 height 17
select select "2"
select select "7"
select select "0"
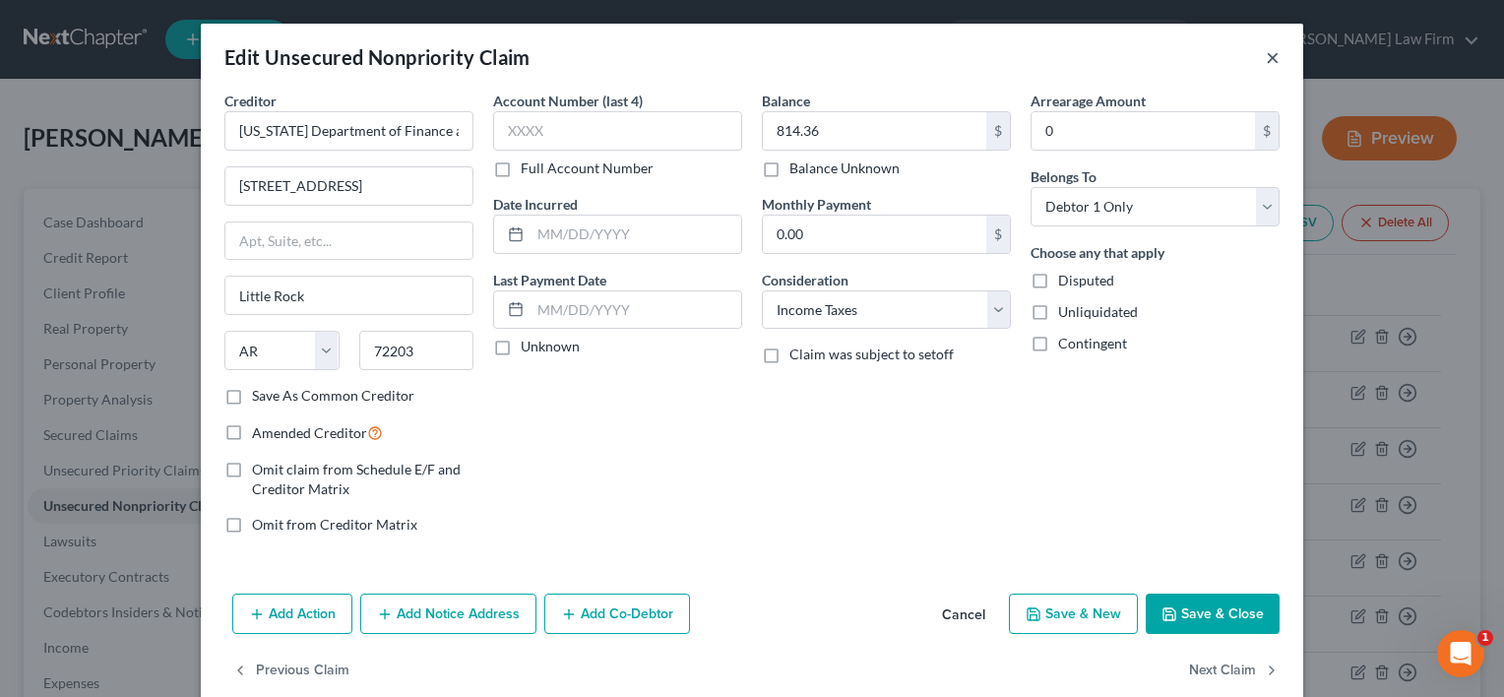
click at [1272, 59] on button "×" at bounding box center [1273, 57] width 14 height 24
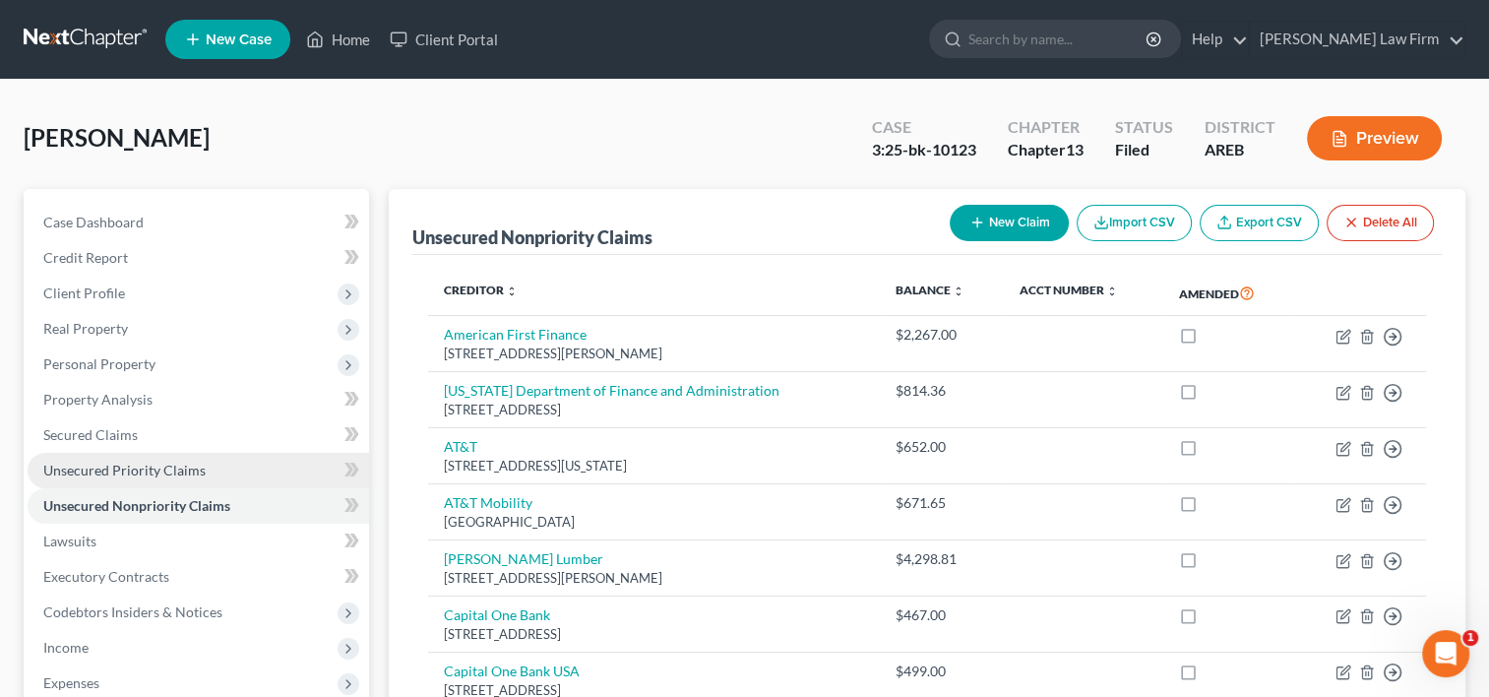
click at [219, 463] on link "Unsecured Priority Claims" at bounding box center [199, 470] width 342 height 35
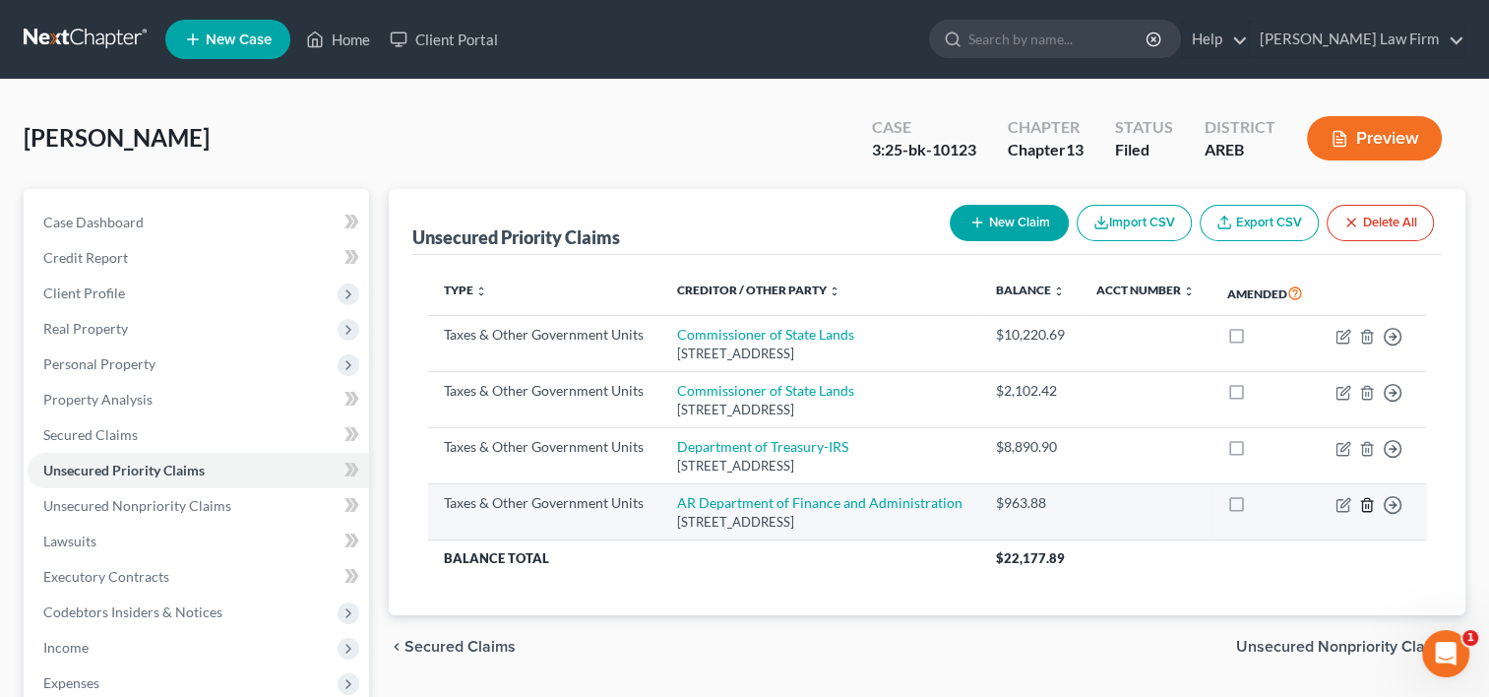
click at [1371, 505] on icon "button" at bounding box center [1366, 504] width 9 height 13
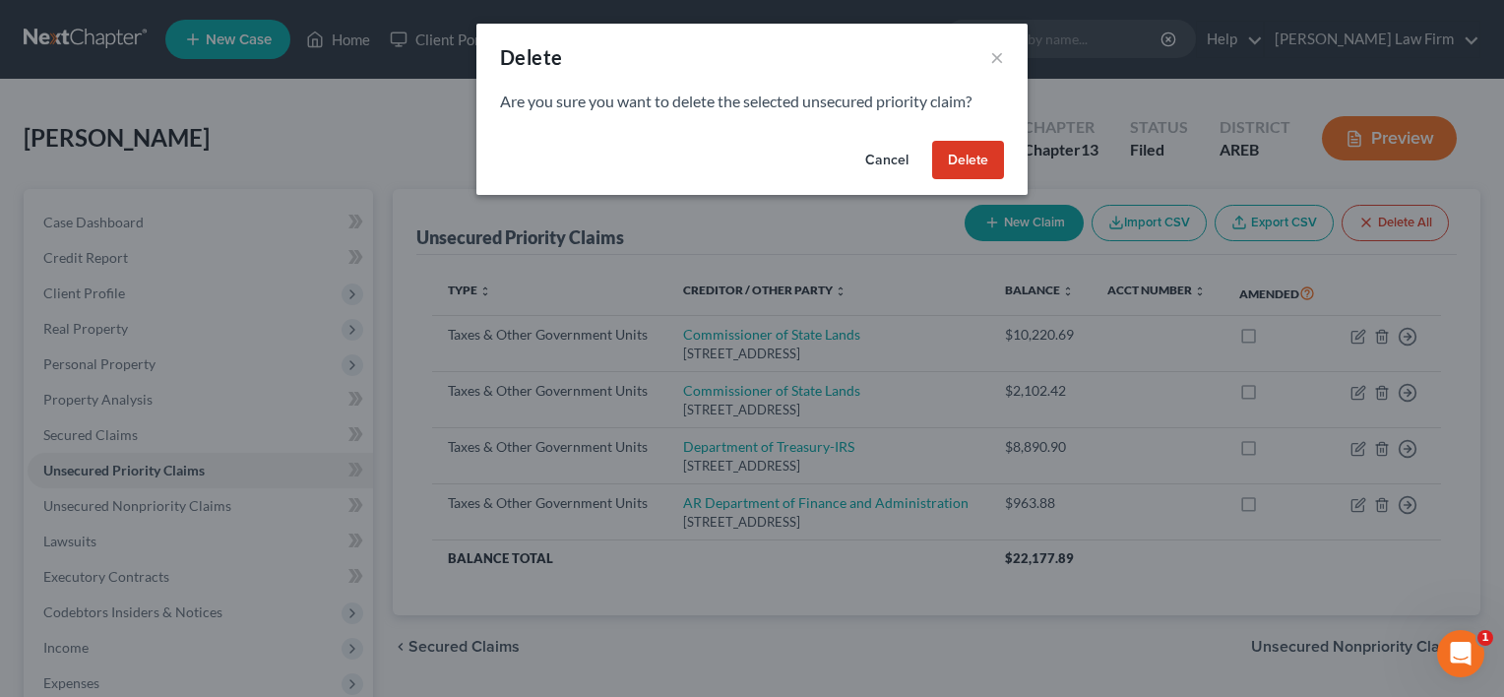
click at [968, 168] on button "Delete" at bounding box center [968, 160] width 72 height 39
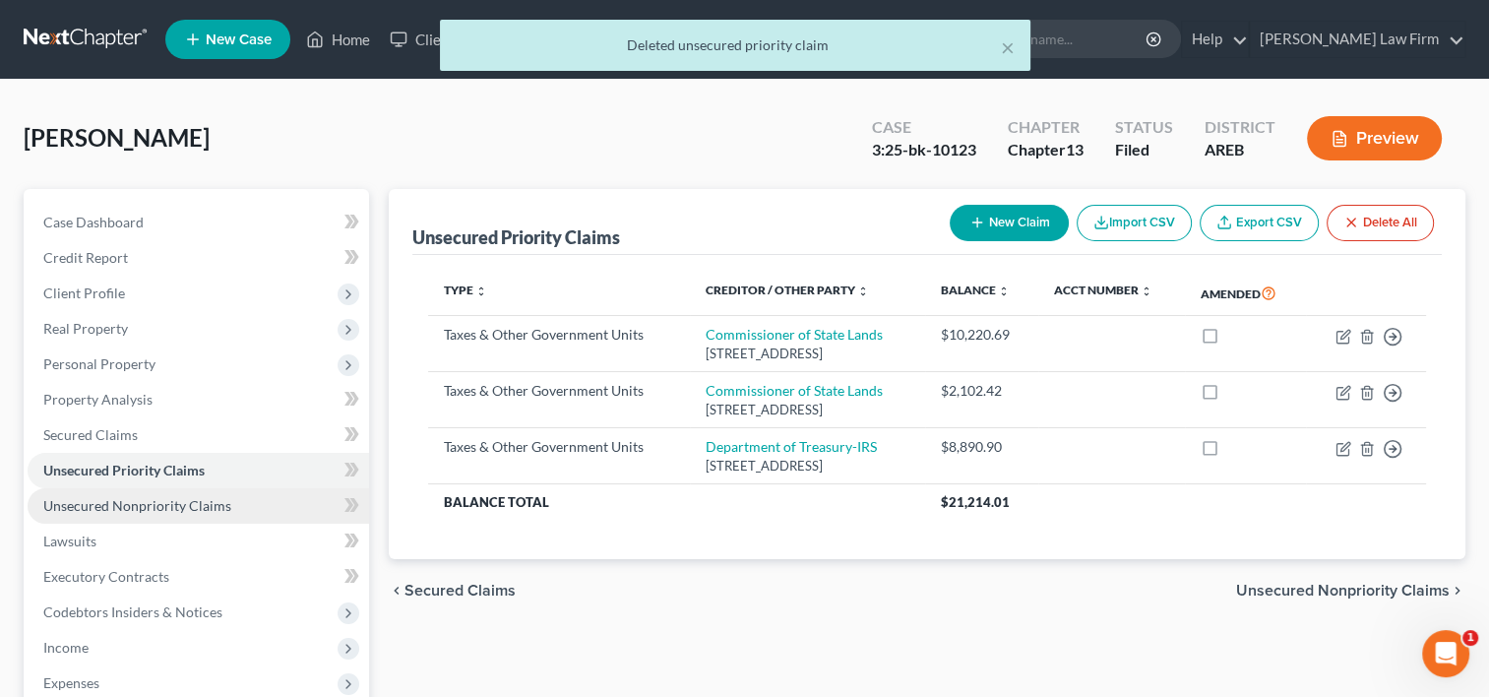
click at [189, 502] on span "Unsecured Nonpriority Claims" at bounding box center [137, 505] width 188 height 17
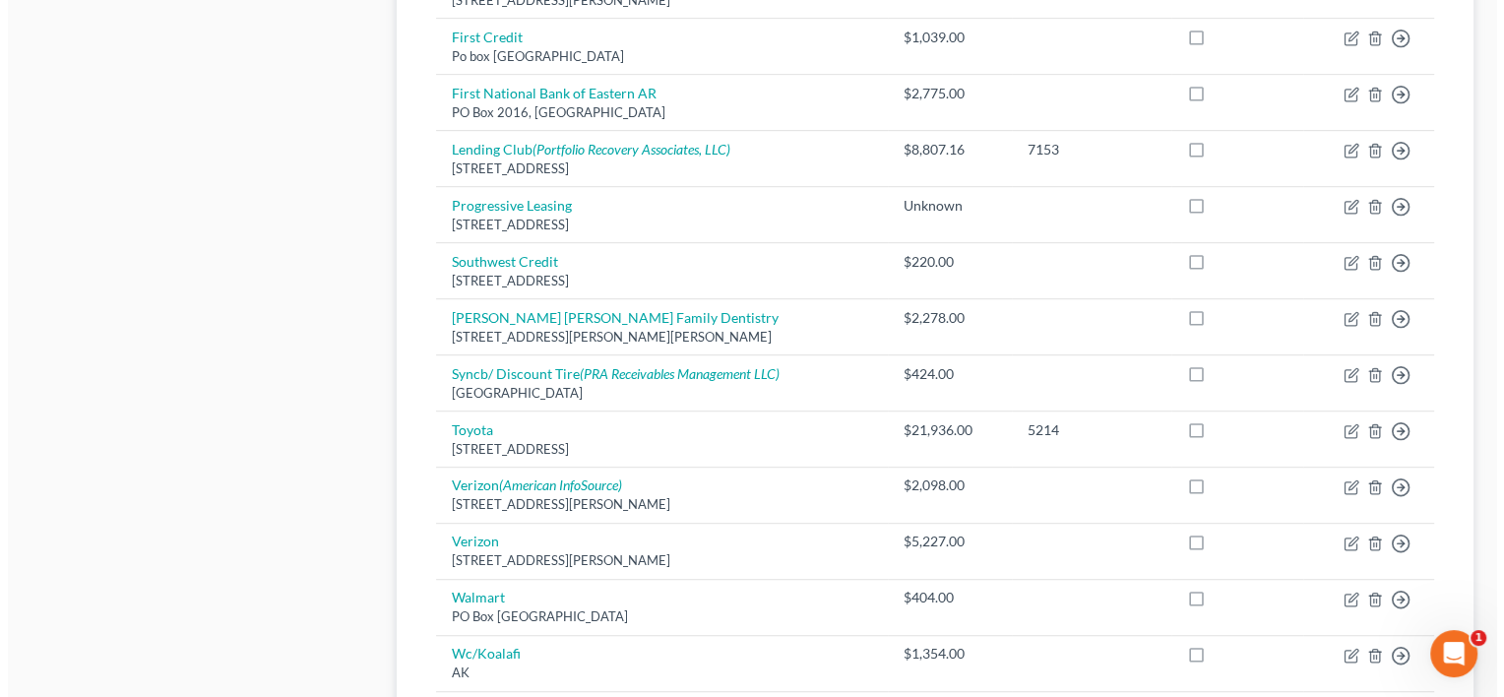
scroll to position [1181, 0]
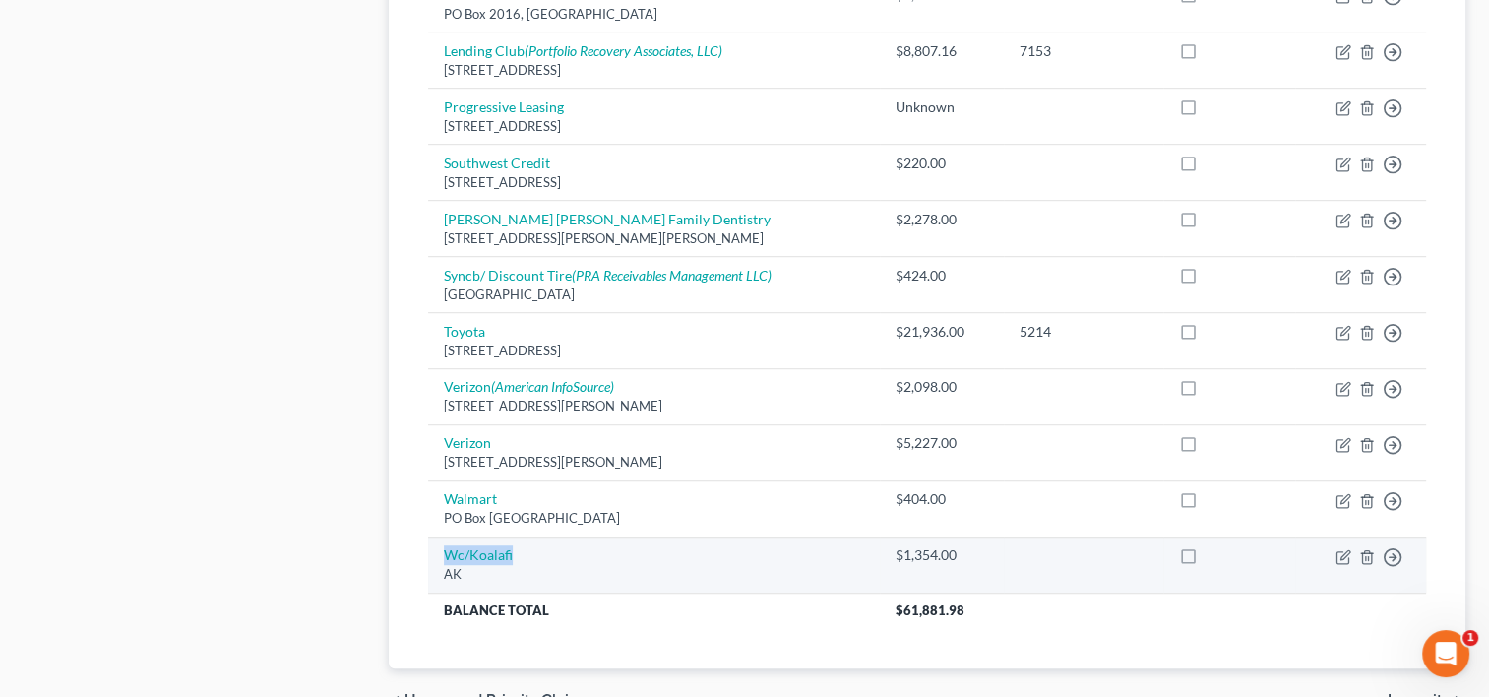
drag, startPoint x: 523, startPoint y: 551, endPoint x: 441, endPoint y: 548, distance: 81.8
click at [441, 548] on td "Wc/Koalafi AK" at bounding box center [654, 565] width 452 height 56
copy link "Wc/Koalafi"
click at [1347, 551] on icon "button" at bounding box center [1345, 554] width 9 height 9
select select "1"
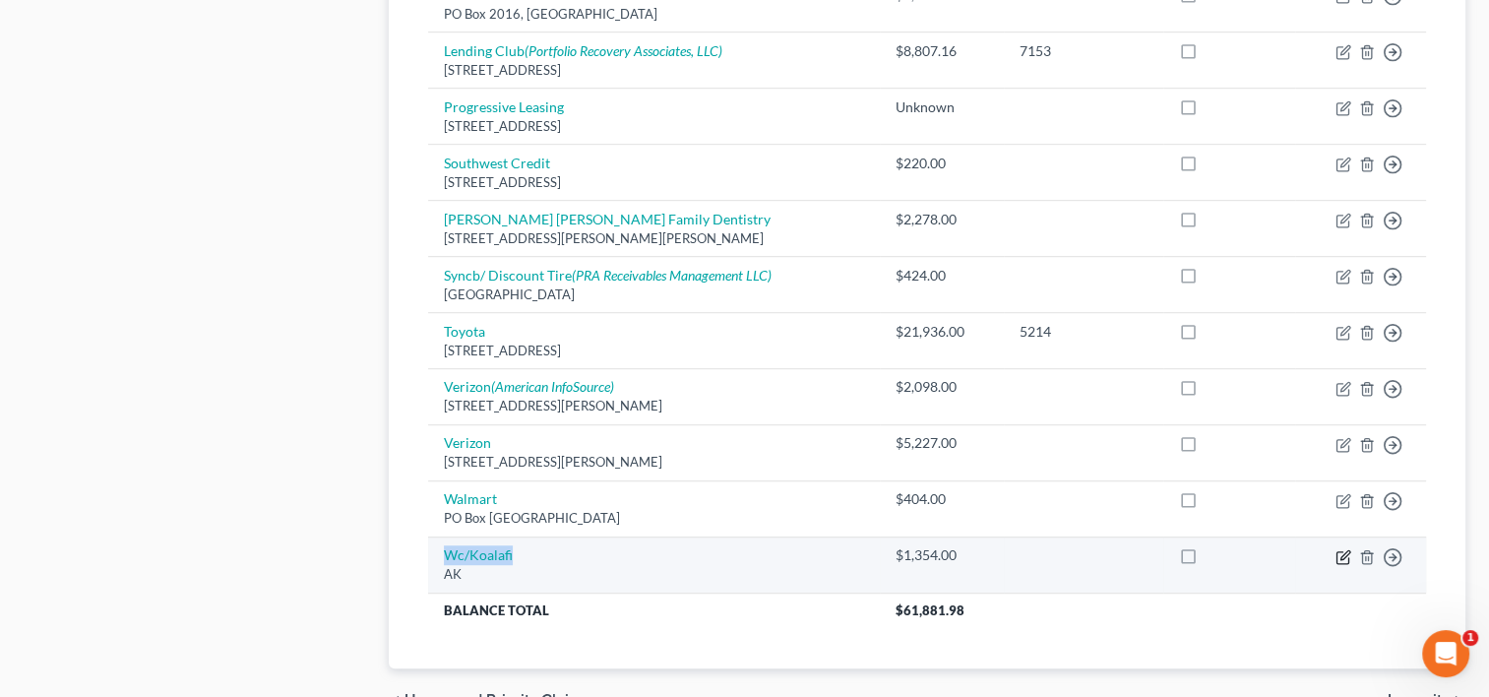
select select "2"
select select "0"
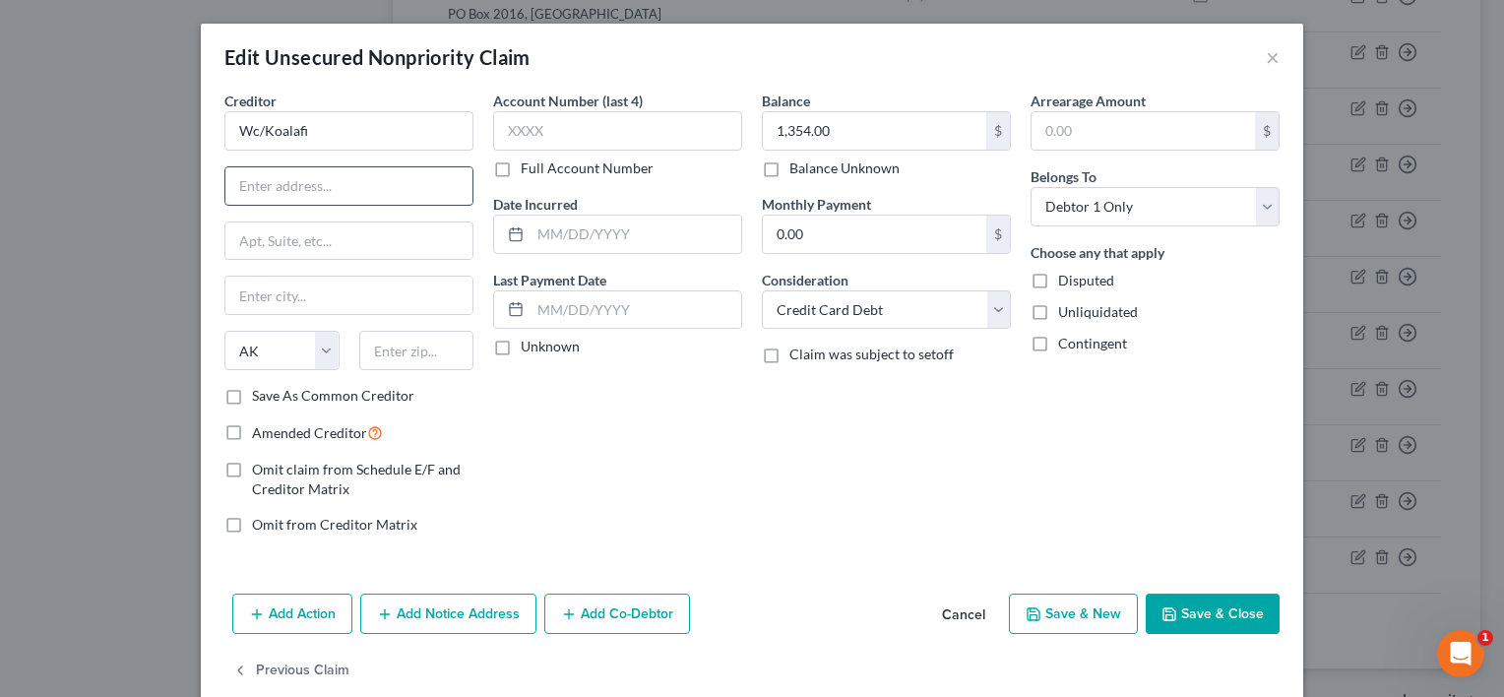
click at [366, 182] on input "text" at bounding box center [348, 185] width 247 height 37
paste input "PO Box 5518"
type input "PO Box 5518"
click at [260, 302] on input "text" at bounding box center [348, 295] width 247 height 37
type input "Glen Allen"
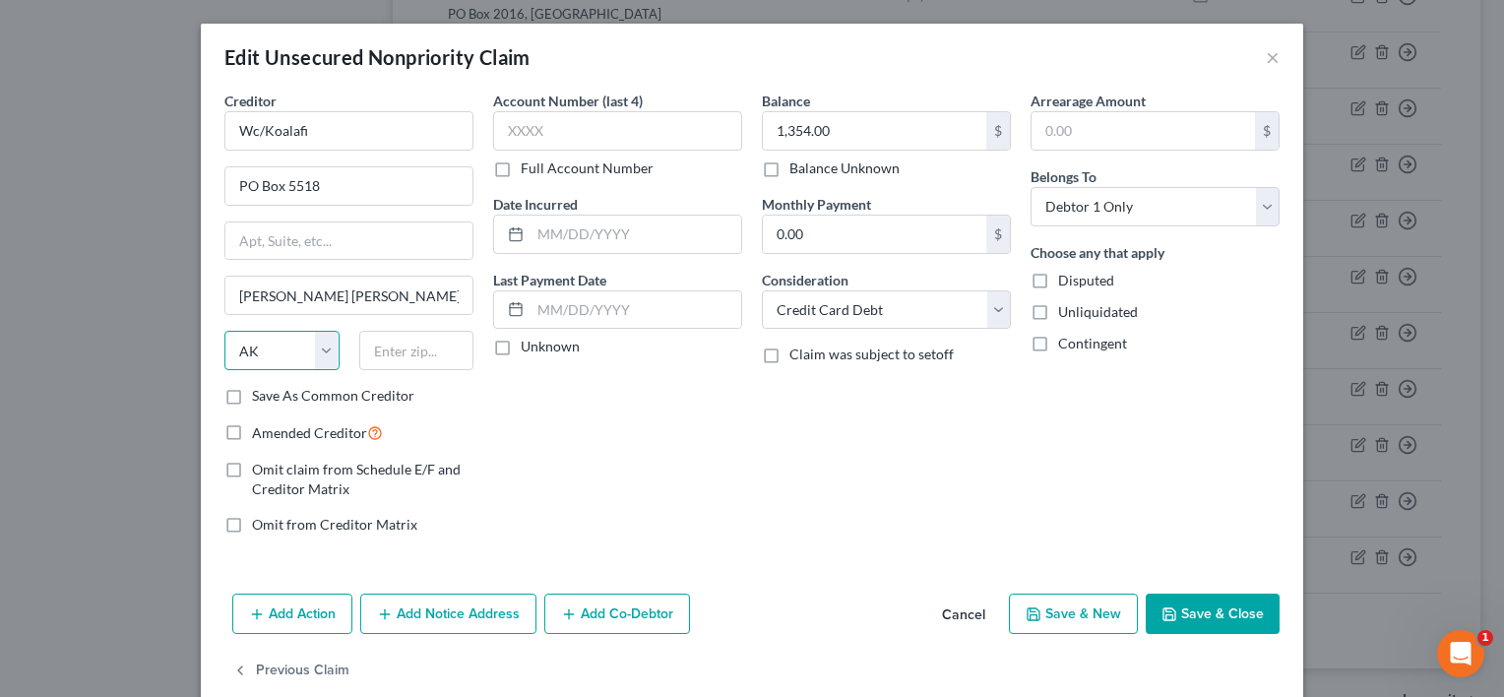
click at [324, 354] on select "State AL AK AR AZ CA CO CT DE DC FL GA GU HI ID IL IN IA KS KY LA ME MD MA MI M…" at bounding box center [281, 350] width 115 height 39
select select "48"
click at [224, 331] on select "State AL AK AR AZ CA CO CT DE DC FL GA GU HI ID IL IN IA KS KY LA ME MD MA MI M…" at bounding box center [281, 350] width 115 height 39
type input "23058"
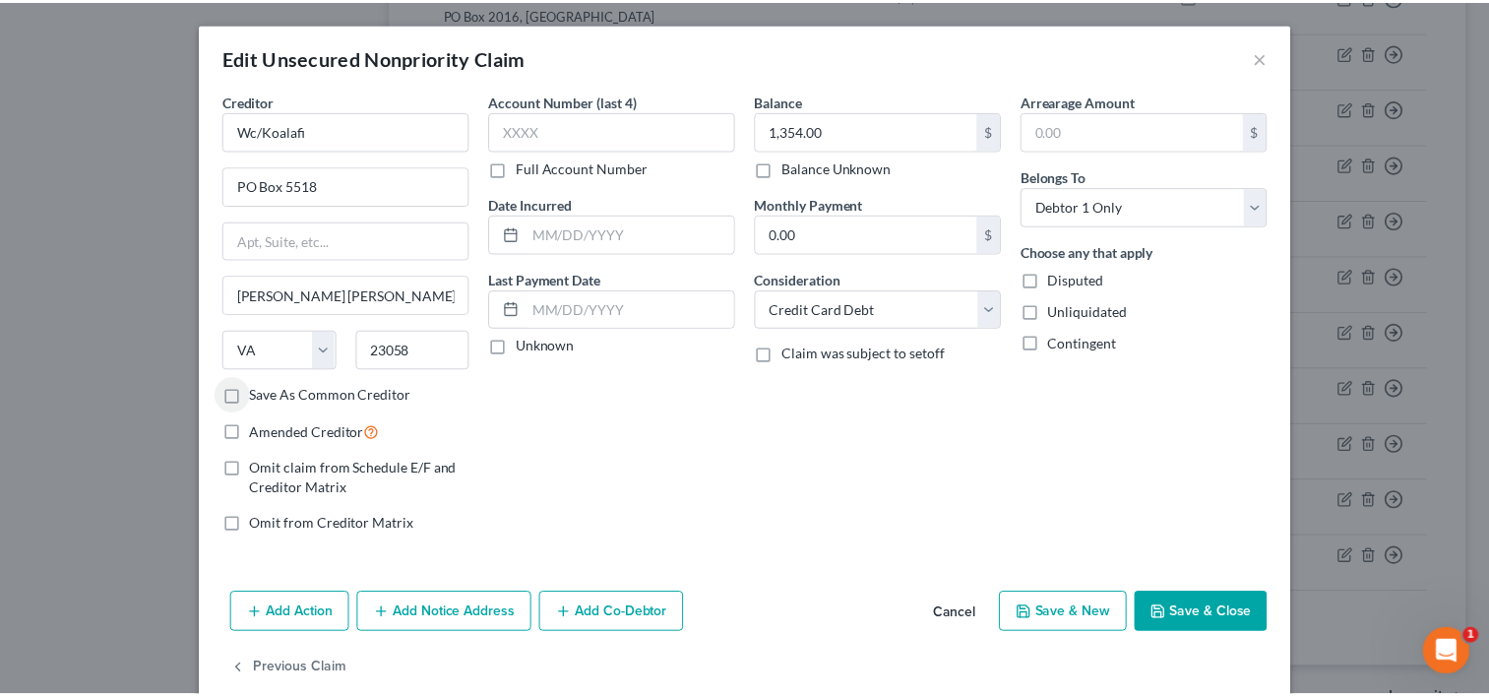
scroll to position [32, 0]
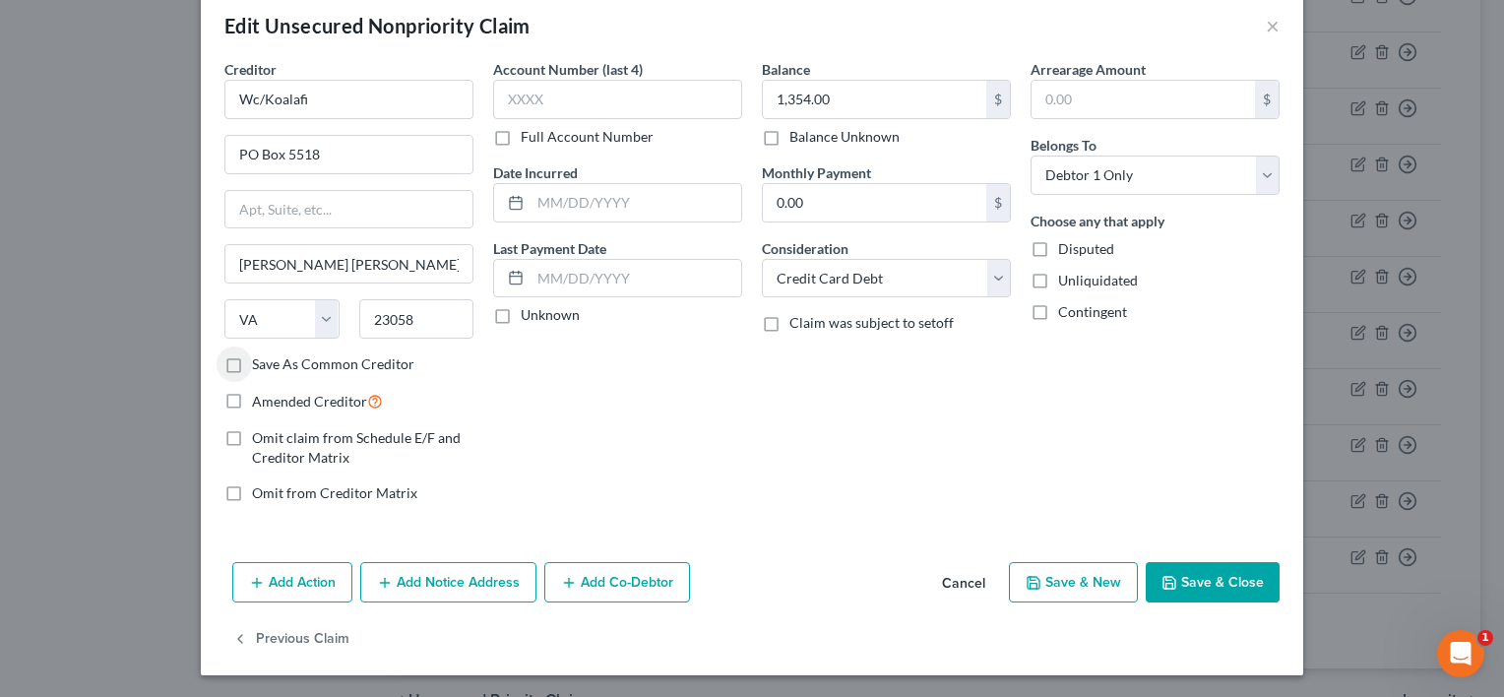
click at [1202, 576] on button "Save & Close" at bounding box center [1213, 582] width 134 height 41
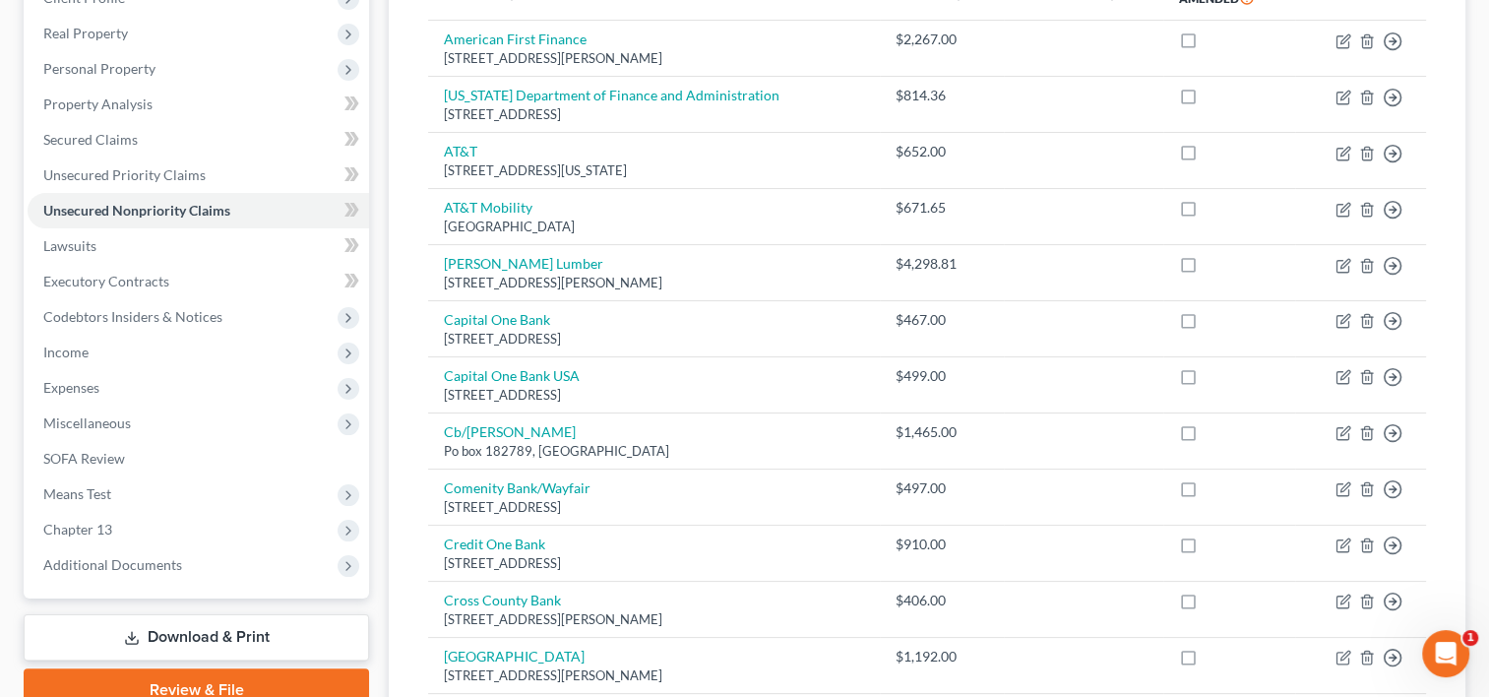
scroll to position [197, 0]
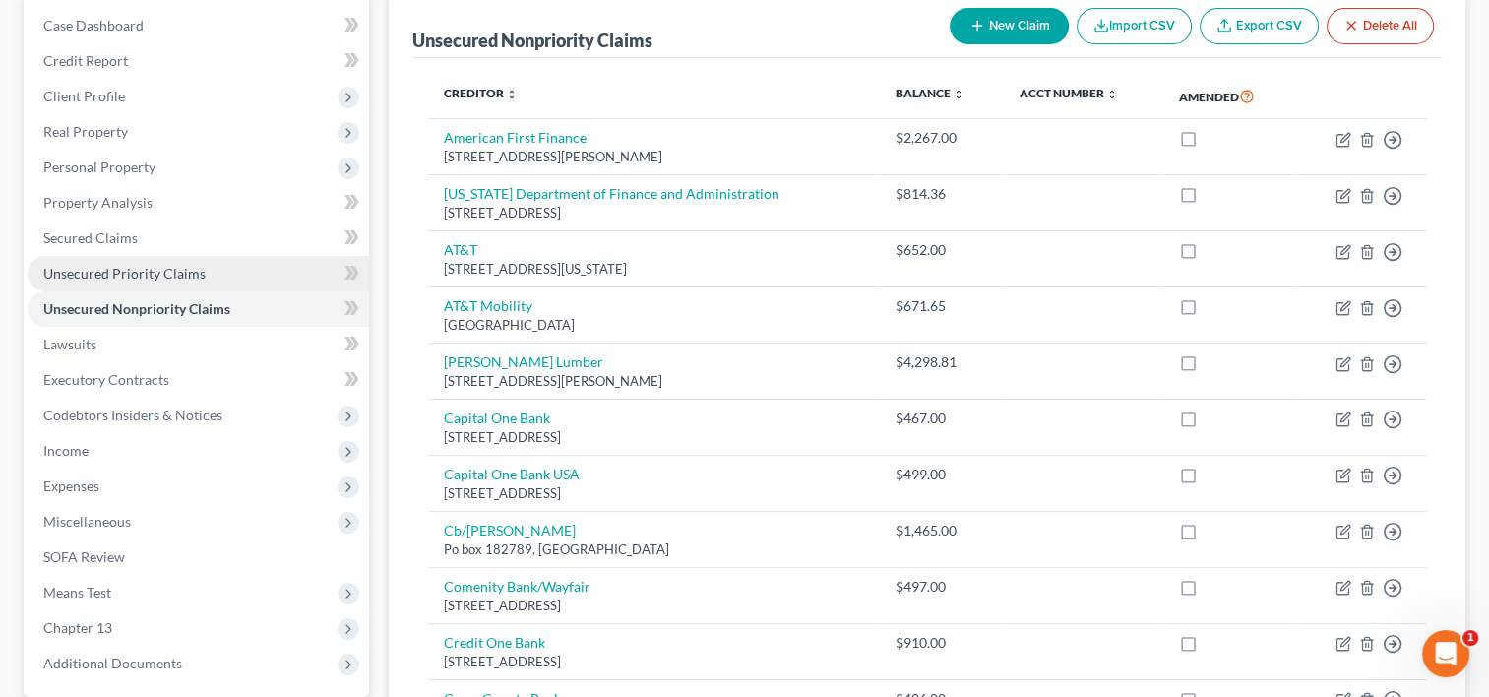
click at [189, 270] on span "Unsecured Priority Claims" at bounding box center [124, 273] width 162 height 17
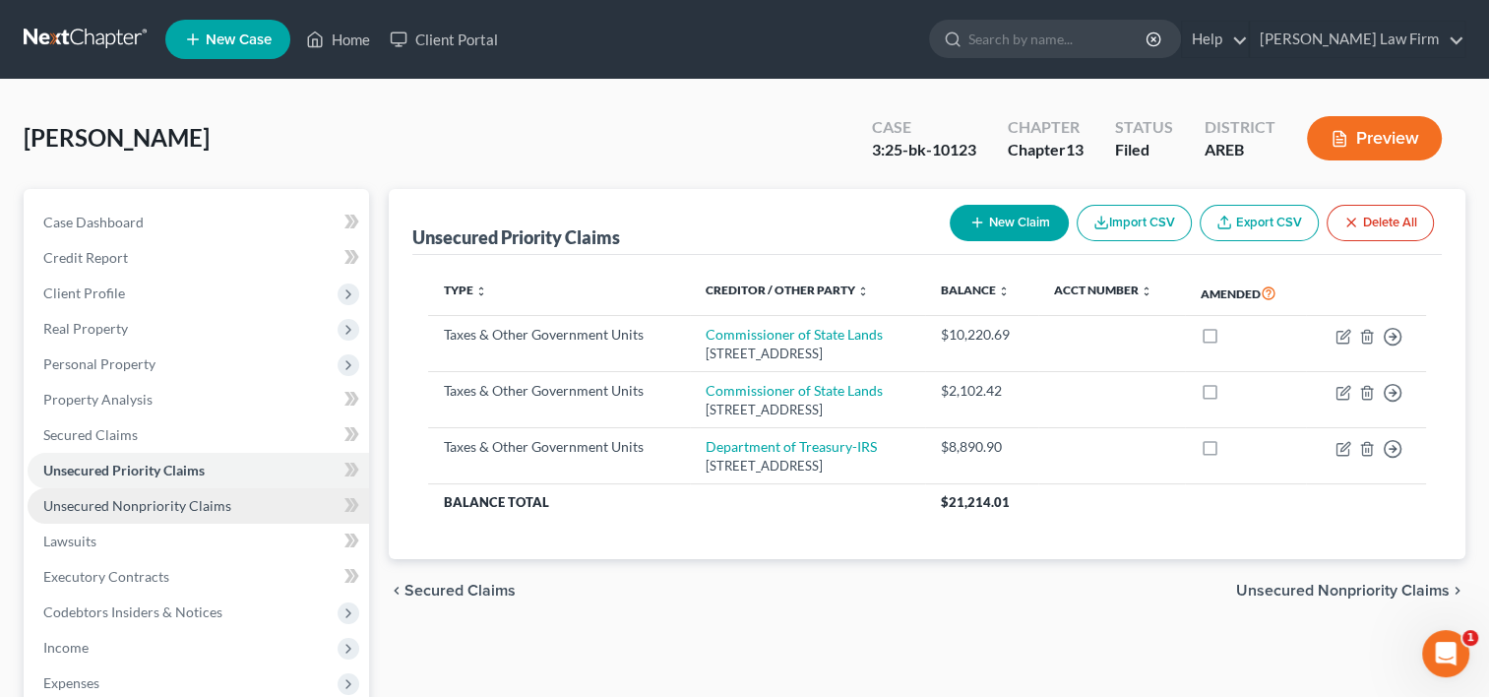
click at [193, 500] on span "Unsecured Nonpriority Claims" at bounding box center [137, 505] width 188 height 17
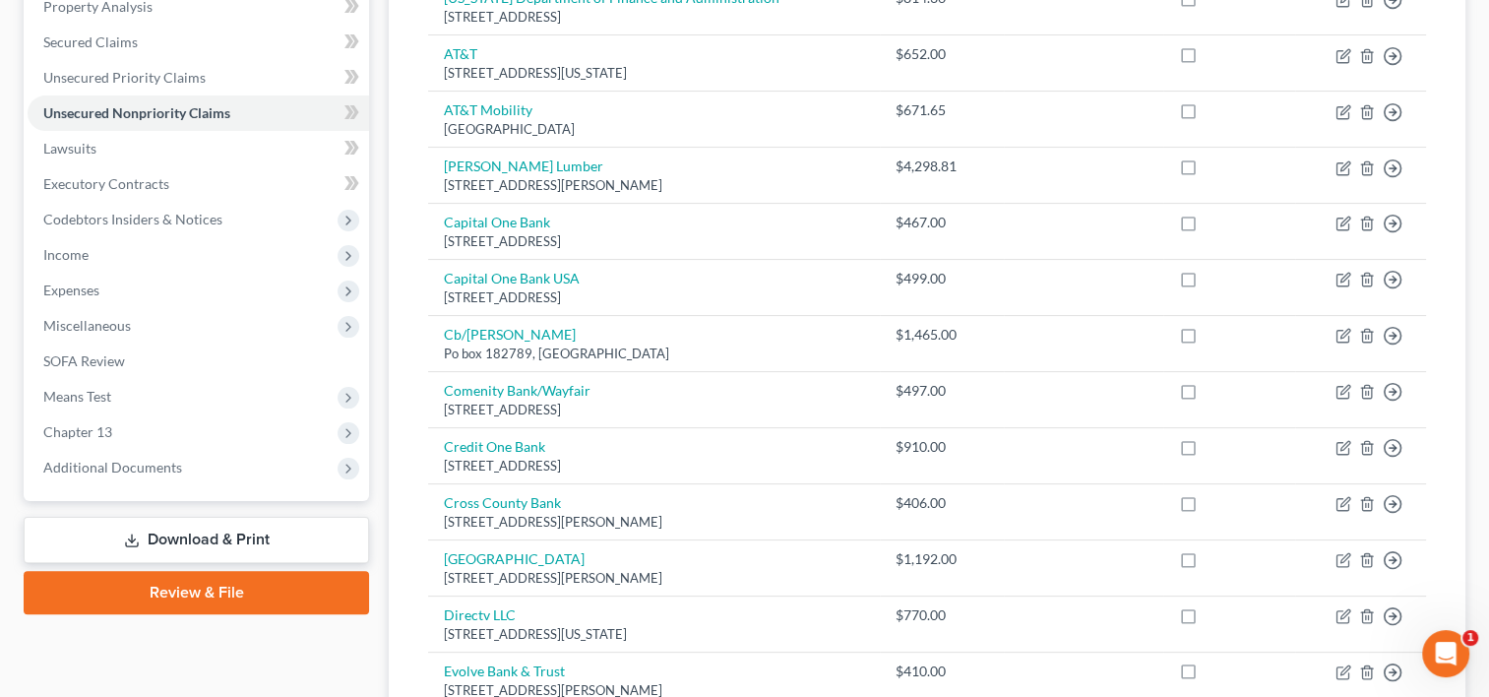
scroll to position [394, 0]
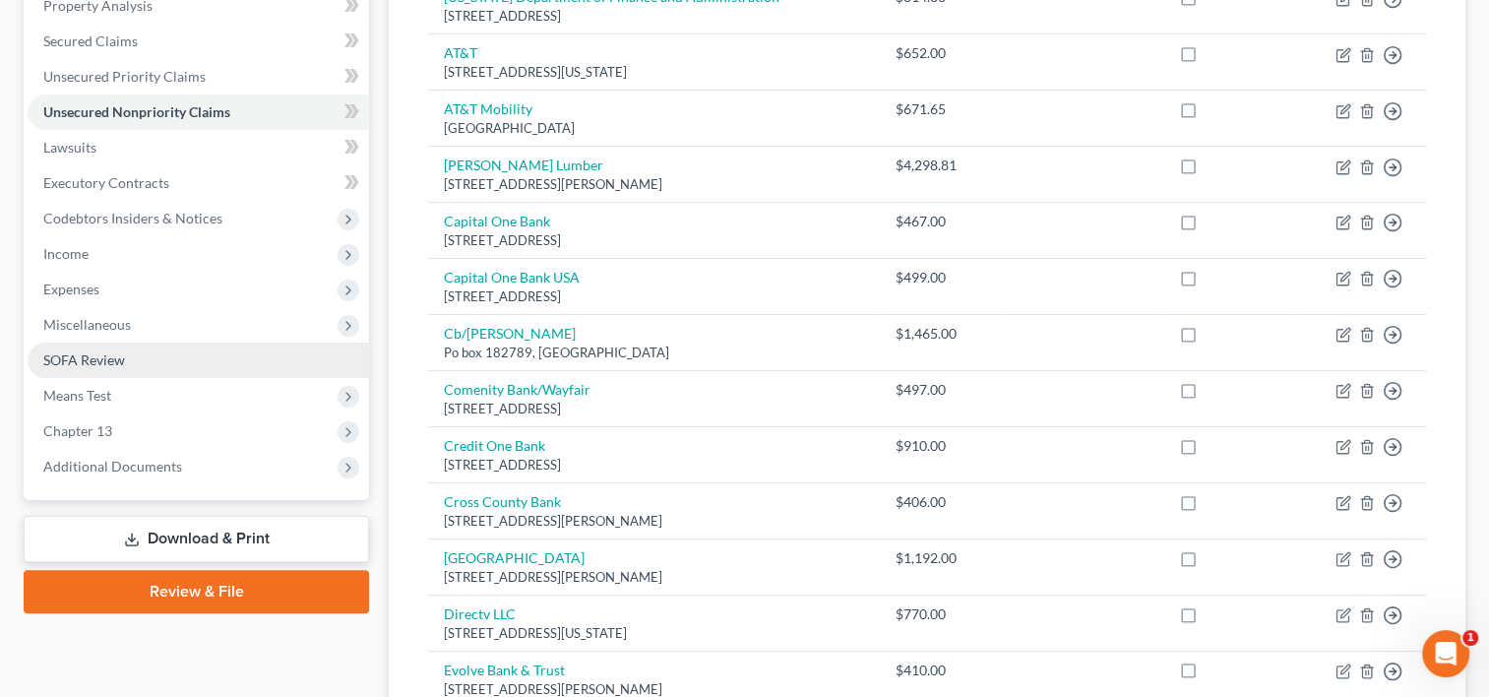
click at [185, 360] on link "SOFA Review" at bounding box center [199, 360] width 342 height 35
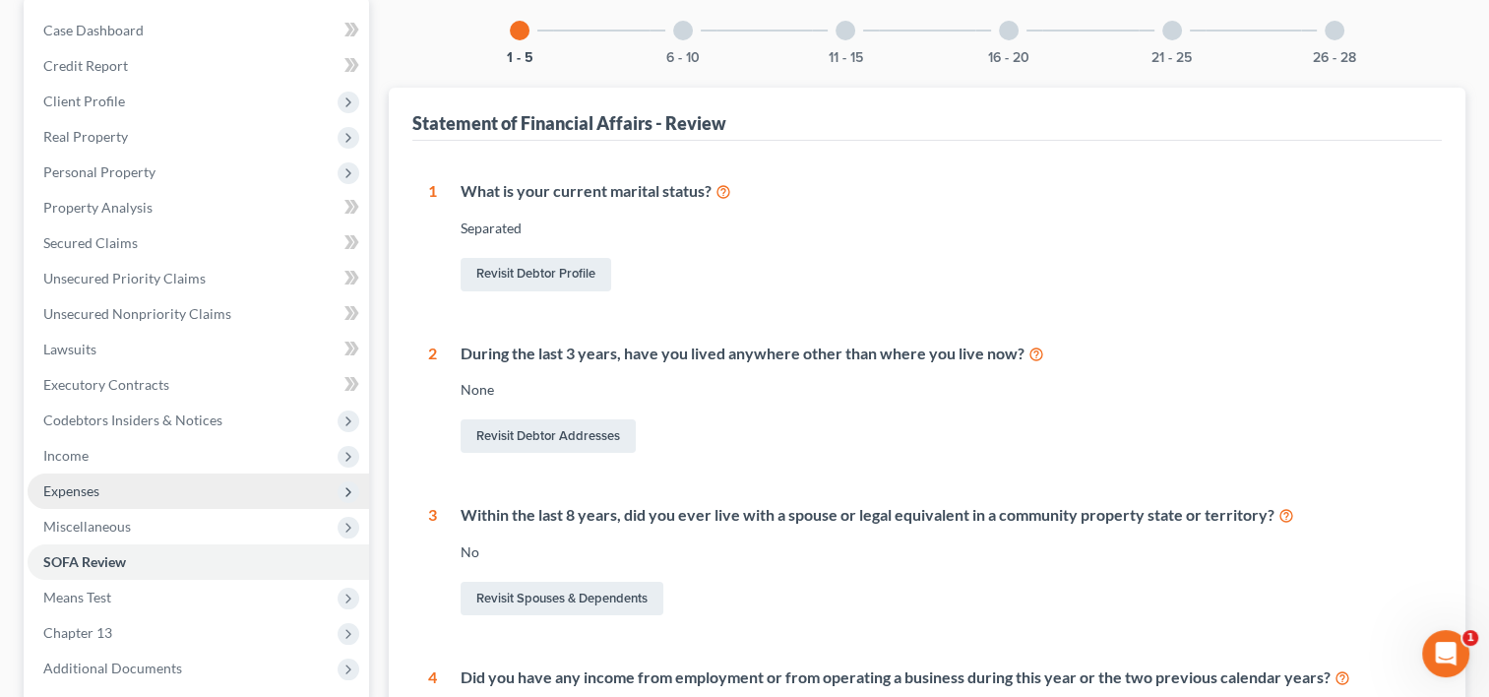
scroll to position [191, 0]
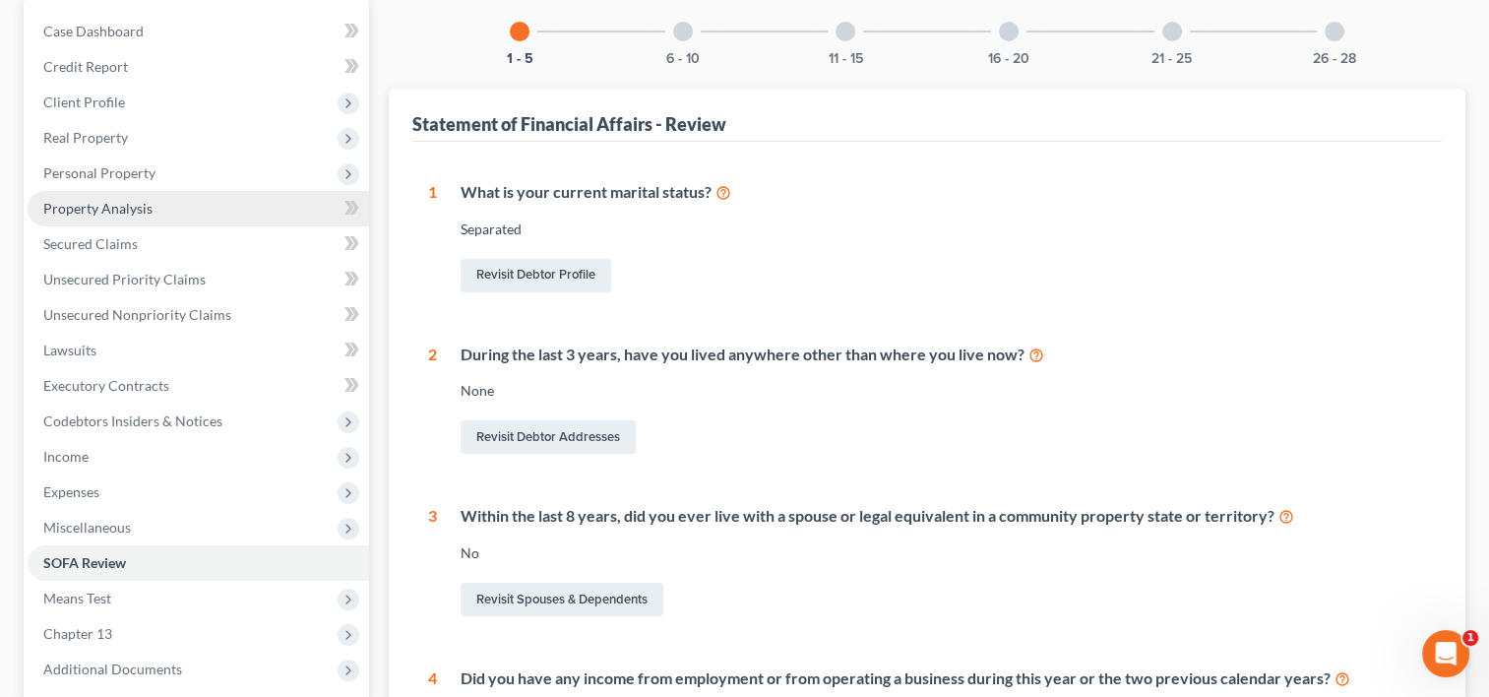
click at [109, 208] on span "Property Analysis" at bounding box center [97, 208] width 109 height 17
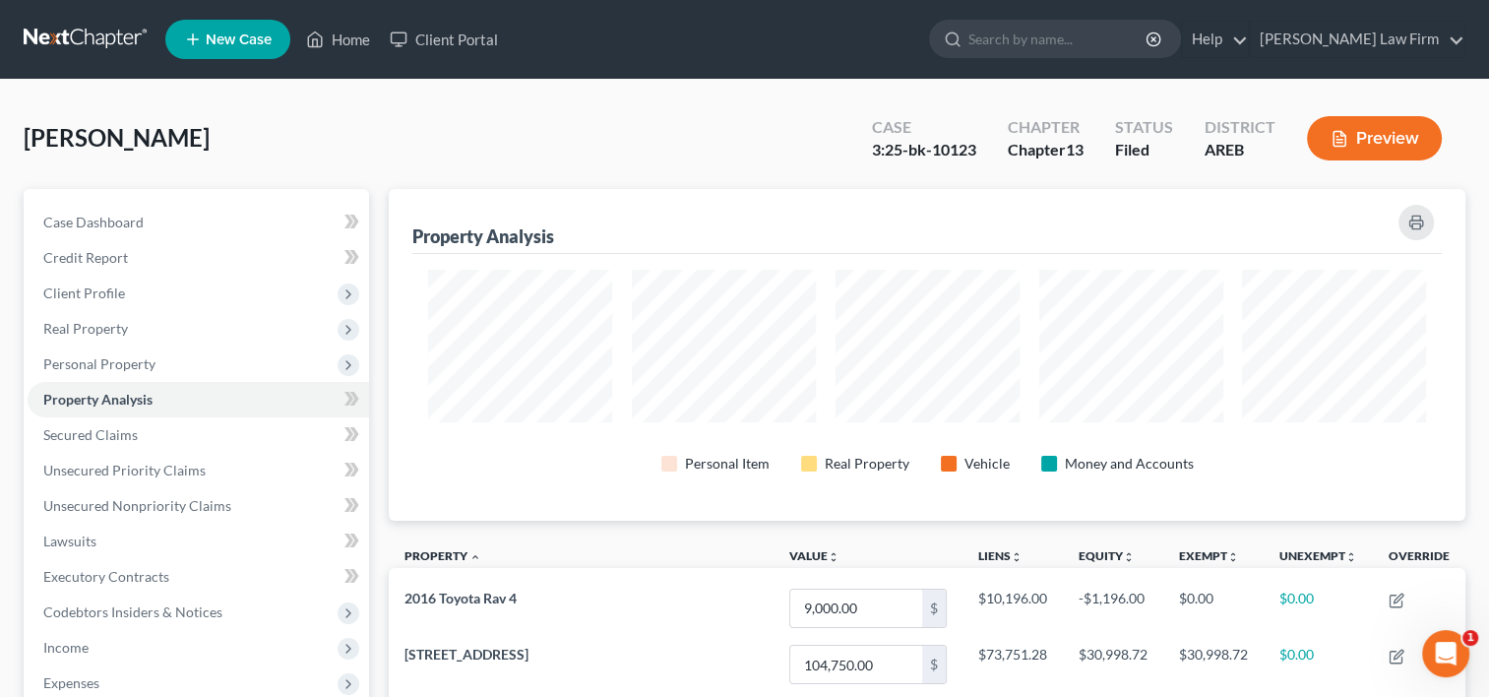
scroll to position [331, 1076]
click at [1400, 146] on button "Preview" at bounding box center [1374, 138] width 135 height 44
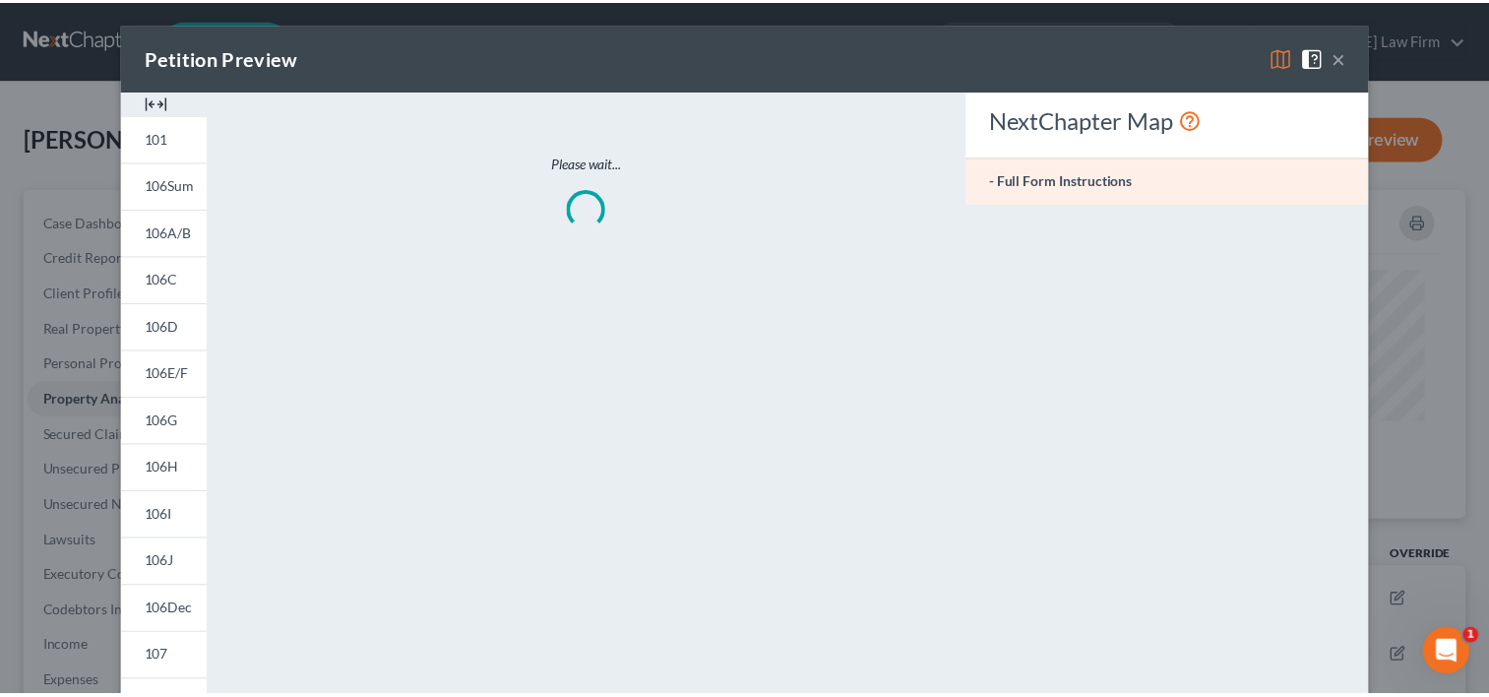
scroll to position [333, 1088]
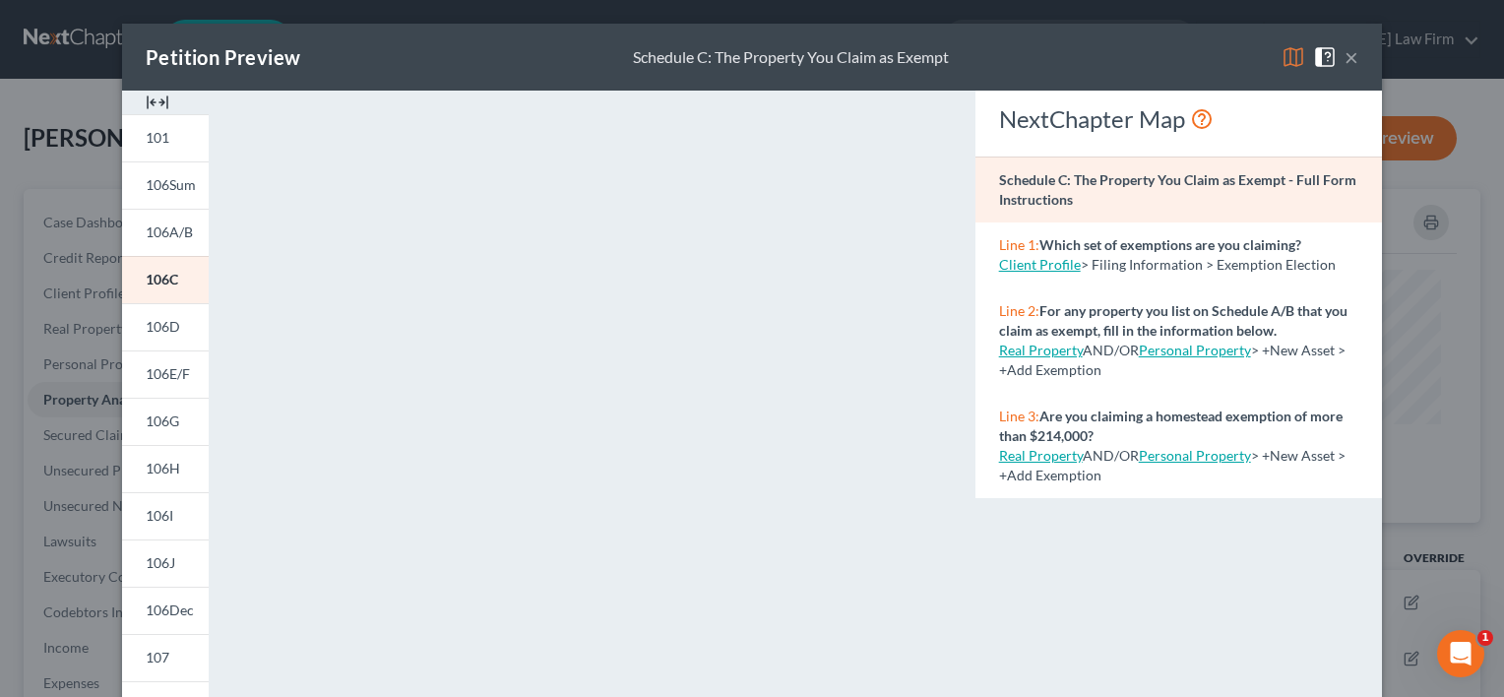
click at [1345, 58] on button "×" at bounding box center [1352, 57] width 14 height 24
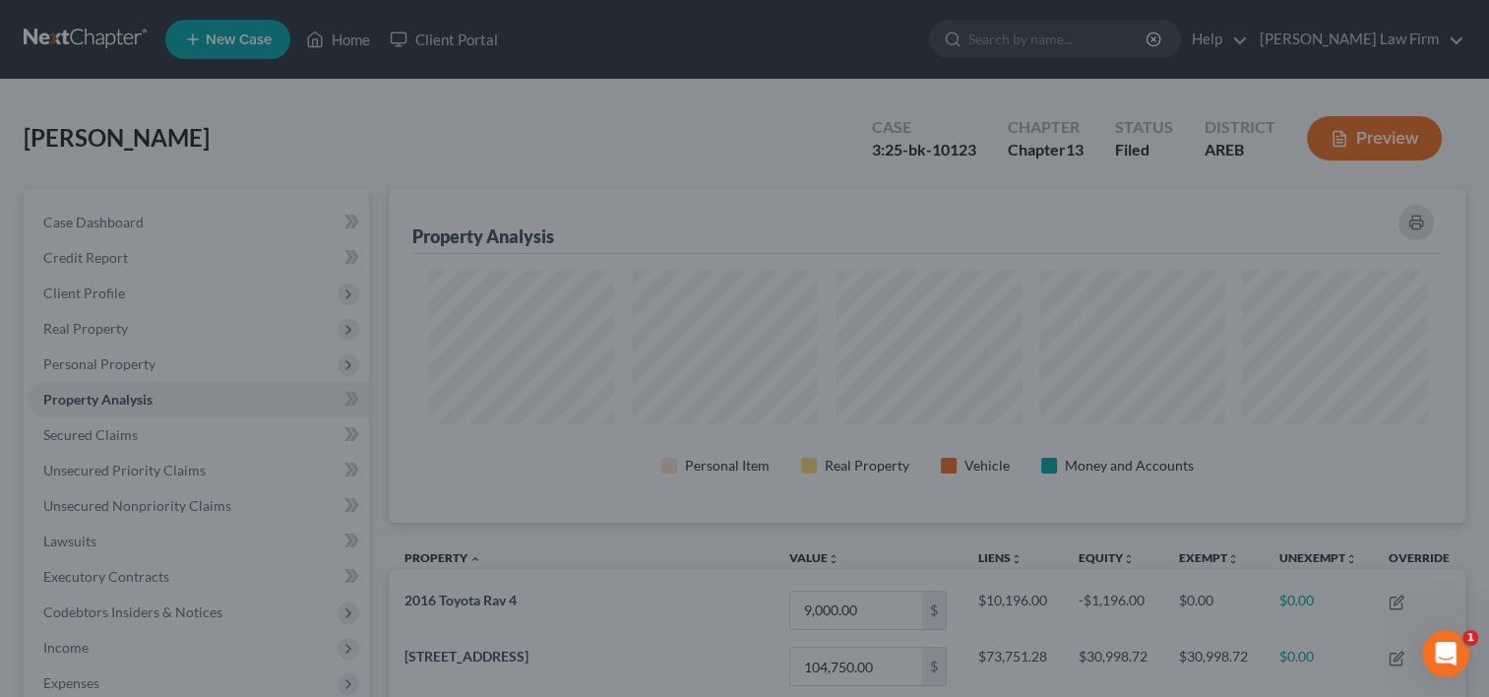
scroll to position [984105, 983360]
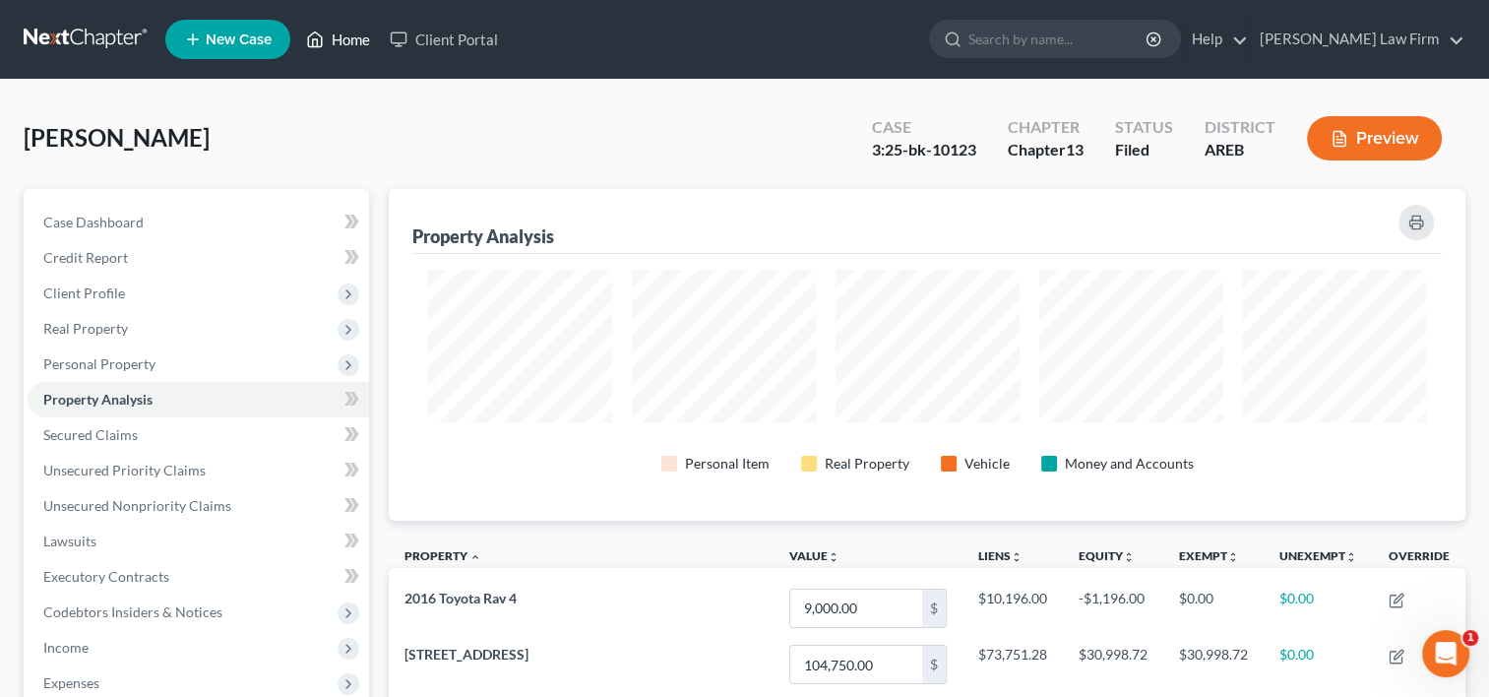
click at [348, 51] on link "Home" at bounding box center [338, 39] width 84 height 35
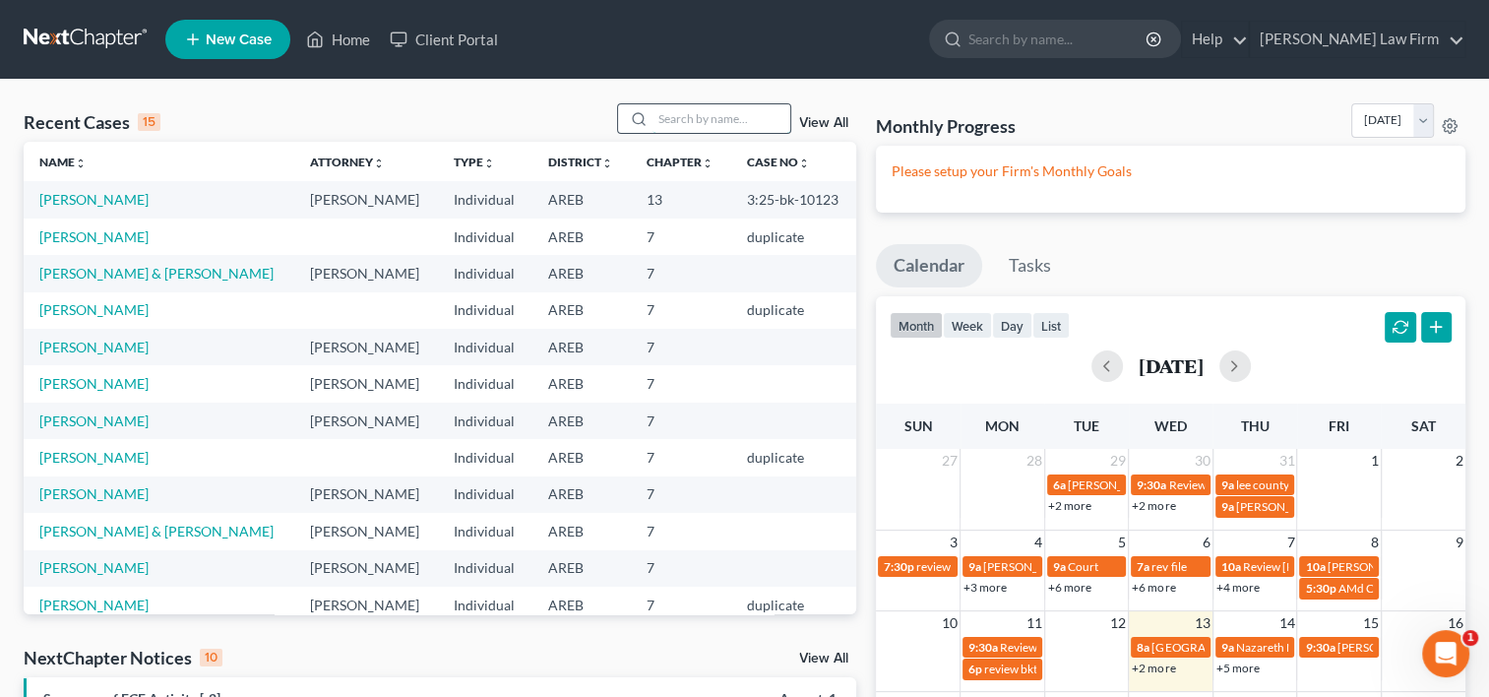
click at [653, 117] on input "search" at bounding box center [722, 118] width 138 height 29
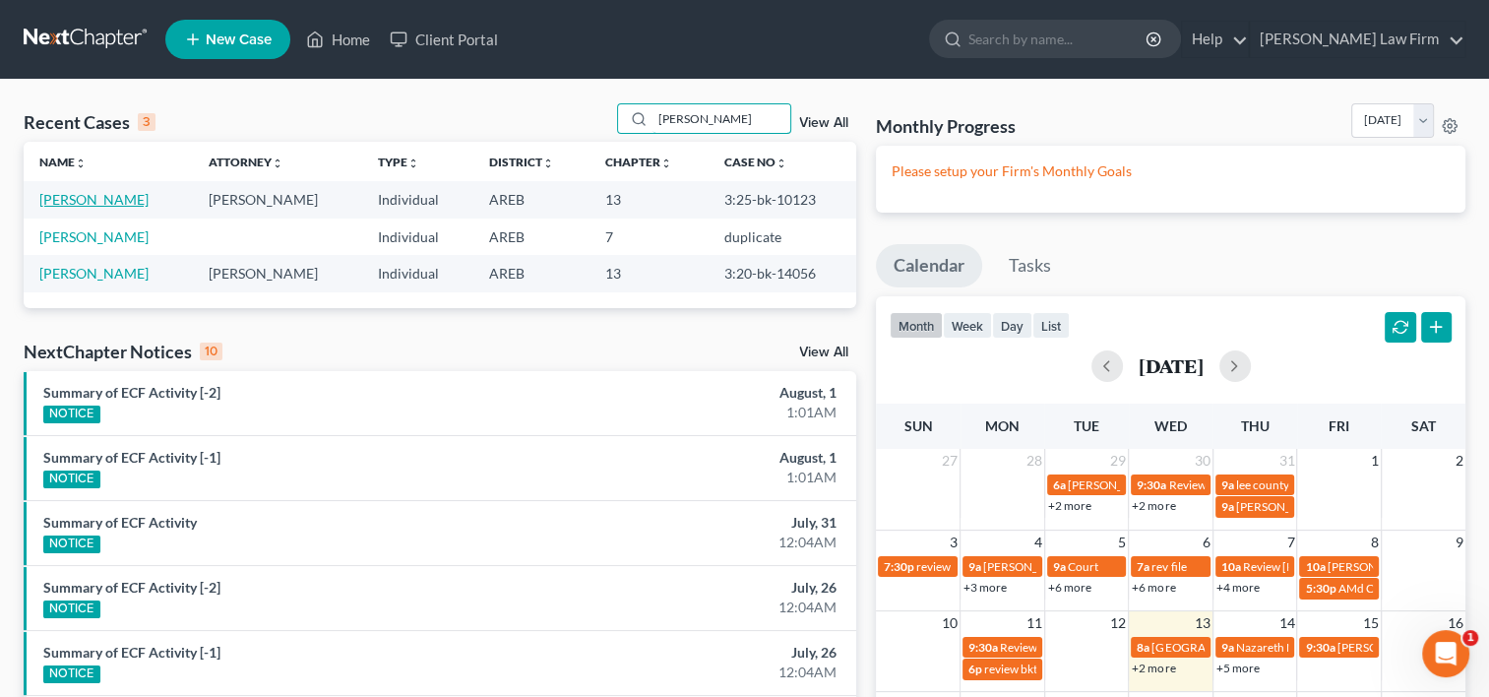
type input "Sanders"
click at [83, 200] on link "[PERSON_NAME]" at bounding box center [93, 199] width 109 height 17
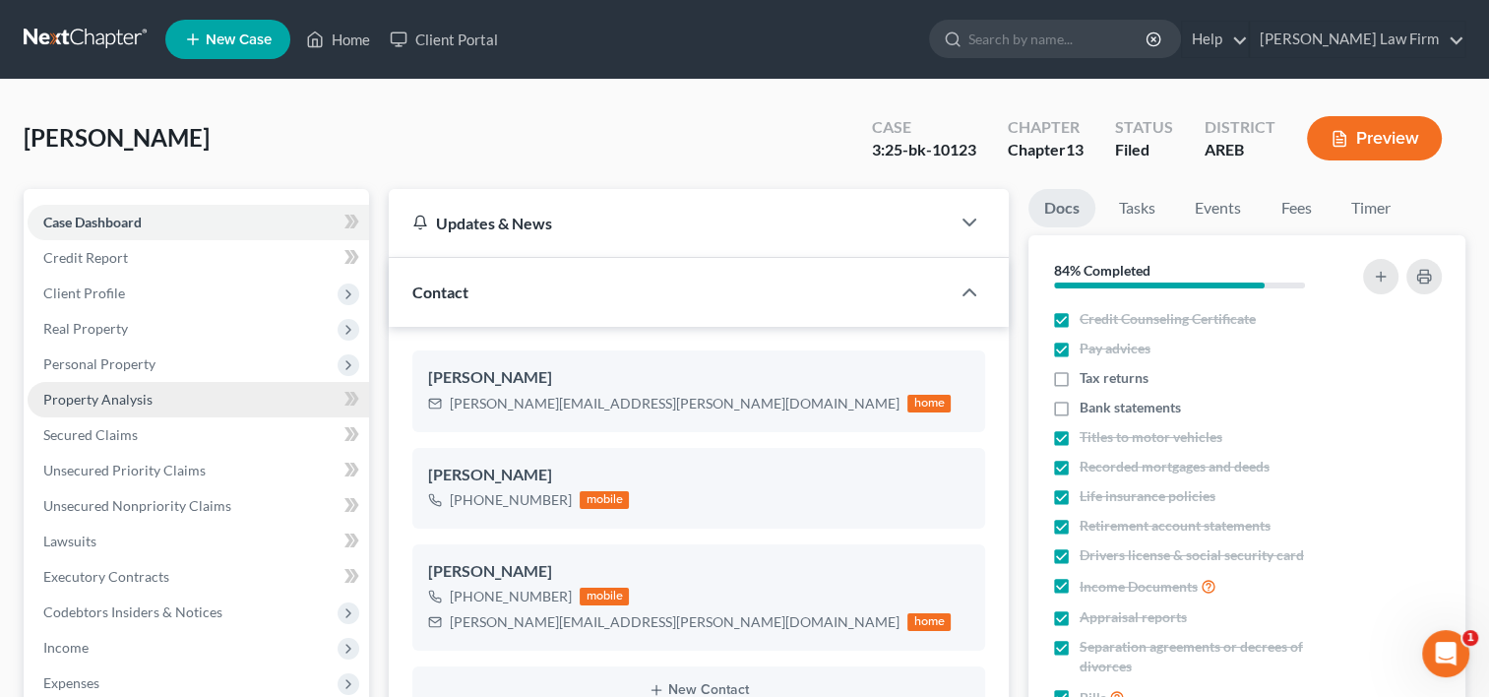
click at [98, 398] on span "Property Analysis" at bounding box center [97, 399] width 109 height 17
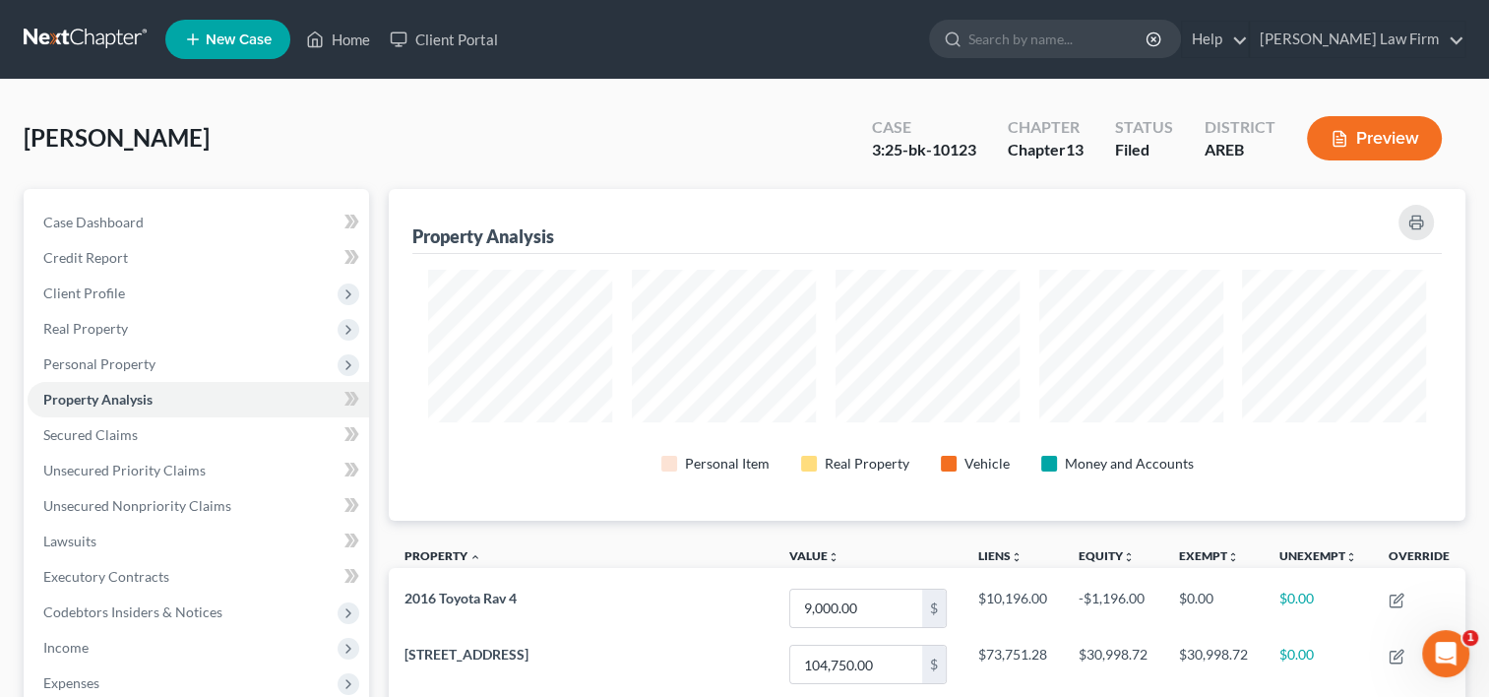
click at [1374, 138] on button "Preview" at bounding box center [1374, 138] width 135 height 44
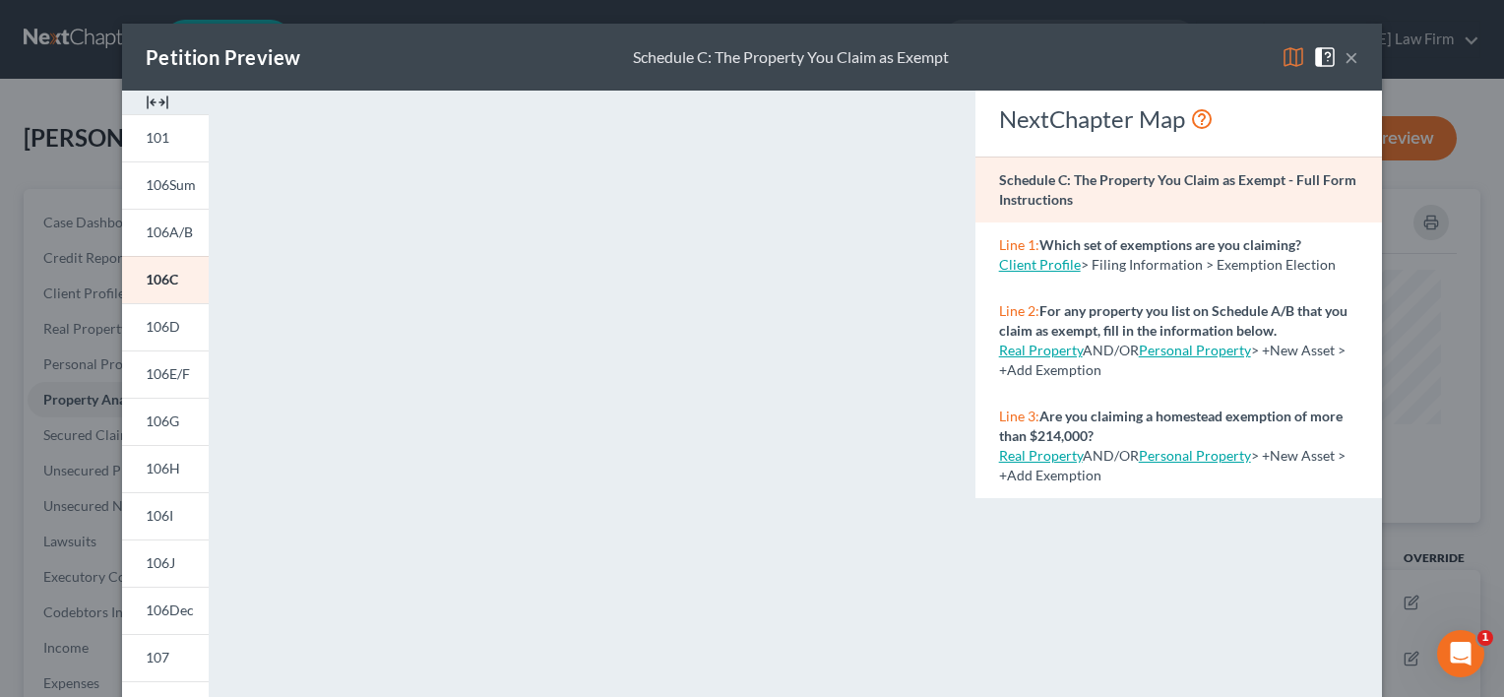
click at [1345, 63] on button "×" at bounding box center [1352, 57] width 14 height 24
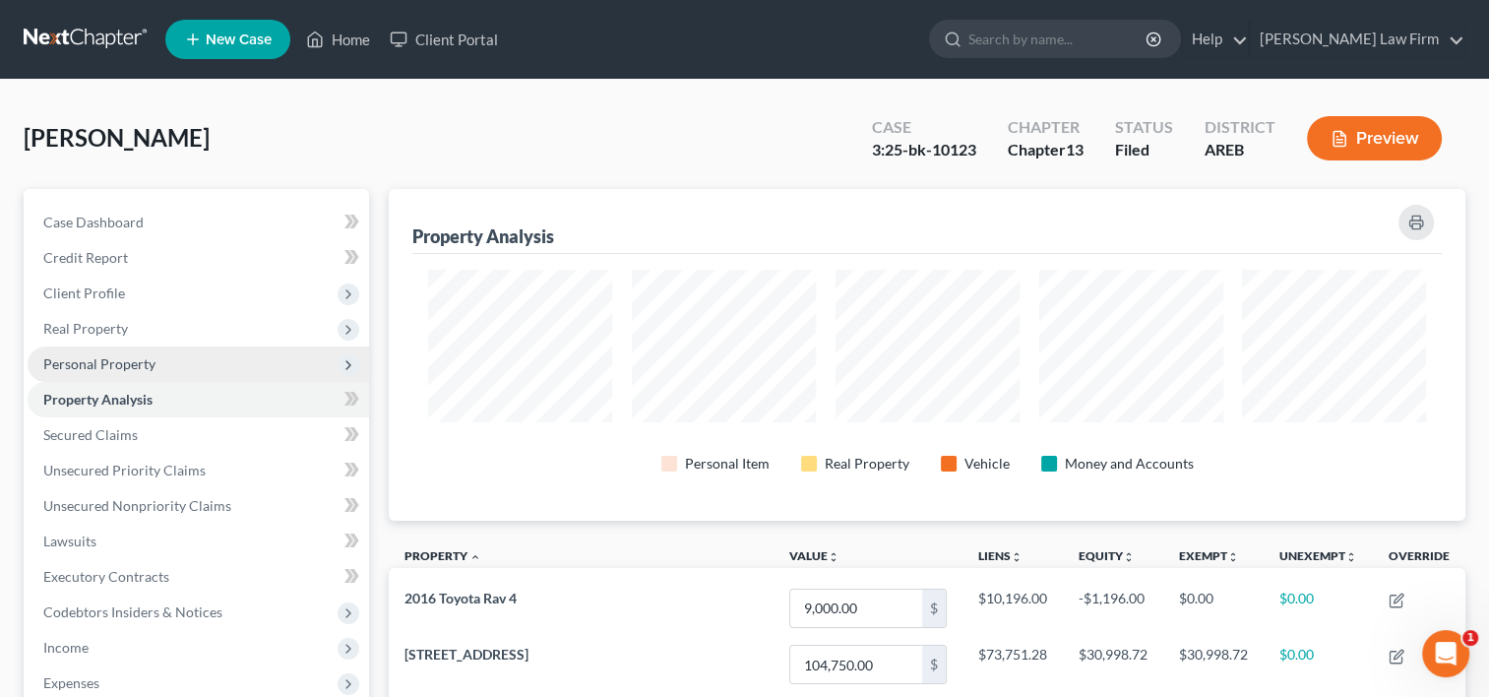
click at [98, 364] on span "Personal Property" at bounding box center [99, 363] width 112 height 17
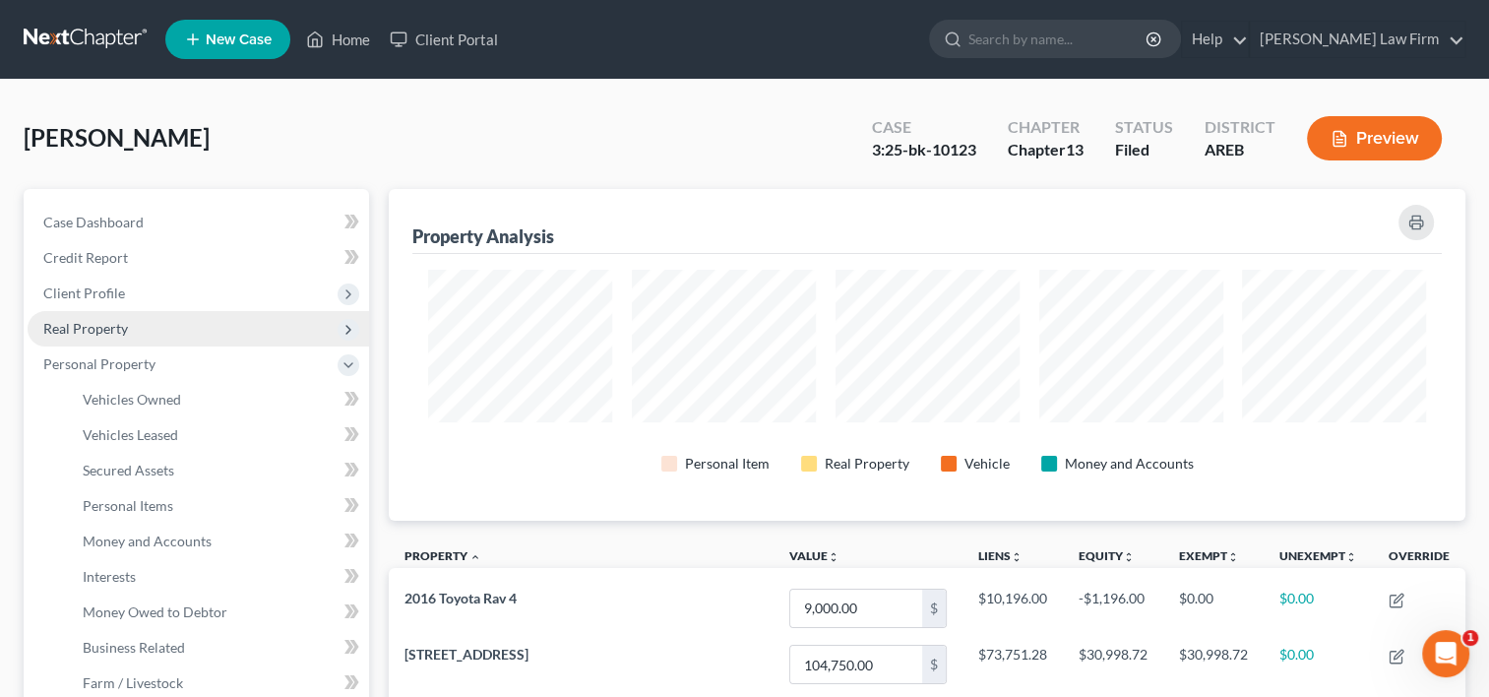
click at [103, 317] on span "Real Property" at bounding box center [199, 328] width 342 height 35
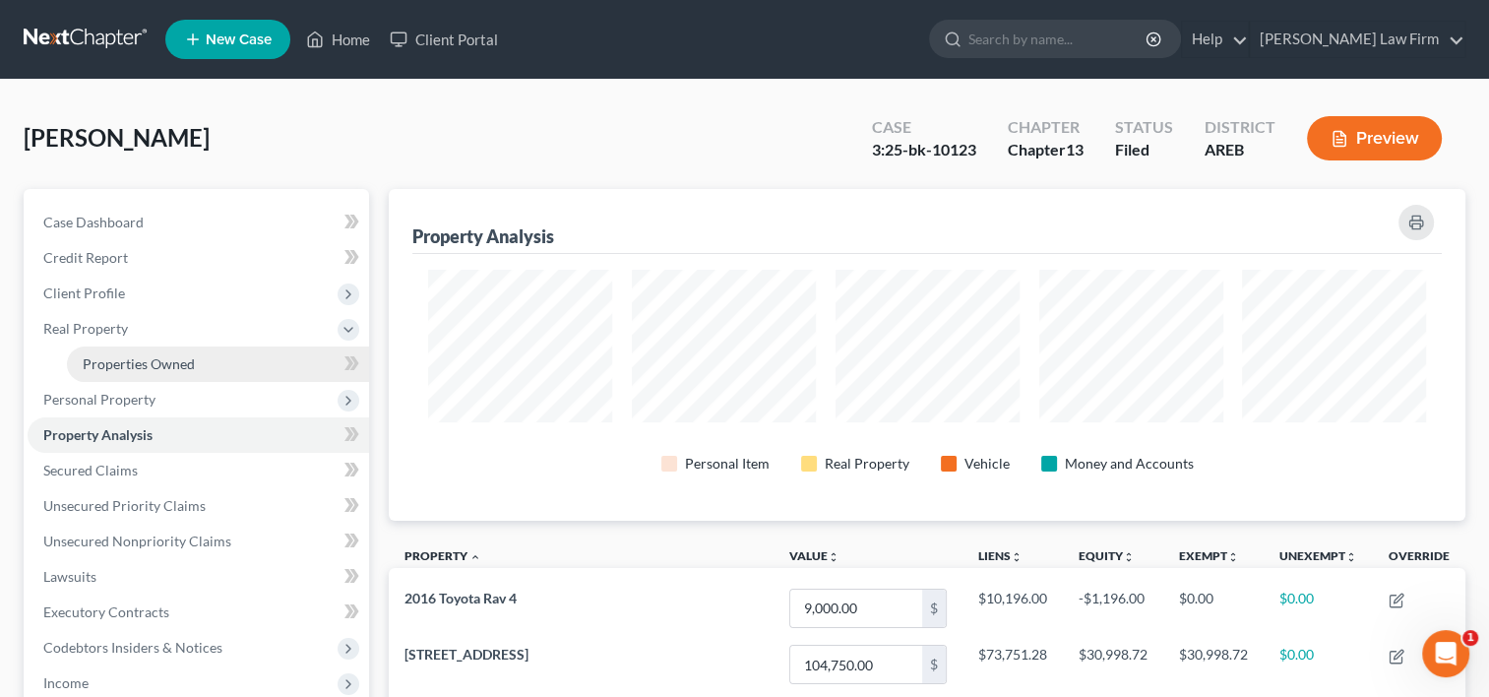
click at [107, 357] on span "Properties Owned" at bounding box center [139, 363] width 112 height 17
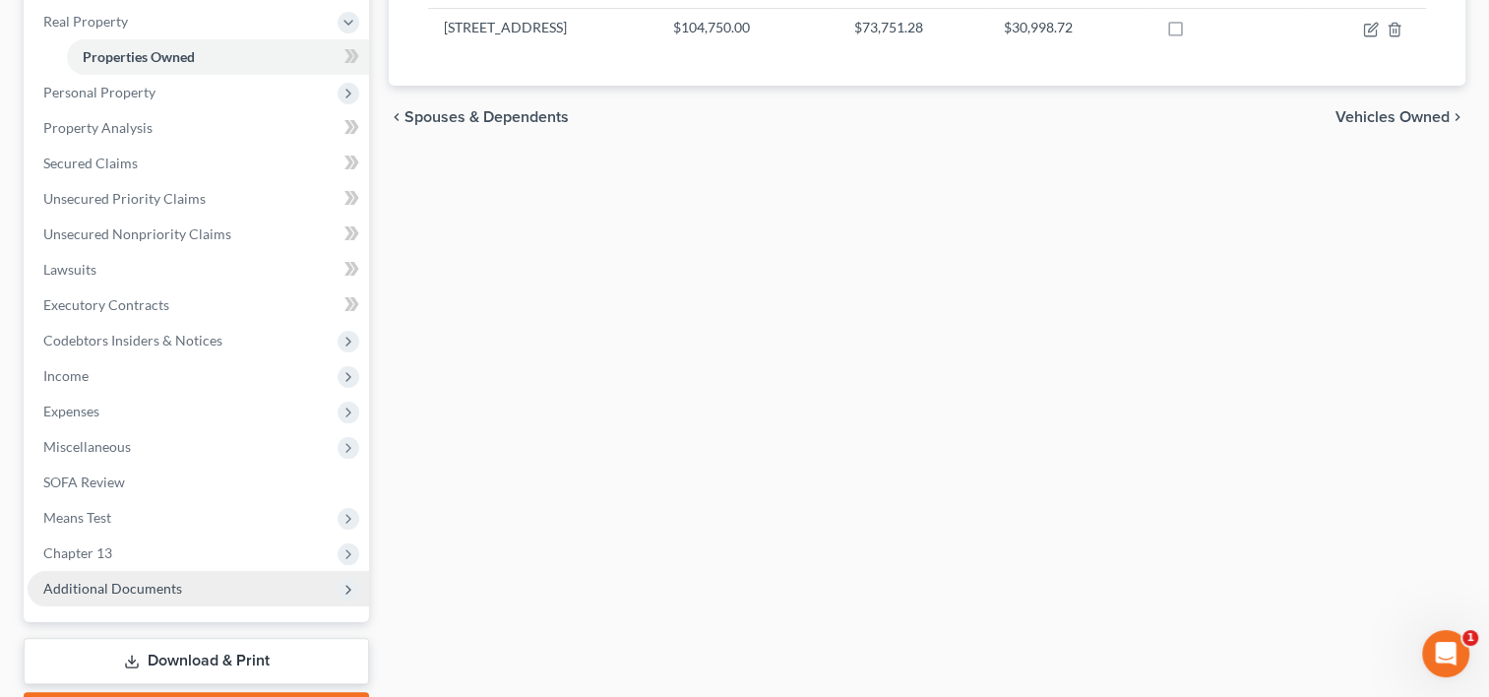
scroll to position [418, 0]
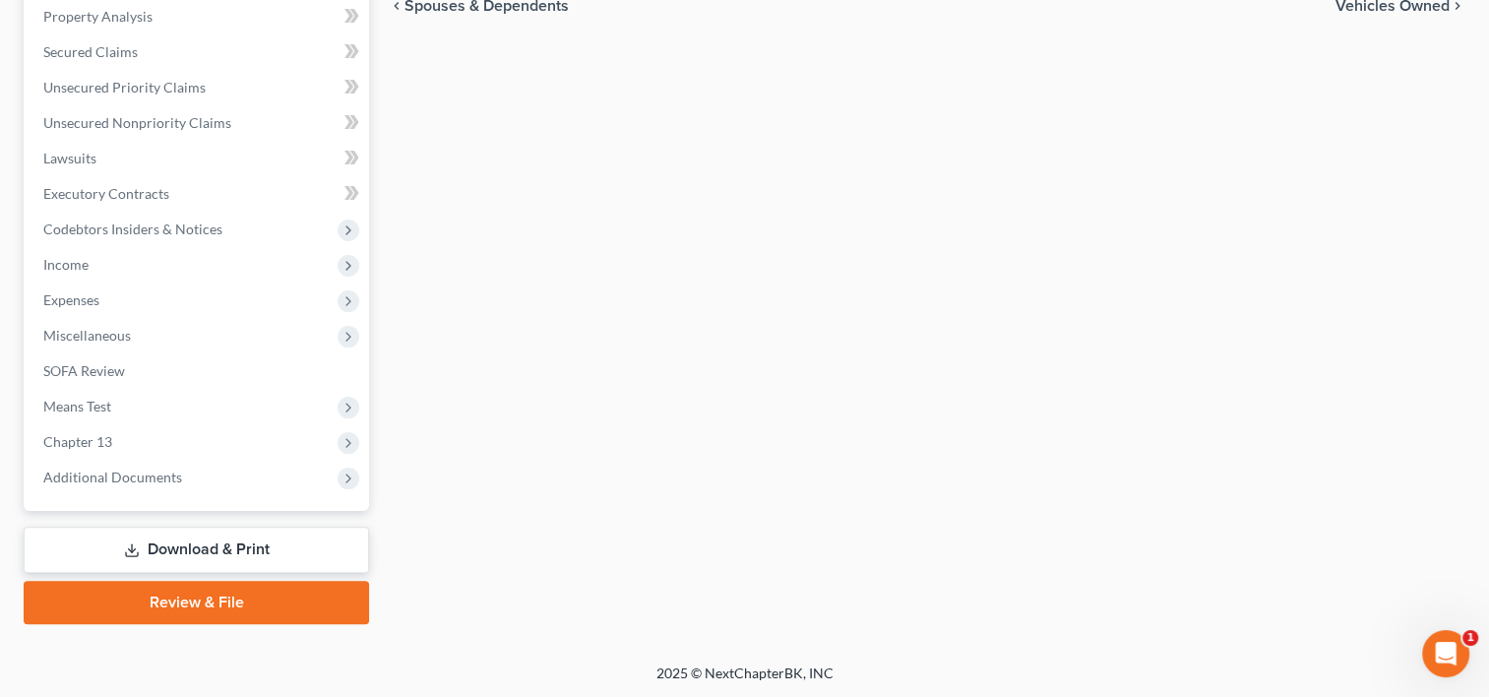
click at [208, 553] on link "Download & Print" at bounding box center [197, 550] width 346 height 46
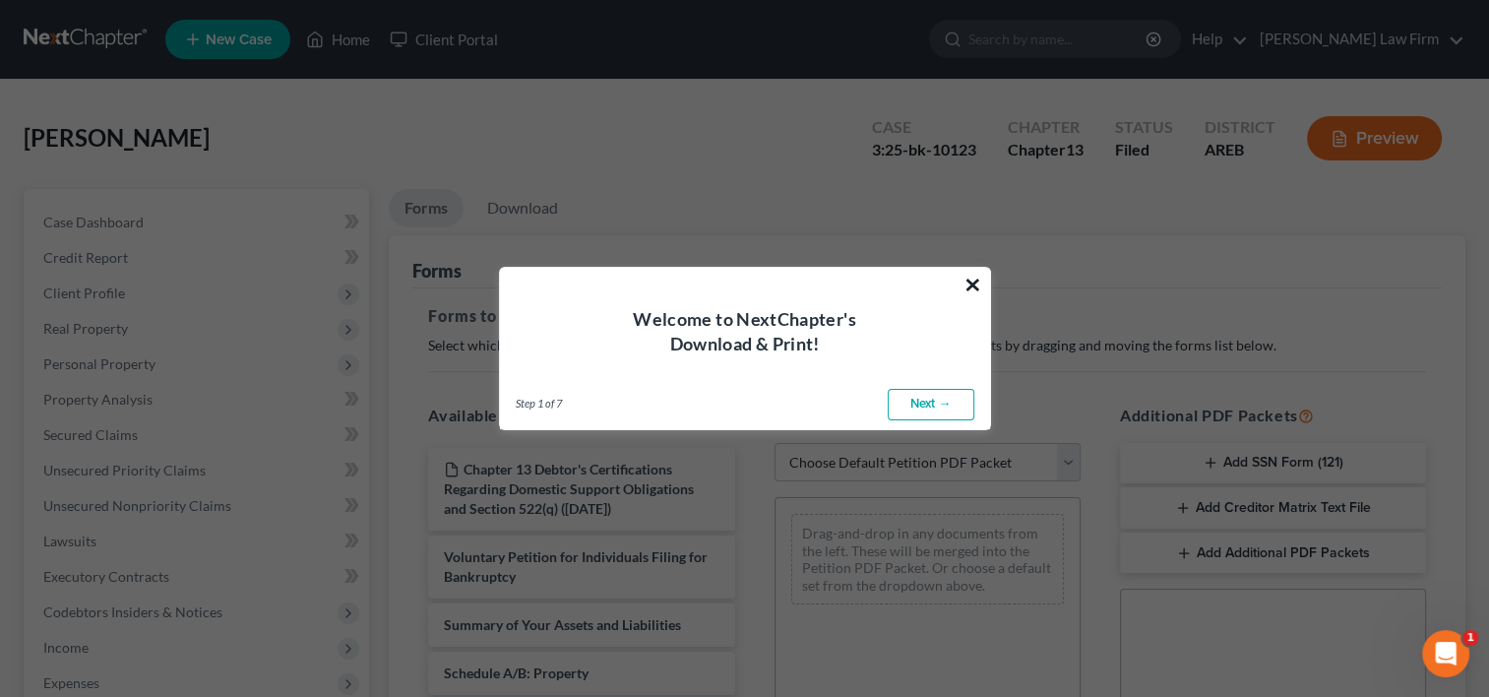
click at [971, 285] on button "×" at bounding box center [973, 285] width 19 height 32
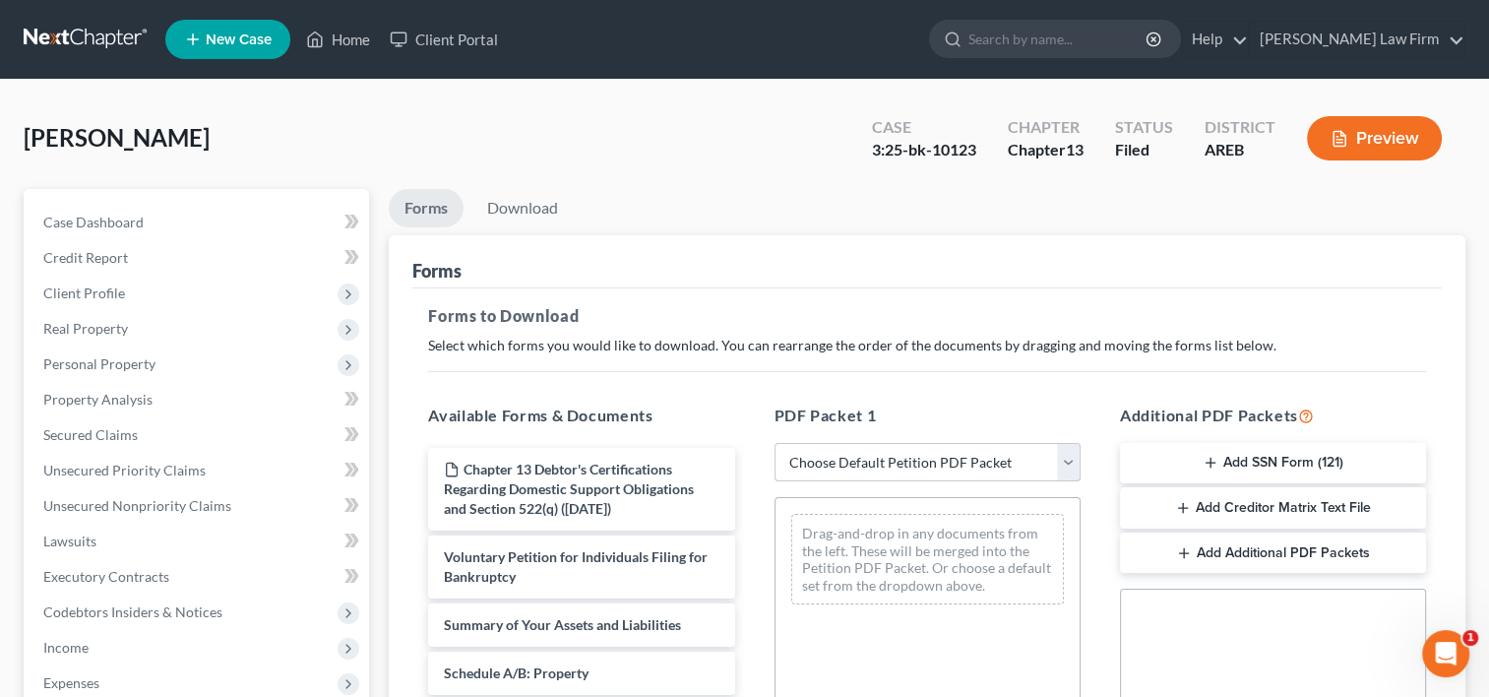
click at [869, 465] on select "Choose Default Petition PDF Packet Complete Bankruptcy Petition (all forms and …" at bounding box center [928, 462] width 306 height 39
select select "2"
click at [775, 443] on select "Choose Default Petition PDF Packet Complete Bankruptcy Petition (all forms and …" at bounding box center [928, 462] width 306 height 39
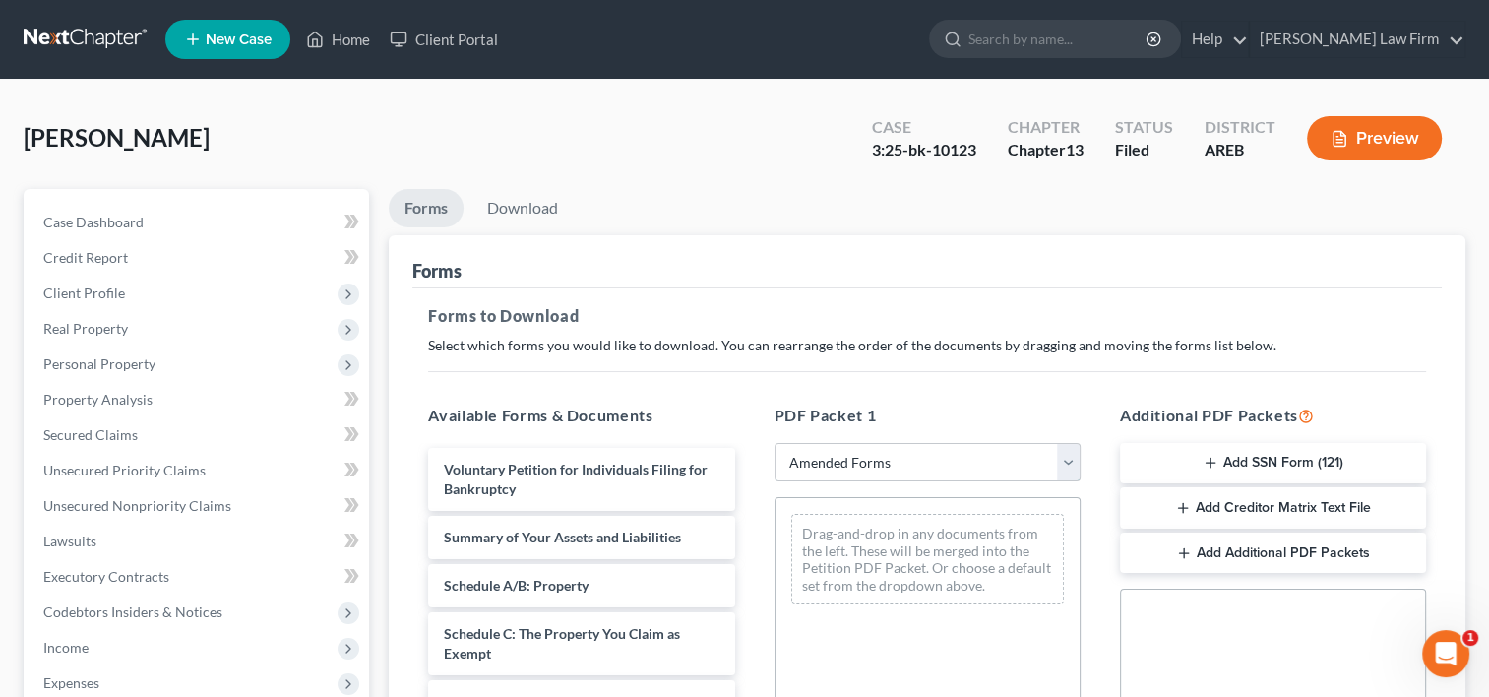
scroll to position [98, 0]
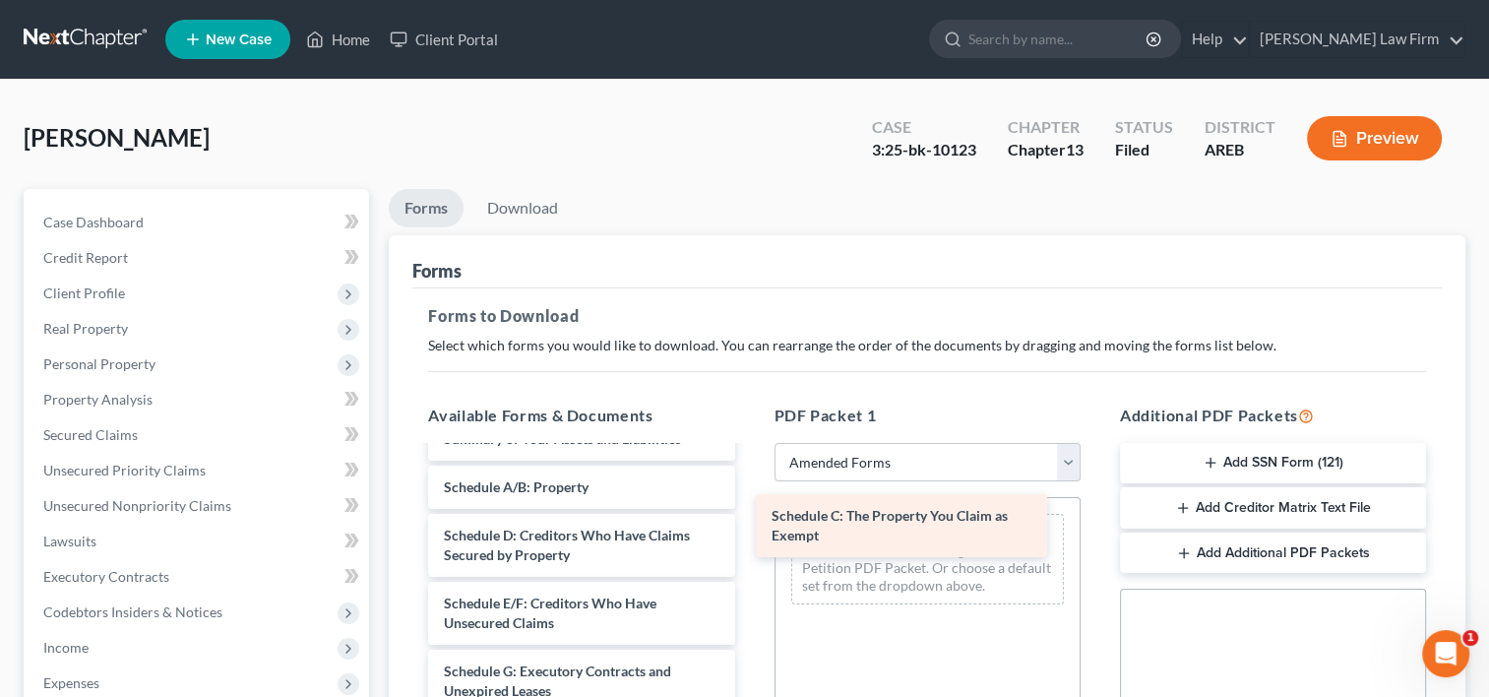
drag, startPoint x: 575, startPoint y: 539, endPoint x: 903, endPoint y: 522, distance: 328.3
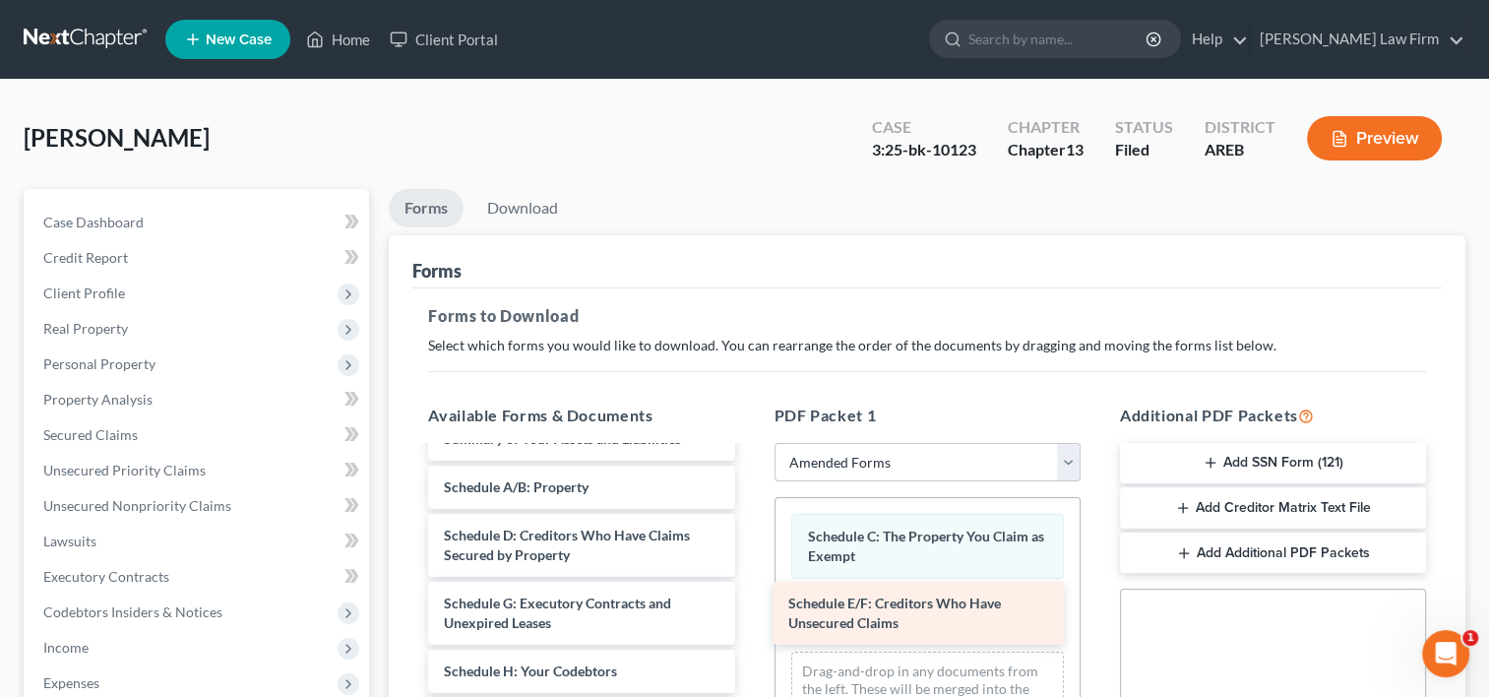
drag, startPoint x: 572, startPoint y: 609, endPoint x: 928, endPoint y: 607, distance: 356.4
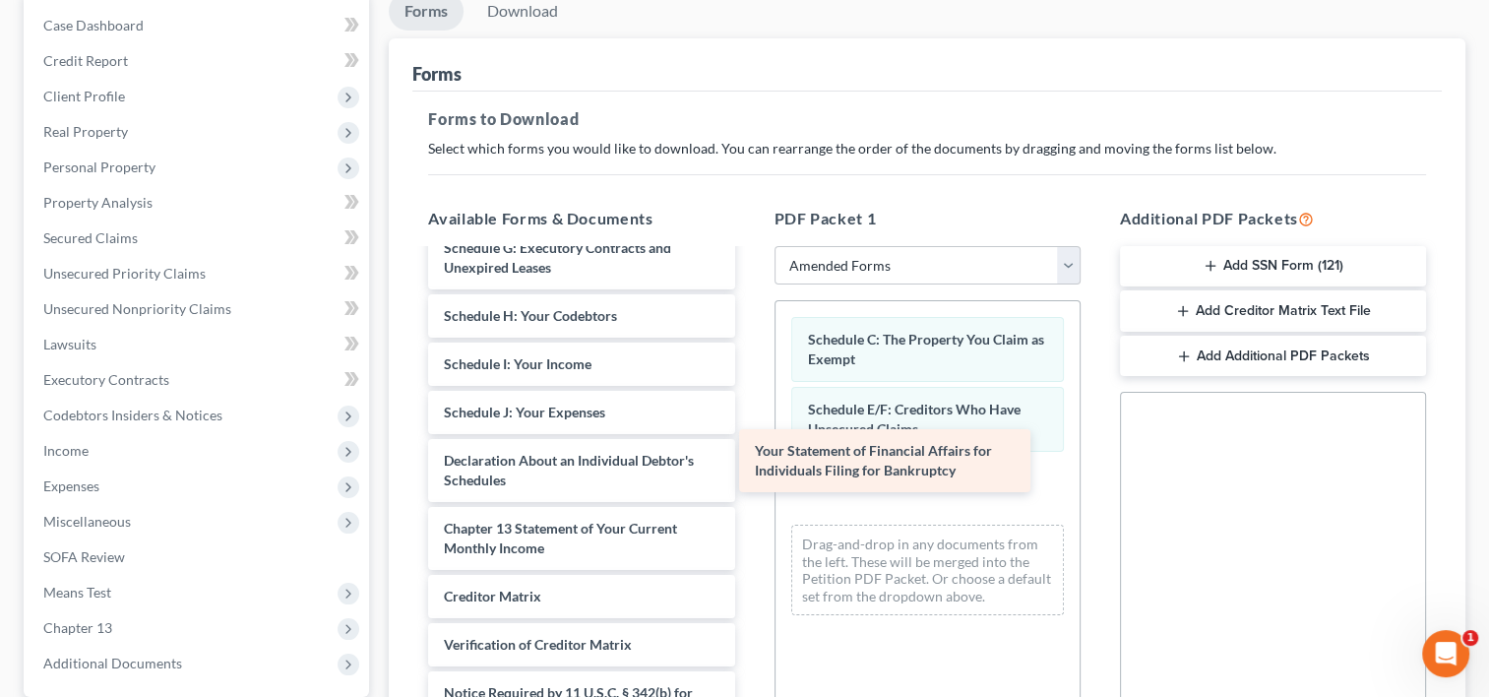
scroll to position [256, 0]
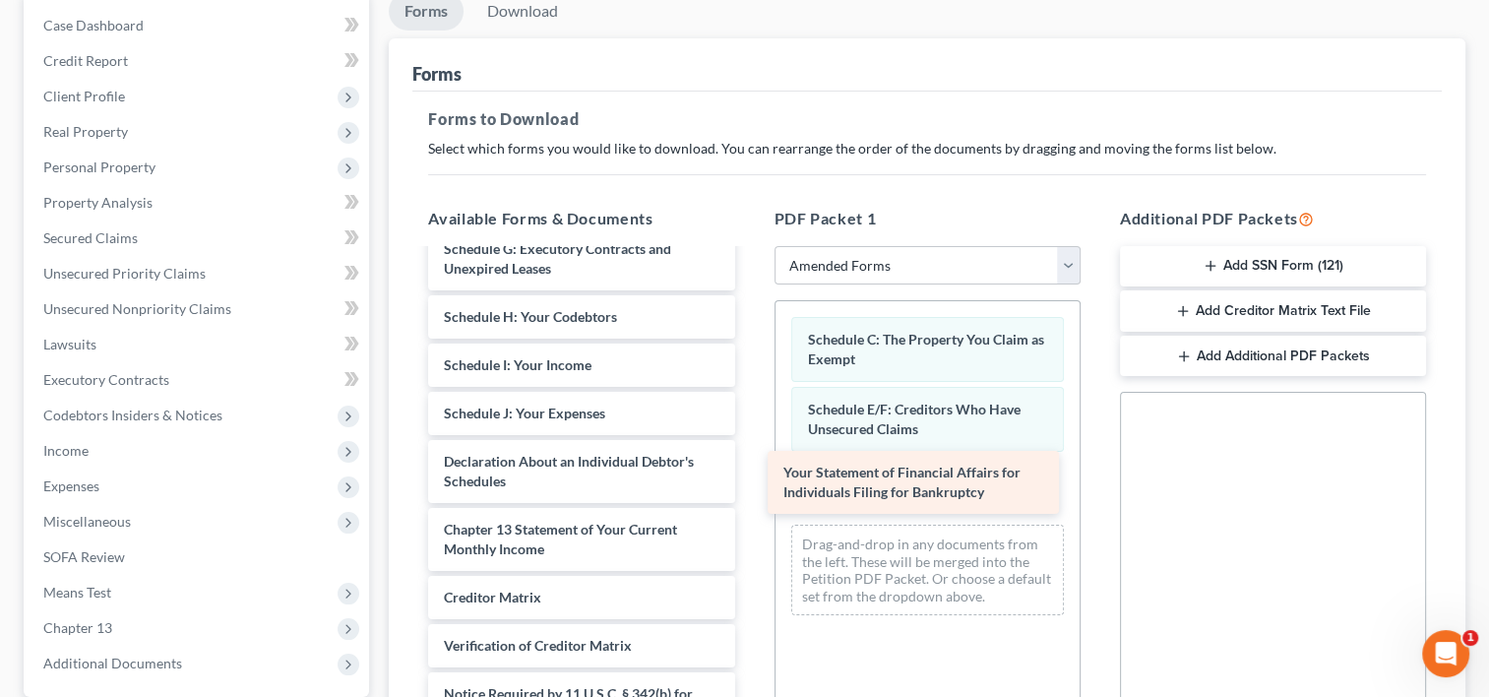
drag, startPoint x: 567, startPoint y: 460, endPoint x: 909, endPoint y: 488, distance: 342.8
click at [750, 488] on div "Your Statement of Financial Affairs for Individuals Filing for Bankruptcy Volun…" at bounding box center [581, 389] width 338 height 789
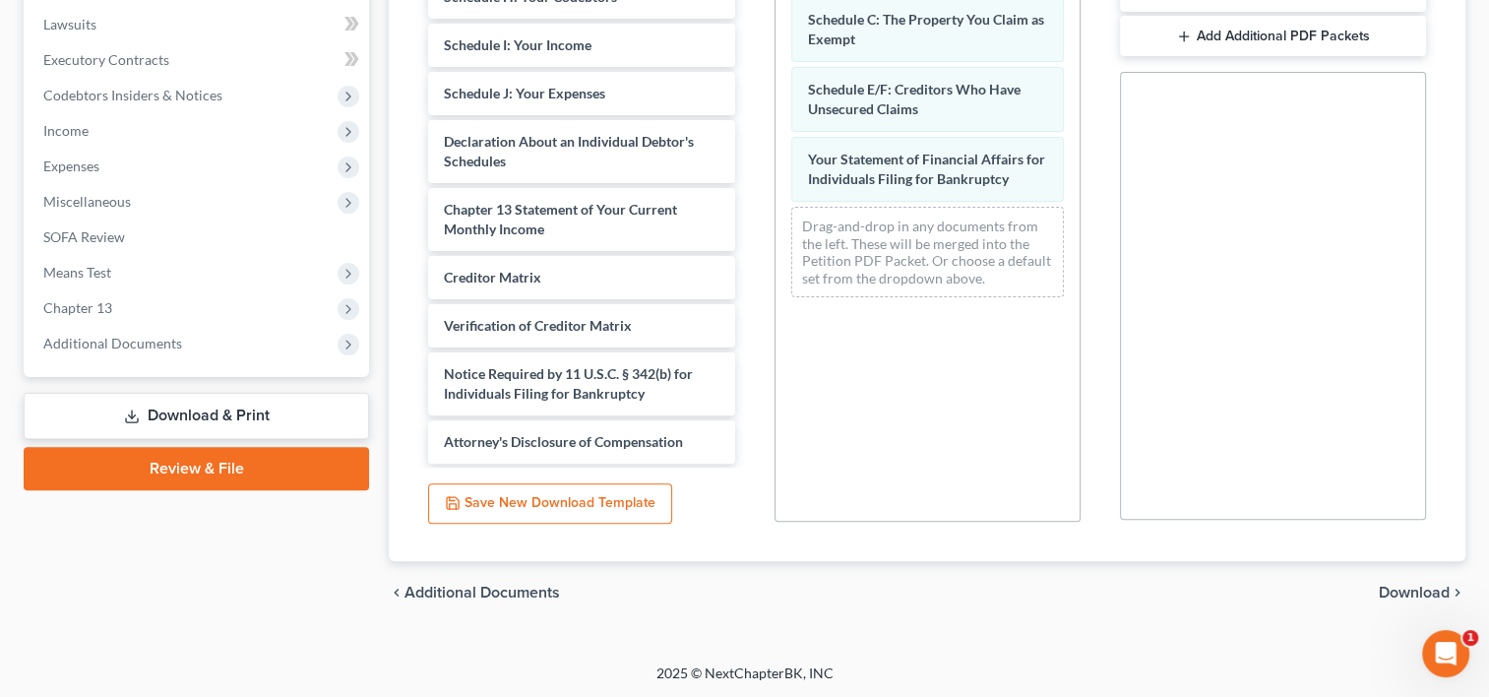
click at [1427, 589] on span "Download" at bounding box center [1414, 593] width 71 height 16
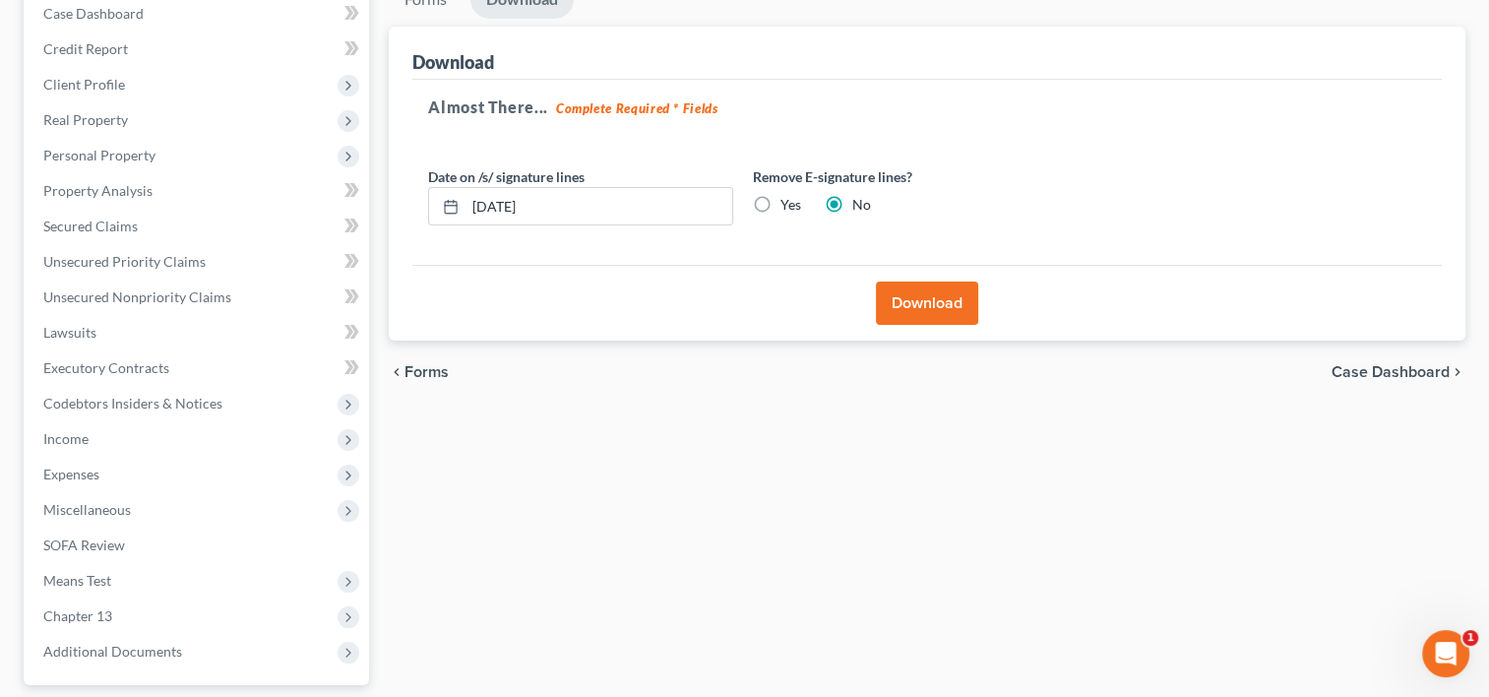
scroll to position [88, 0]
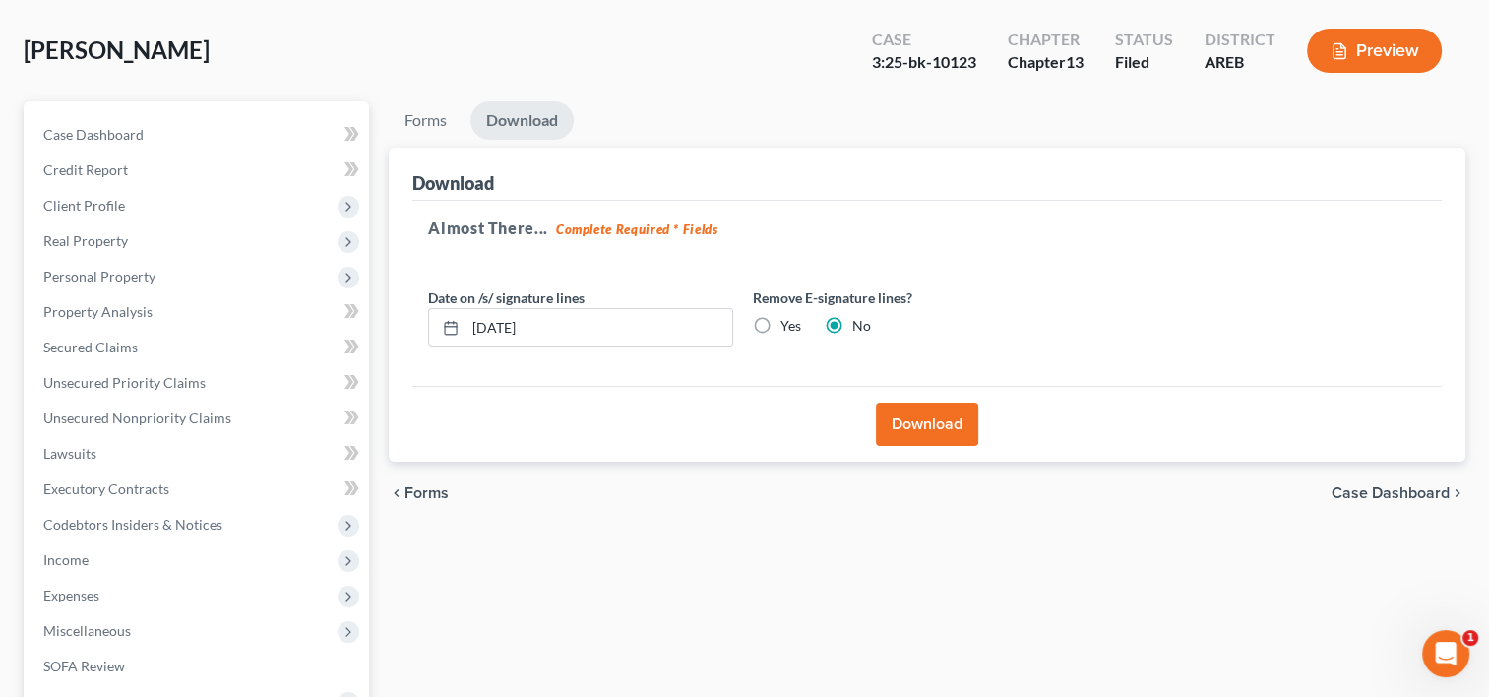
click at [917, 421] on button "Download" at bounding box center [927, 424] width 102 height 43
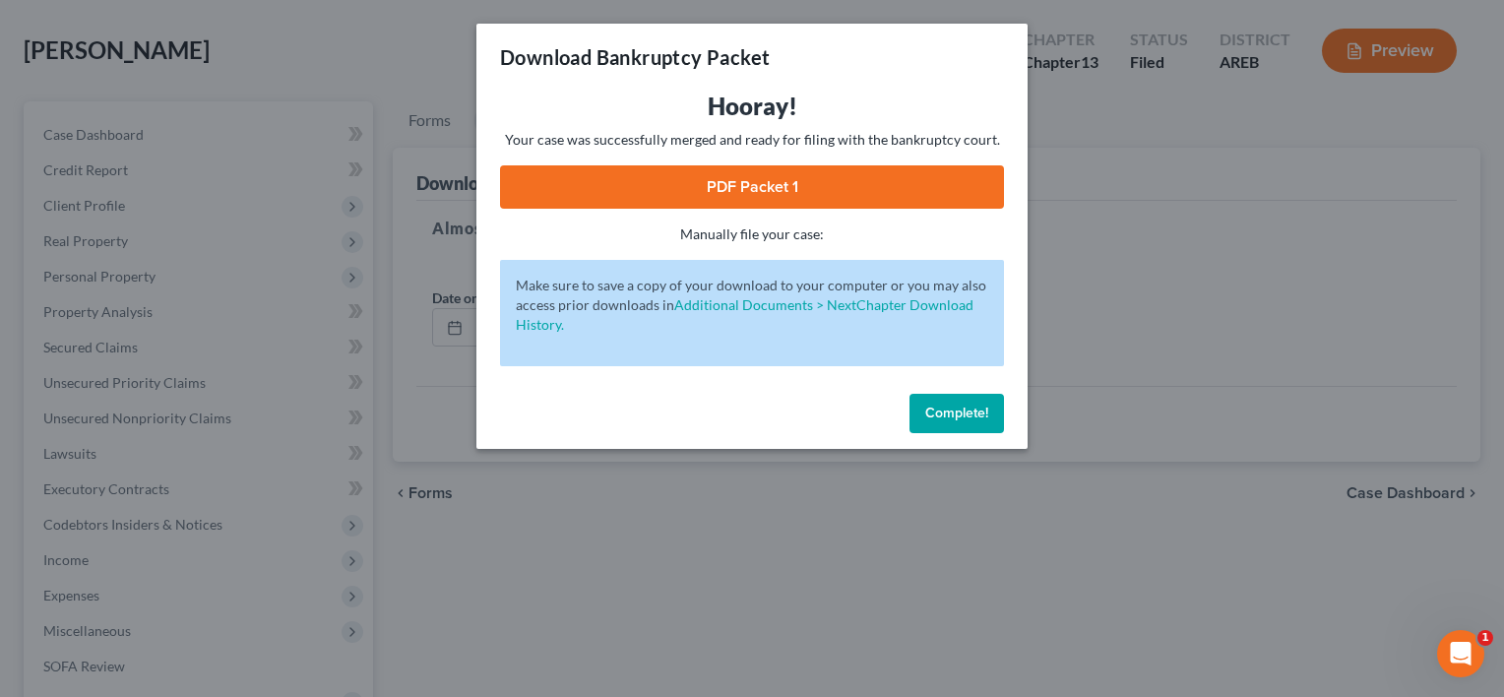
click at [709, 185] on link "PDF Packet 1" at bounding box center [752, 186] width 504 height 43
click at [953, 421] on button "Complete!" at bounding box center [957, 413] width 95 height 39
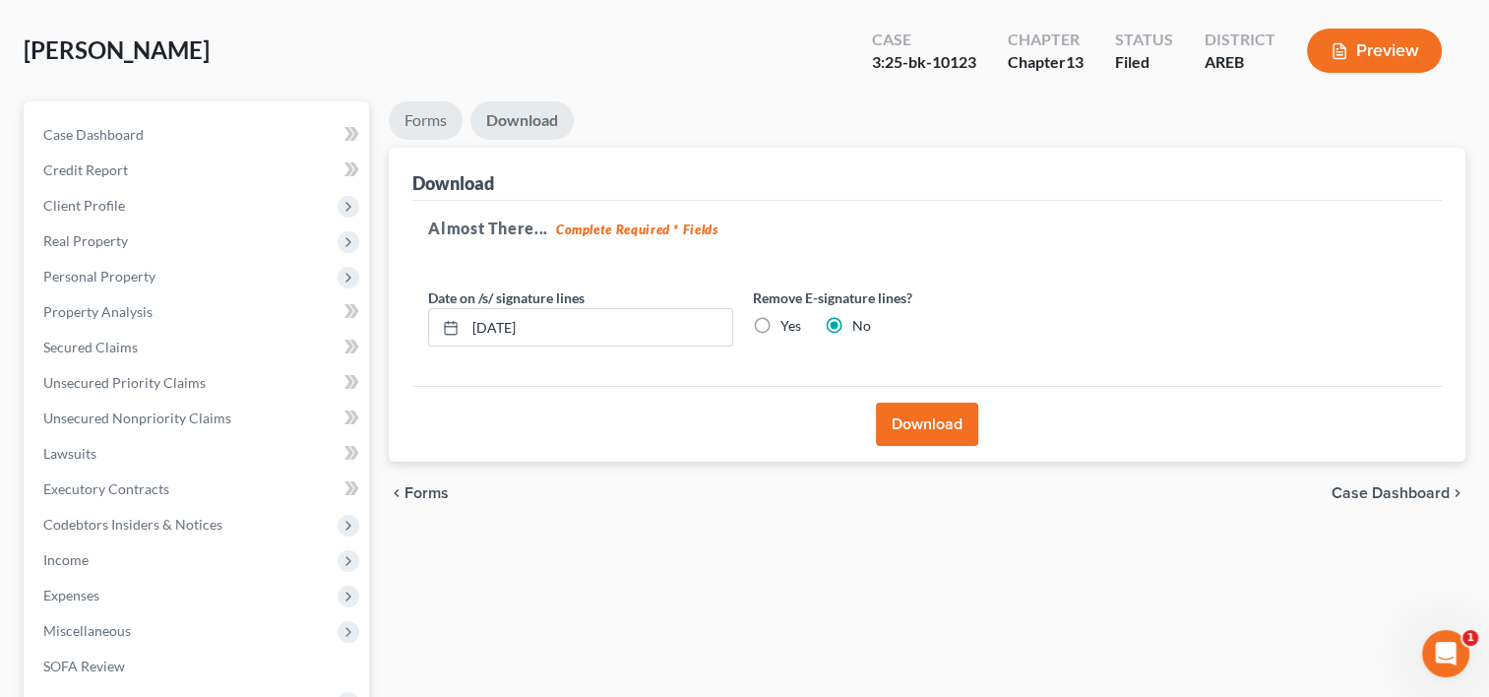
click at [427, 108] on link "Forms" at bounding box center [426, 120] width 74 height 38
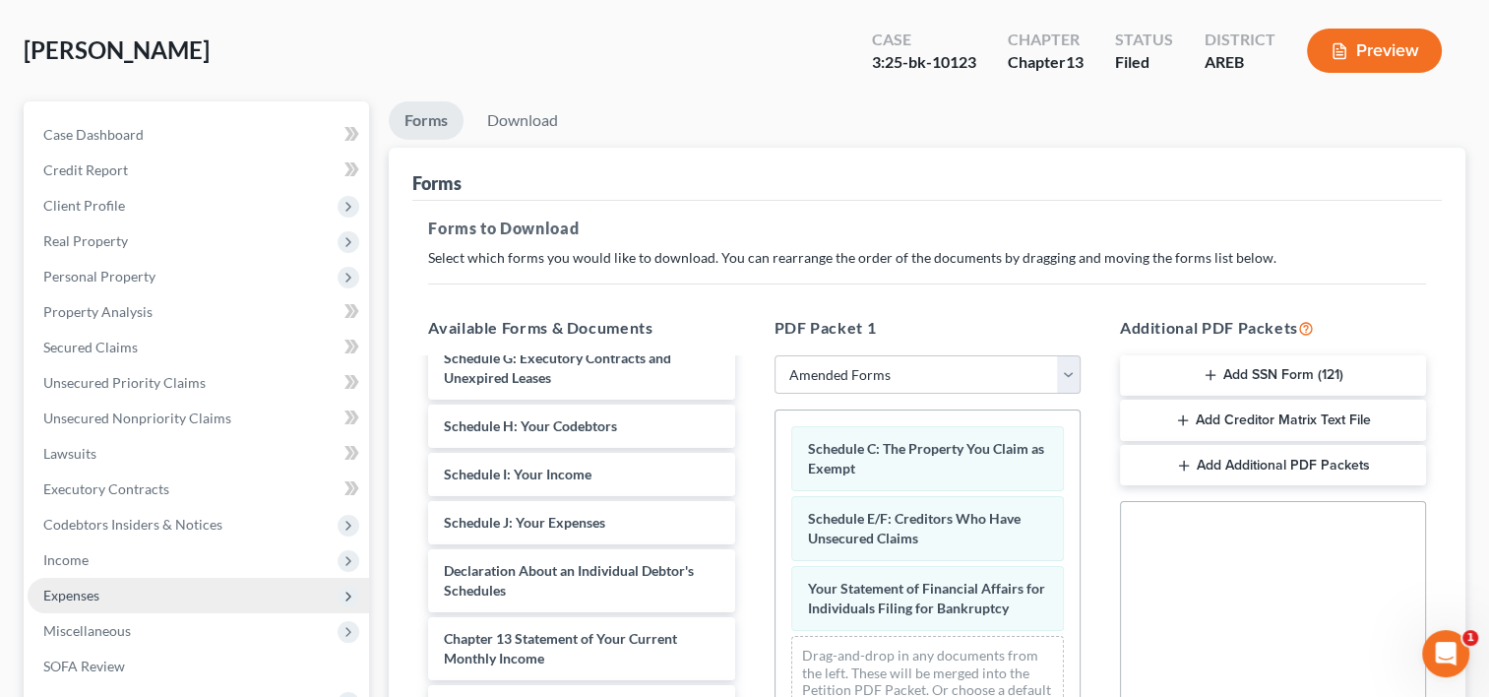
click at [169, 592] on span "Expenses" at bounding box center [199, 595] width 342 height 35
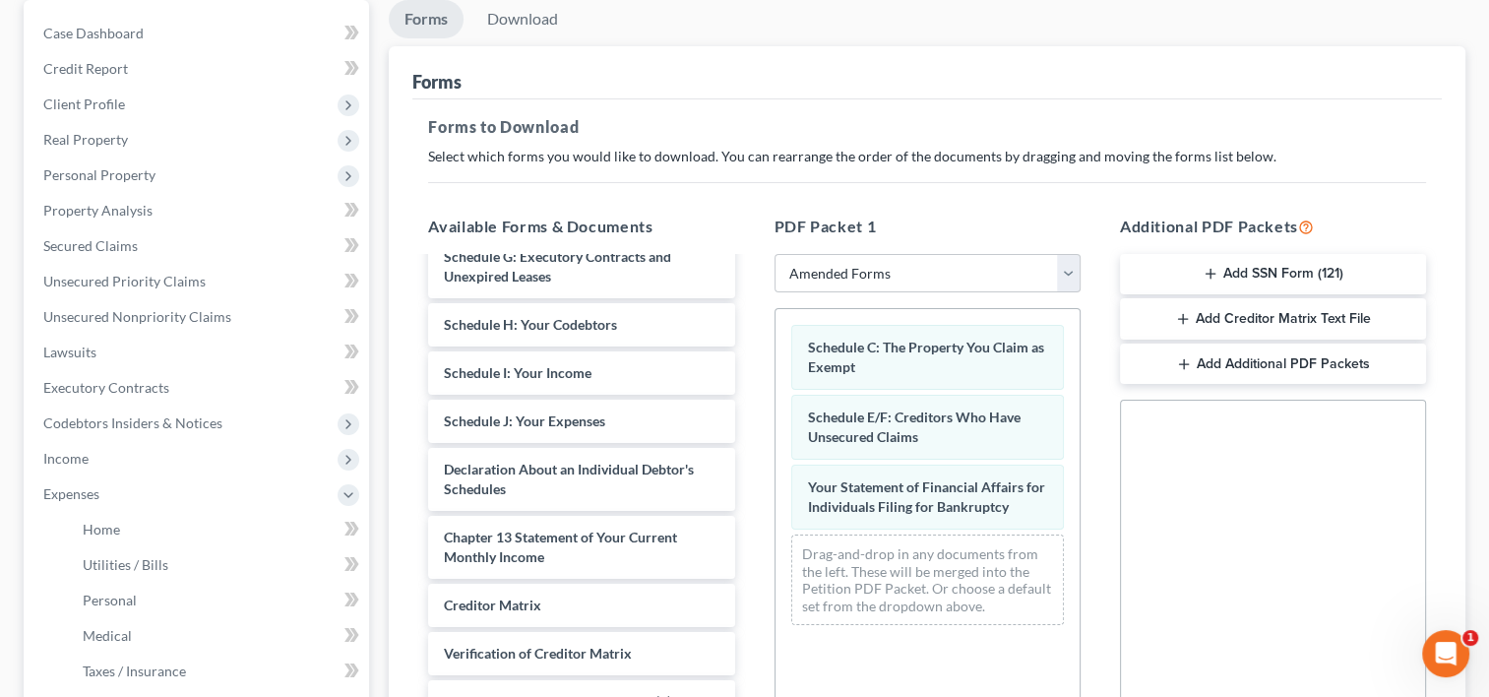
scroll to position [383, 0]
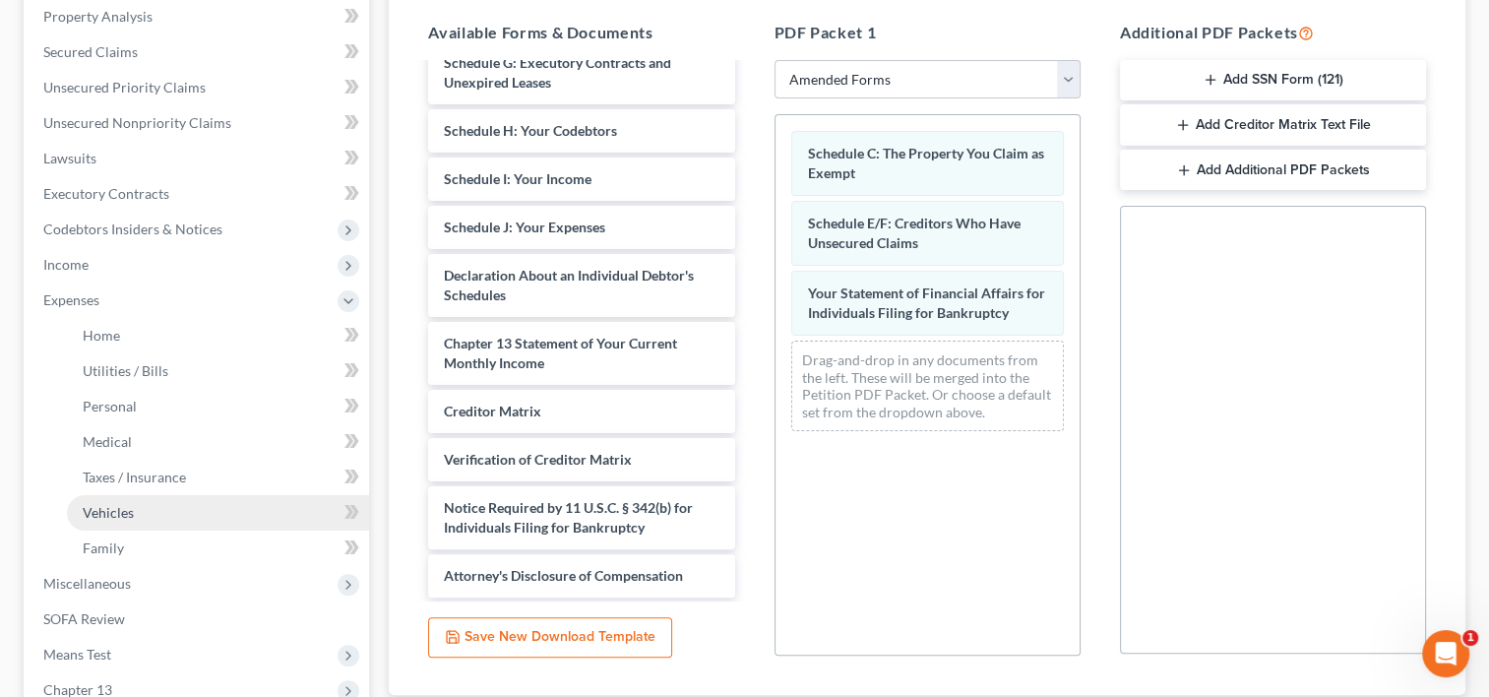
click at [155, 497] on link "Vehicles" at bounding box center [218, 512] width 302 height 35
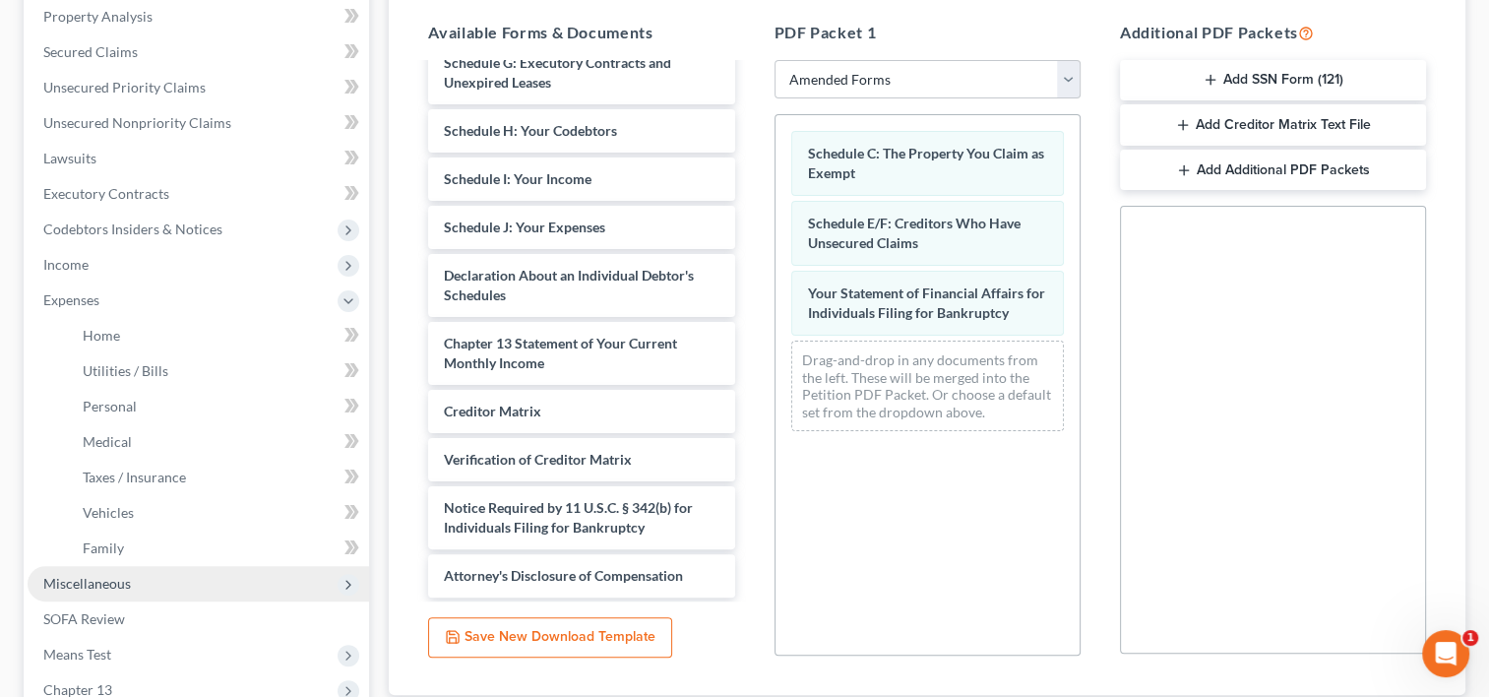
click at [126, 584] on span "Miscellaneous" at bounding box center [87, 583] width 88 height 17
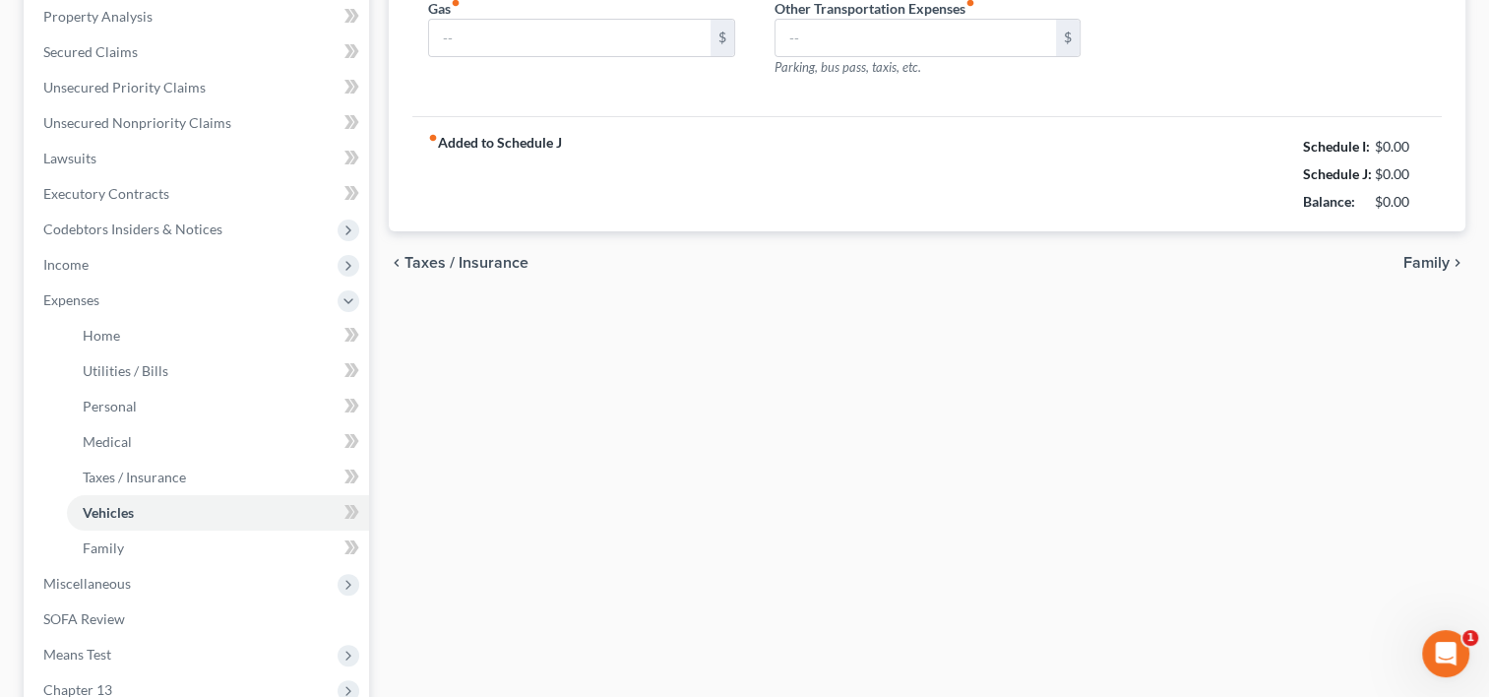
click at [153, 610] on span "Attorney / Credit Counseling Fees" at bounding box center [187, 618] width 208 height 17
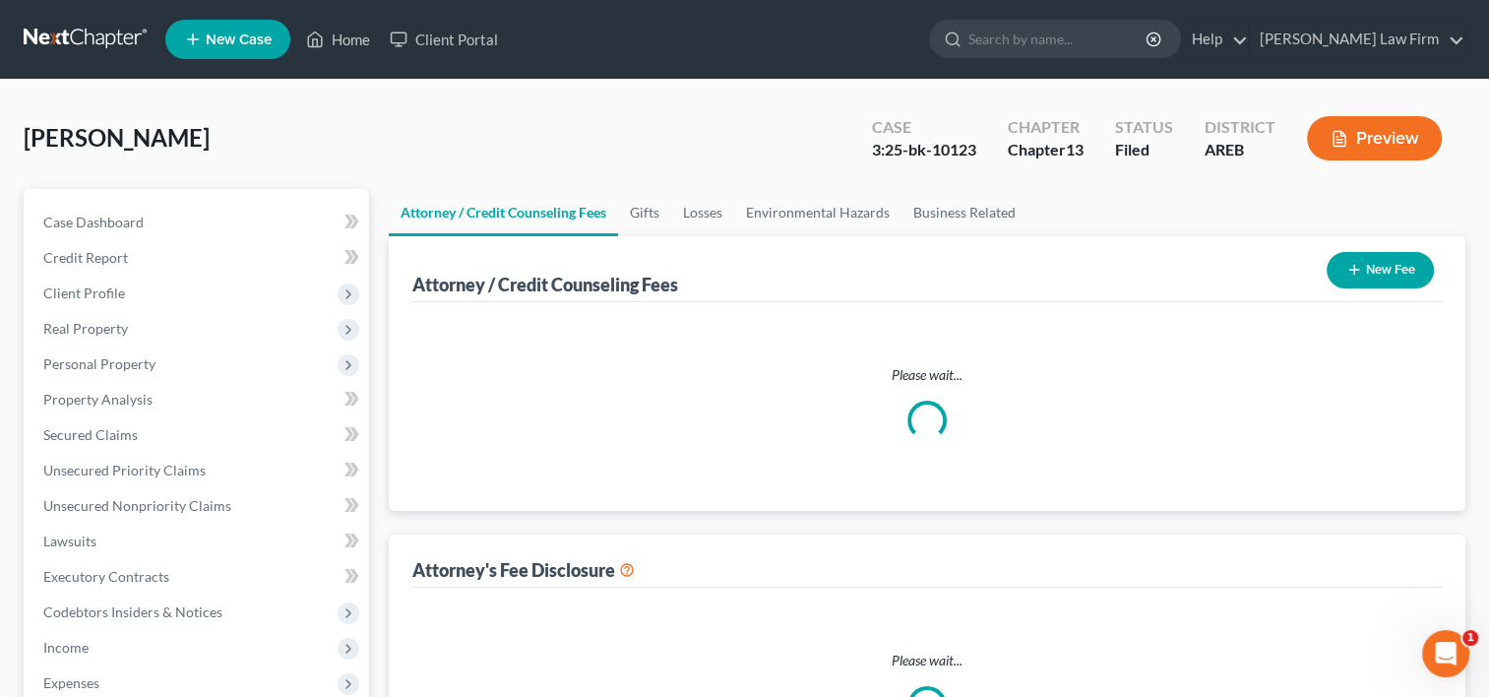
select select "0"
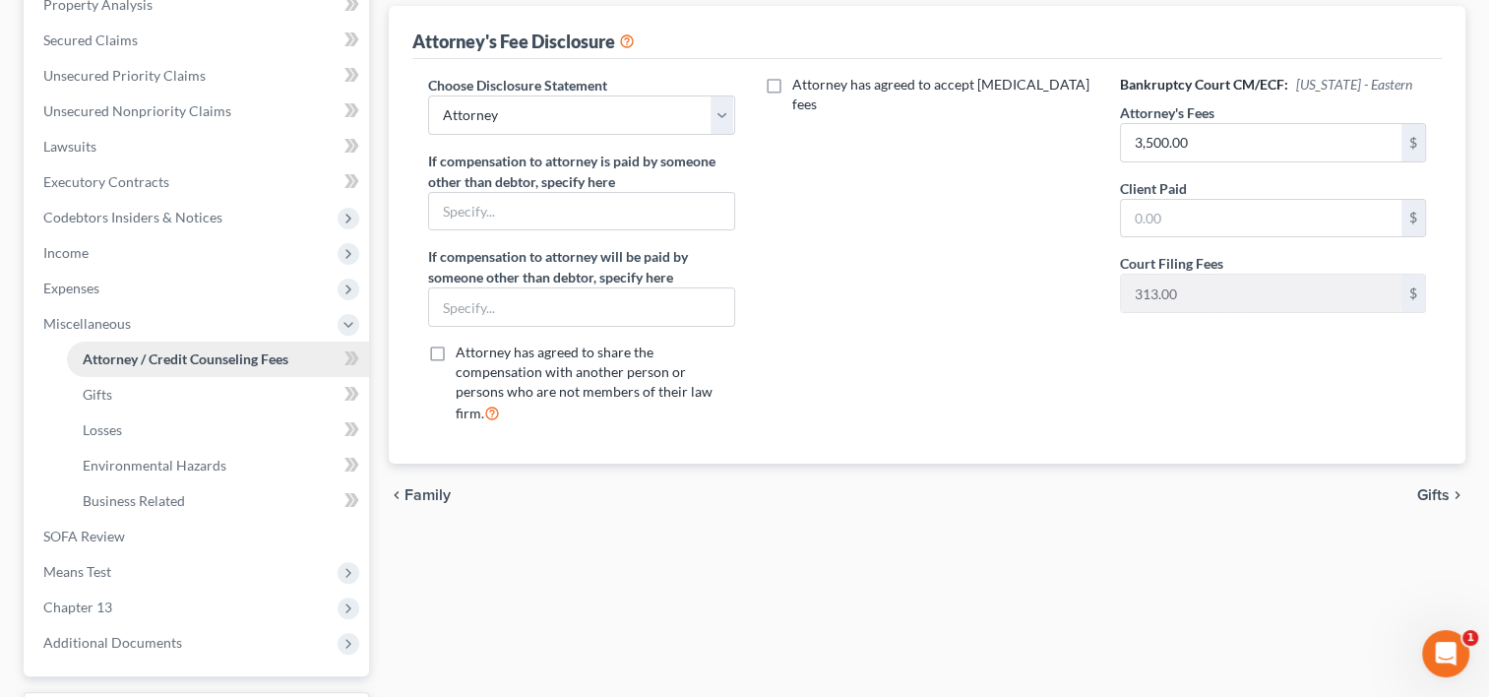
scroll to position [560, 0]
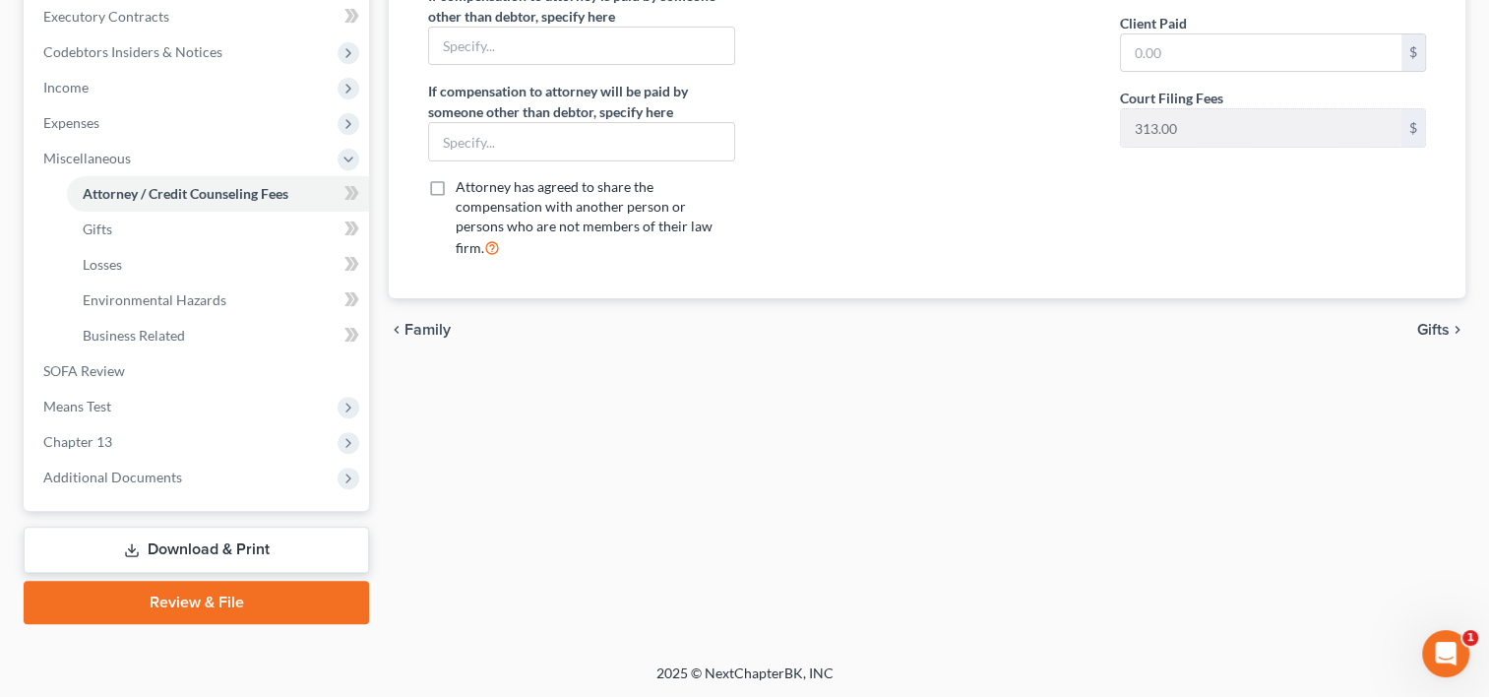
click at [205, 539] on link "Download & Print" at bounding box center [197, 550] width 346 height 46
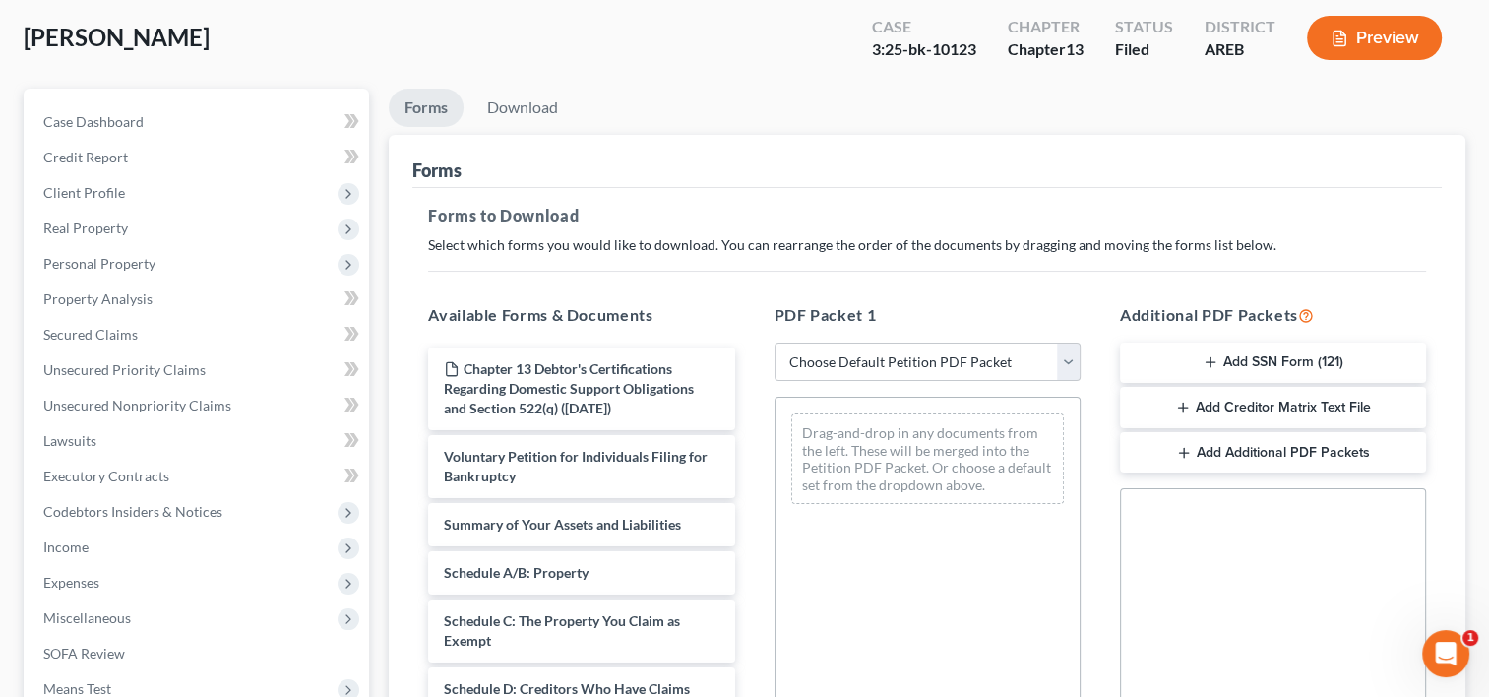
scroll to position [197, 0]
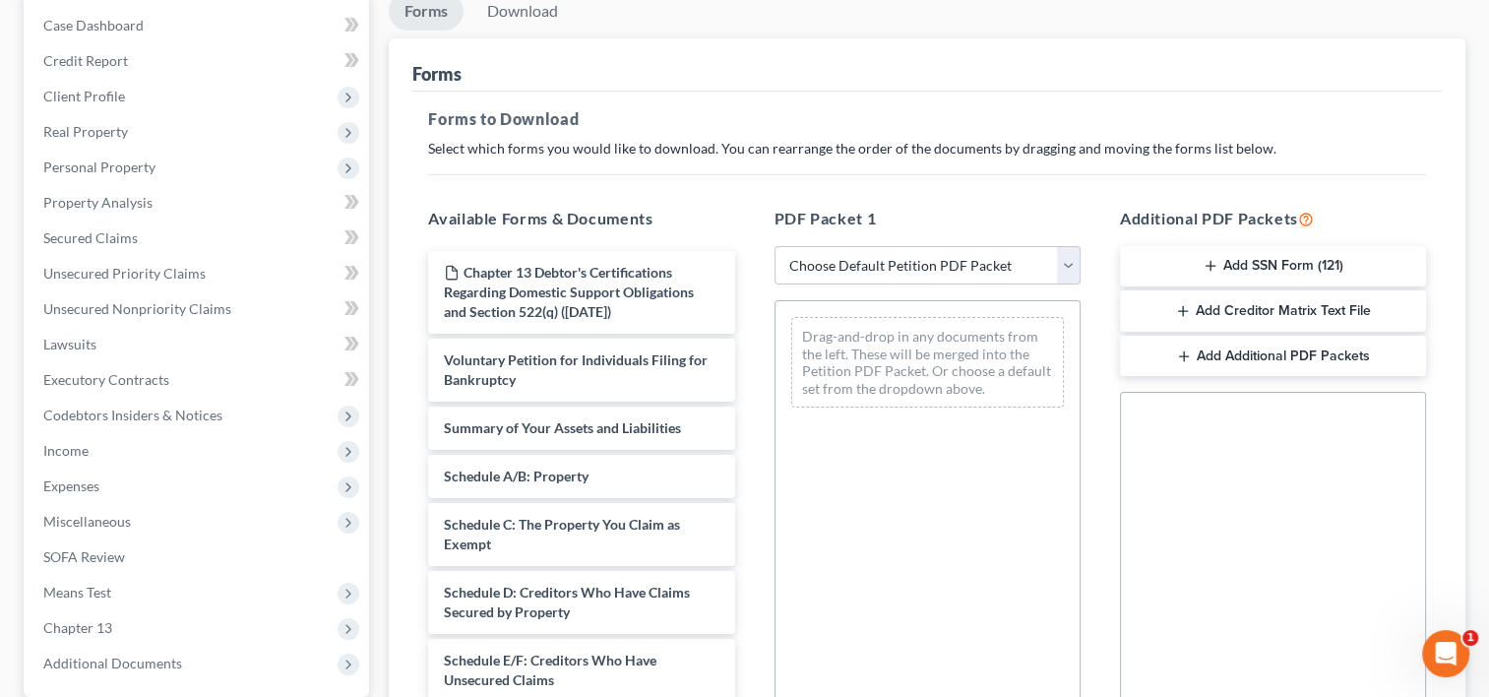
click at [1291, 302] on button "Add Creditor Matrix Text File" at bounding box center [1273, 310] width 306 height 41
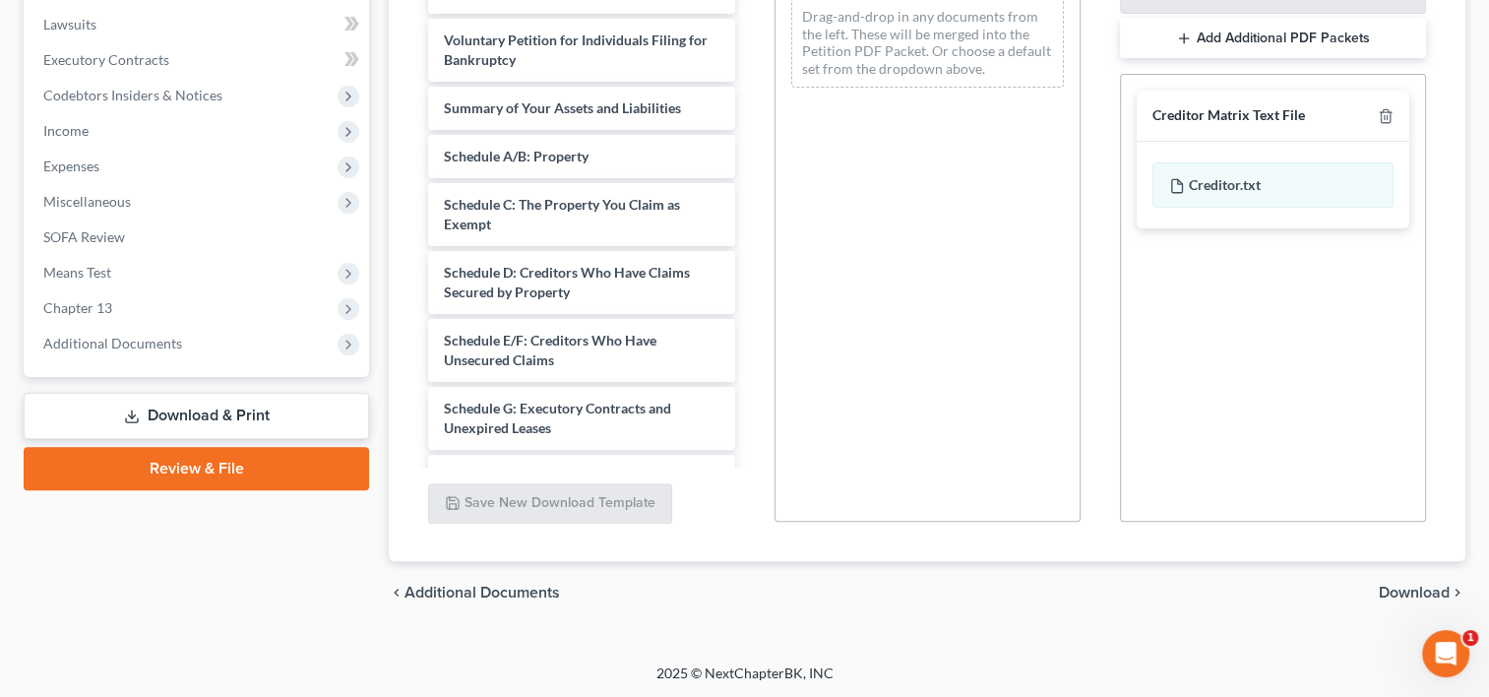
click at [1402, 589] on span "Download" at bounding box center [1414, 593] width 71 height 16
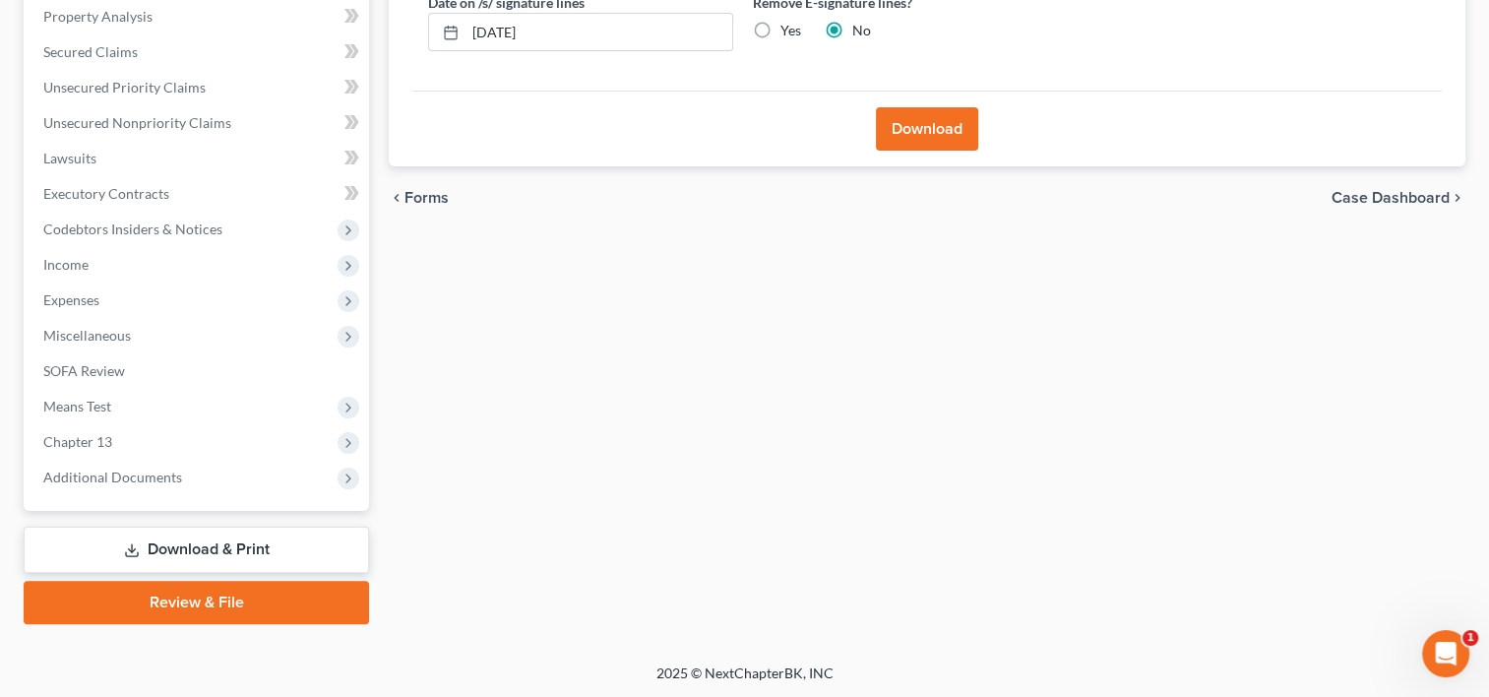
scroll to position [186, 0]
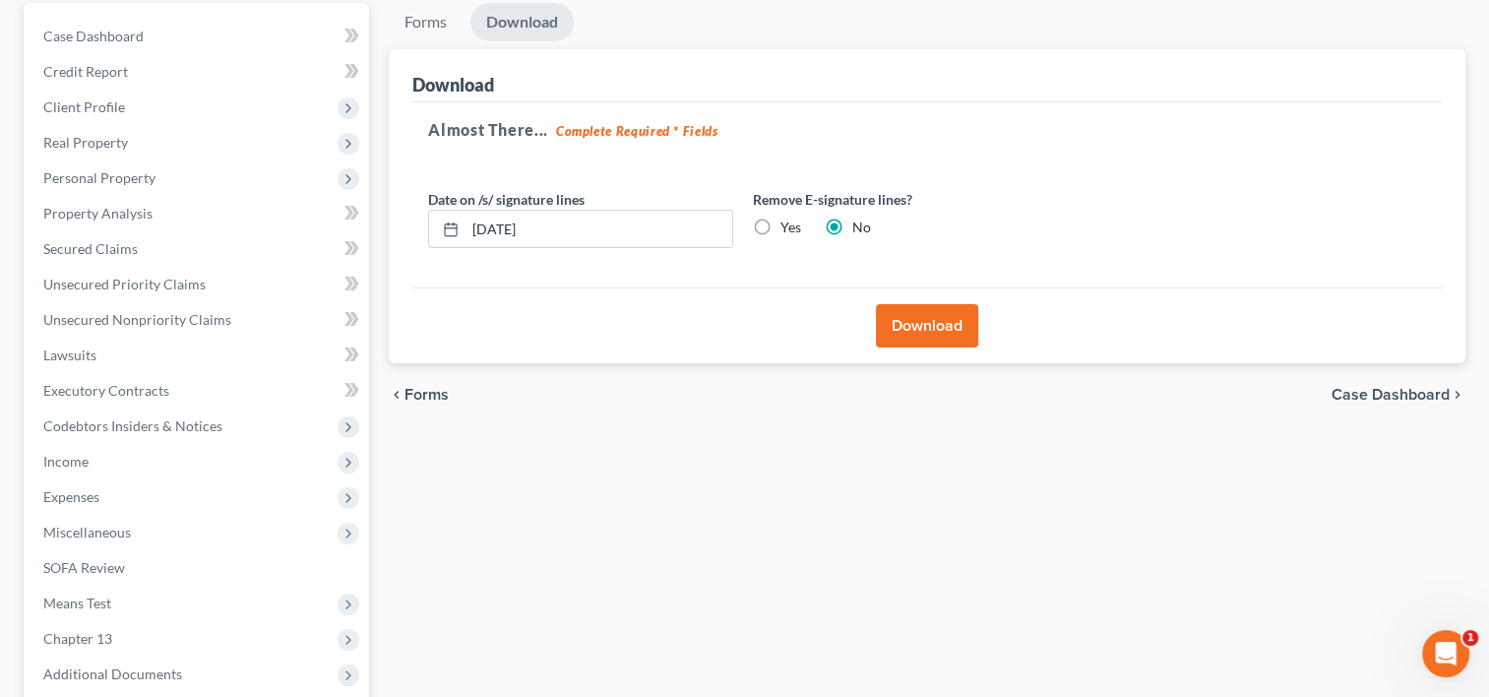
click at [934, 326] on button "Download" at bounding box center [927, 325] width 102 height 43
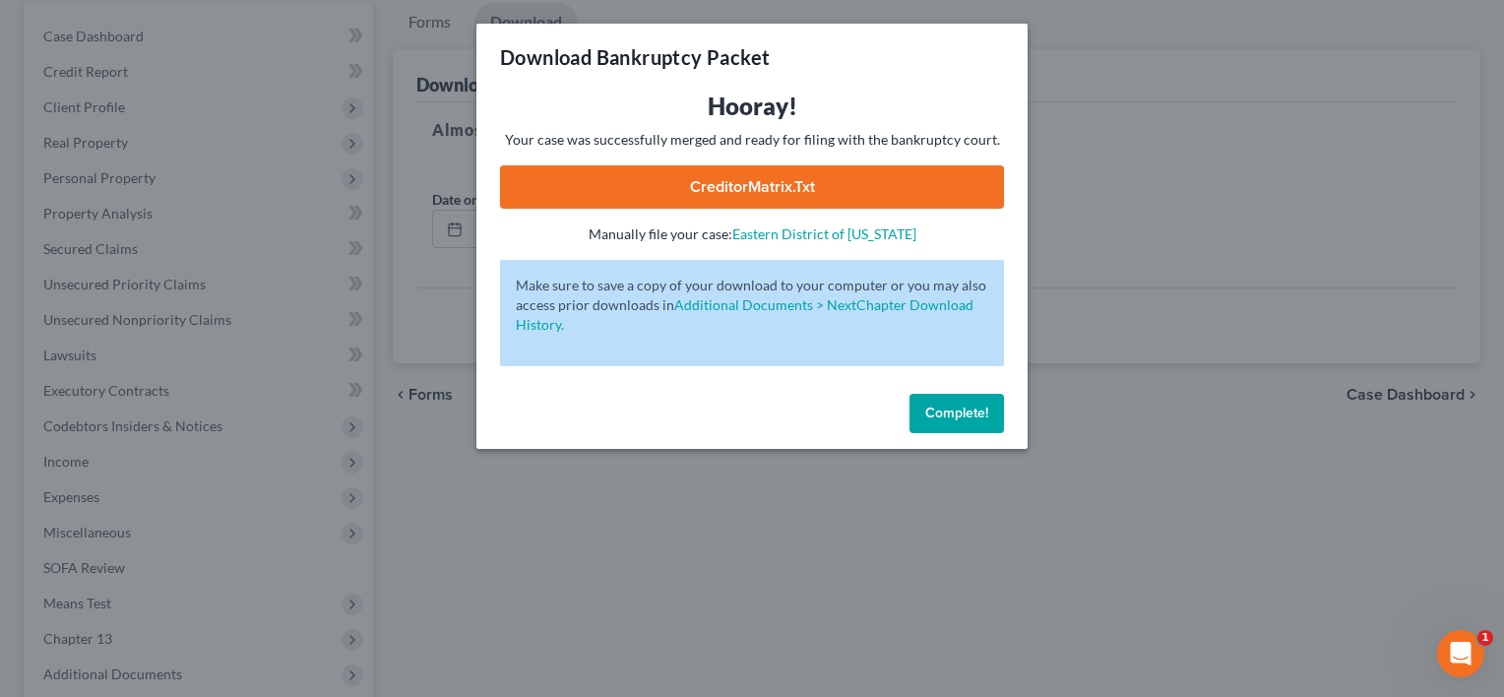
click at [823, 193] on link "CreditorMatrix.txt" at bounding box center [752, 186] width 504 height 43
click at [949, 421] on button "Complete!" at bounding box center [957, 413] width 95 height 39
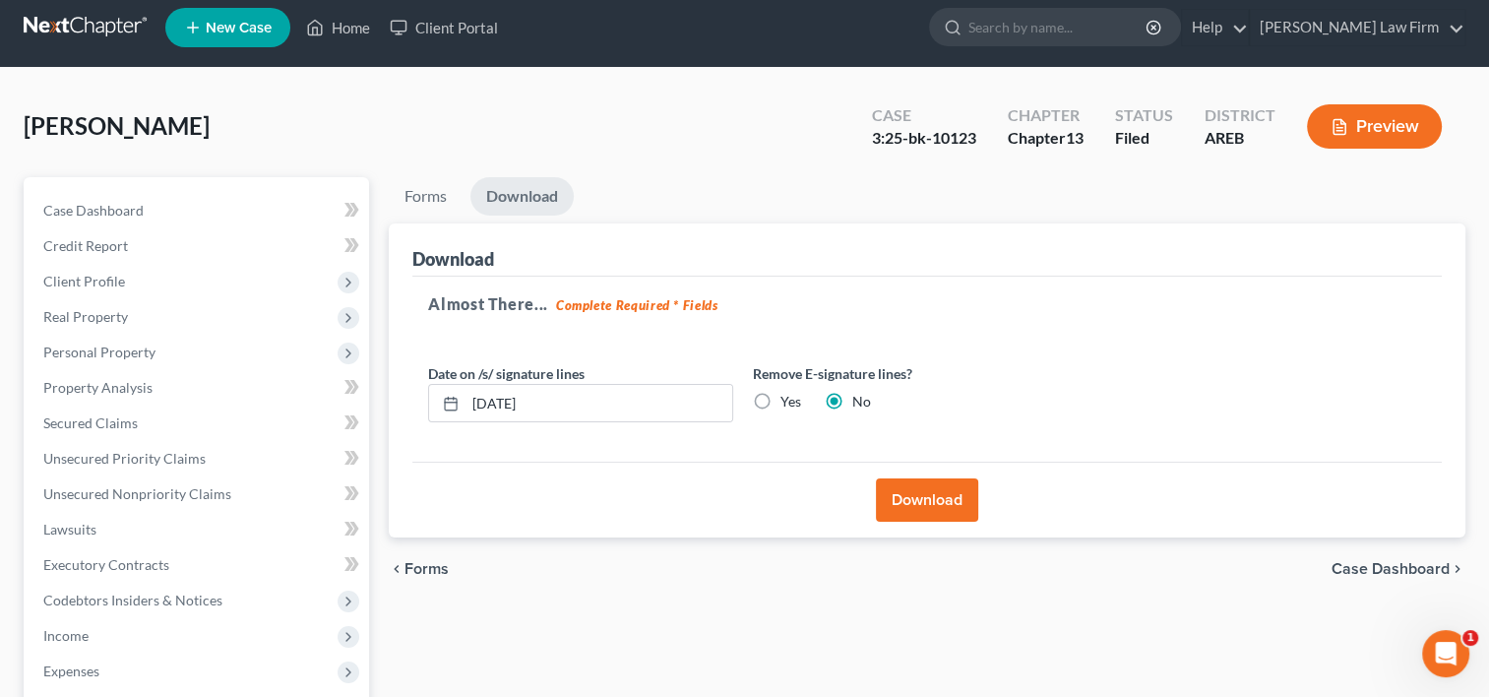
scroll to position [0, 0]
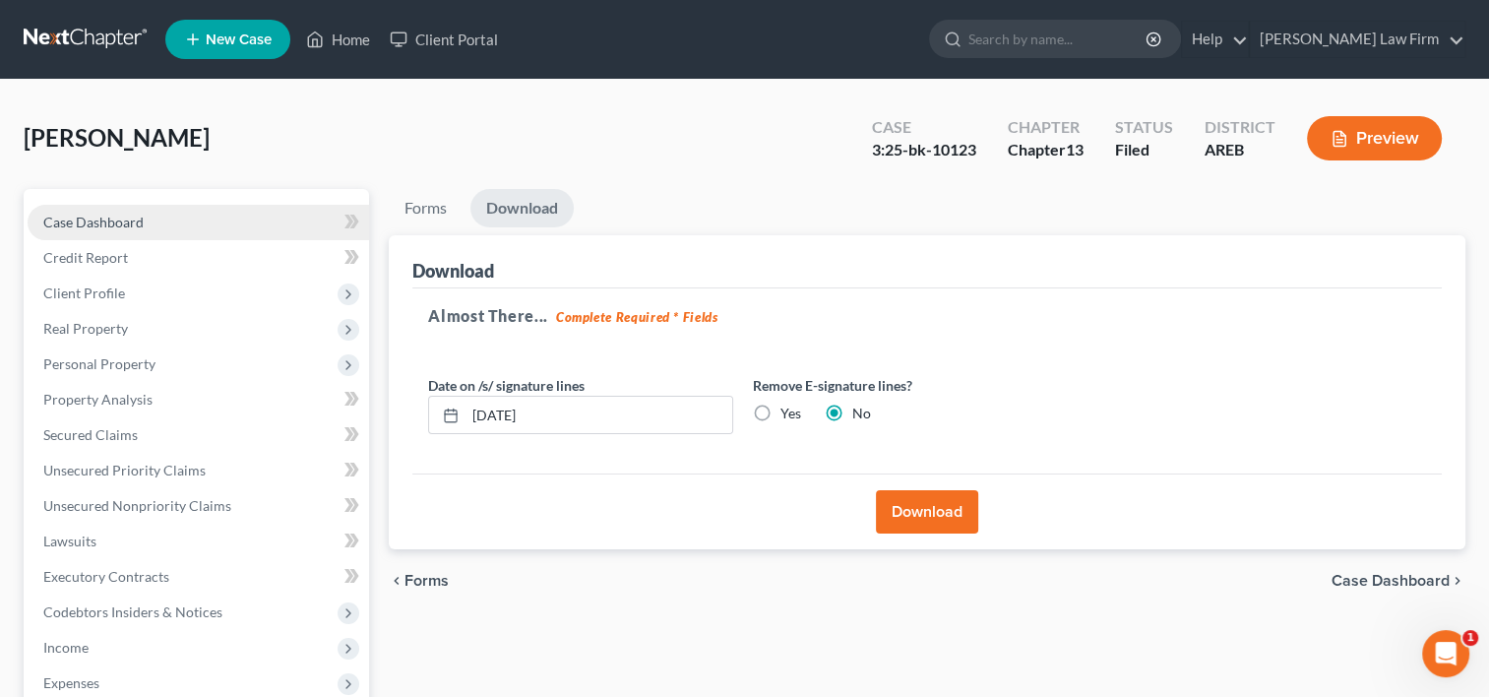
click at [197, 224] on link "Case Dashboard" at bounding box center [199, 222] width 342 height 35
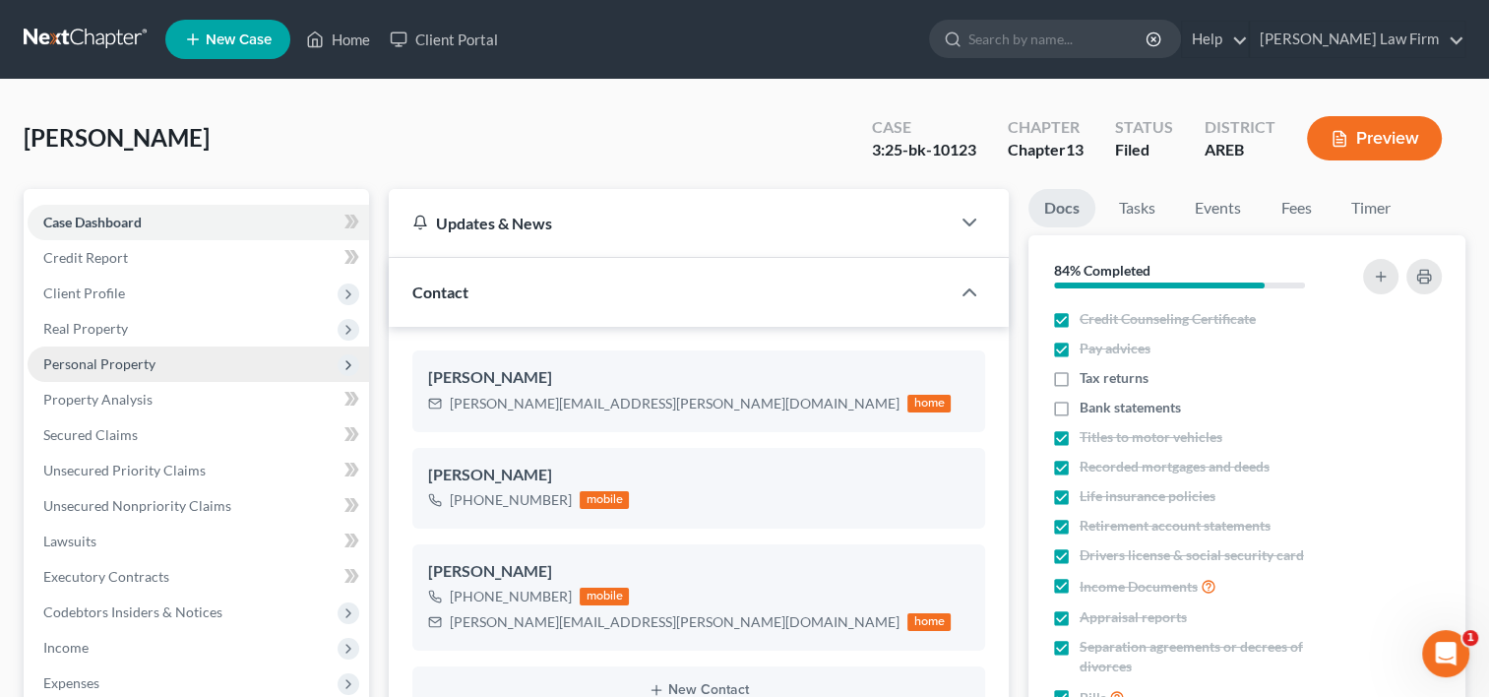
scroll to position [410, 0]
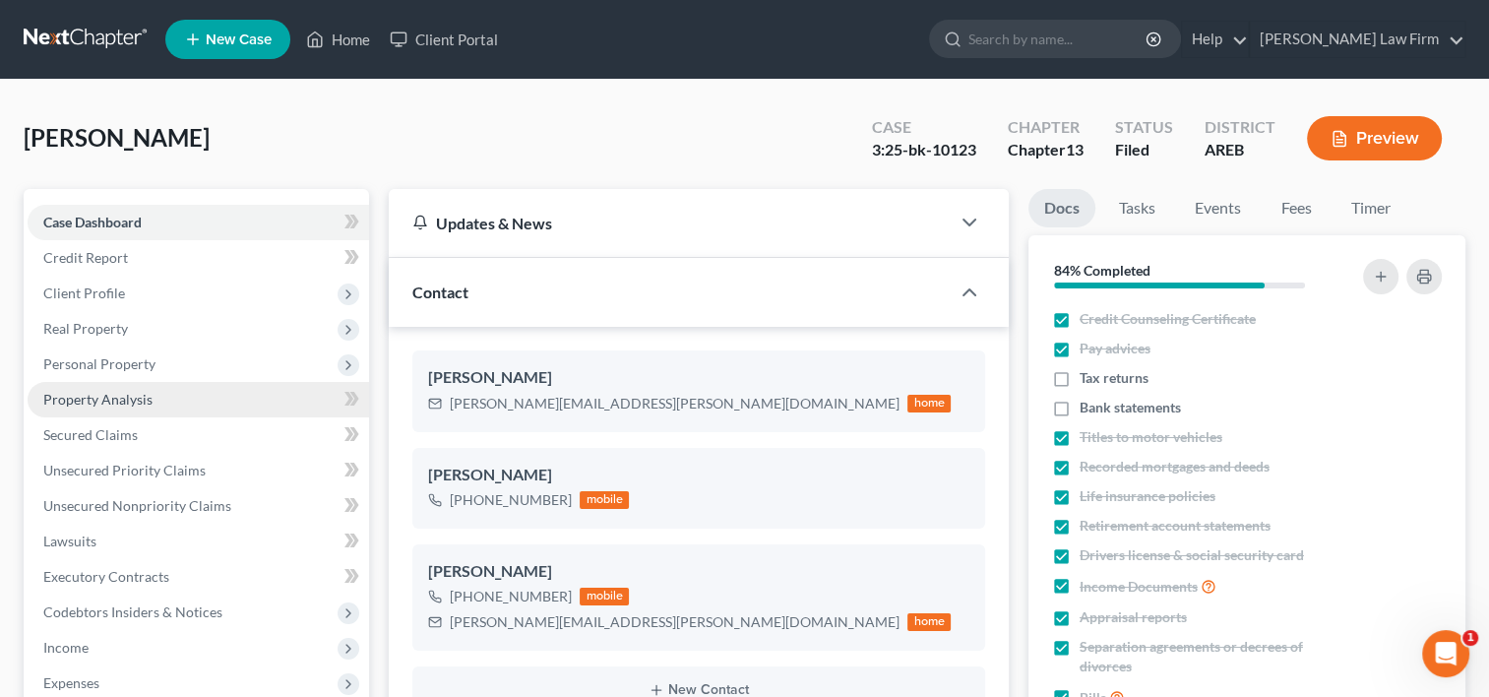
click at [98, 409] on link "Property Analysis" at bounding box center [199, 399] width 342 height 35
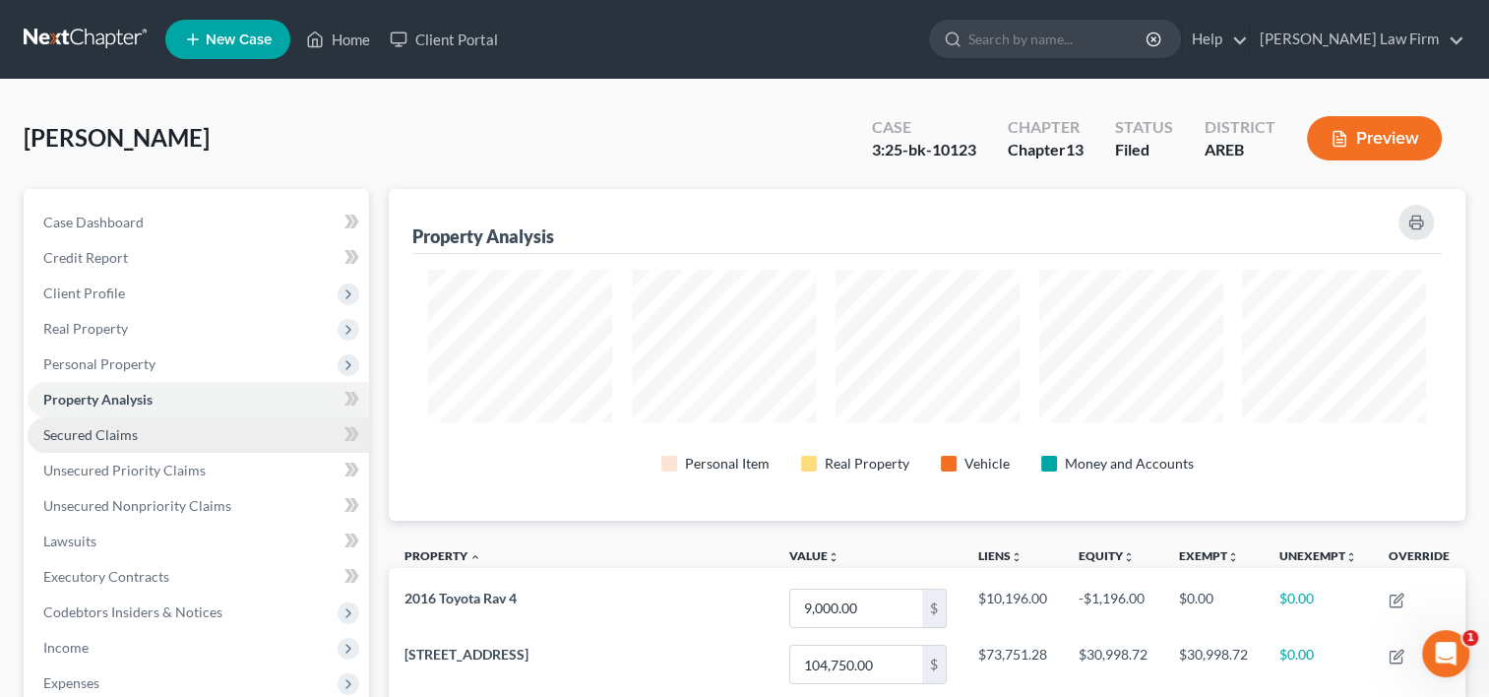
scroll to position [984105, 983360]
